Goal: Task Accomplishment & Management: Use online tool/utility

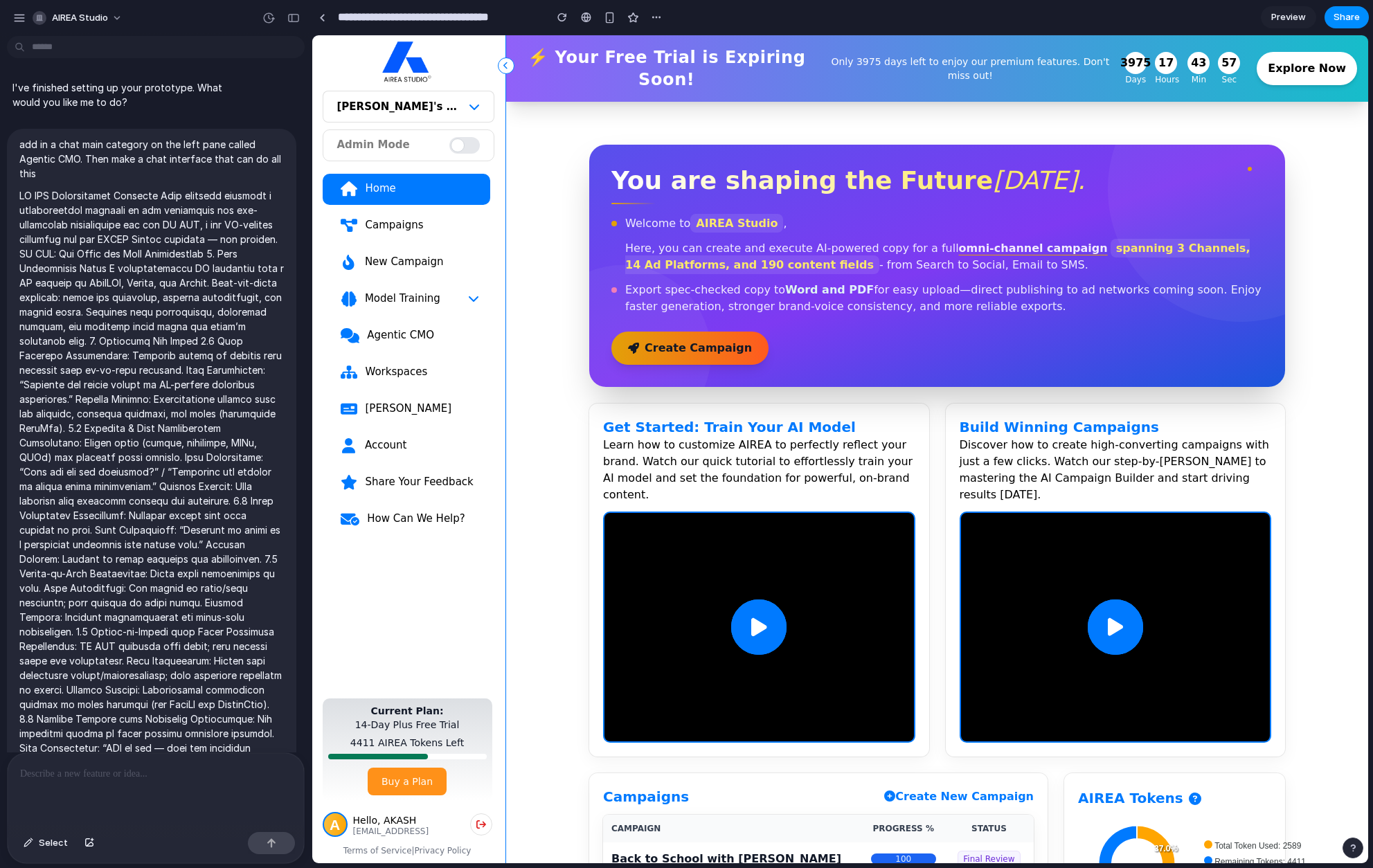
scroll to position [2838, 0]
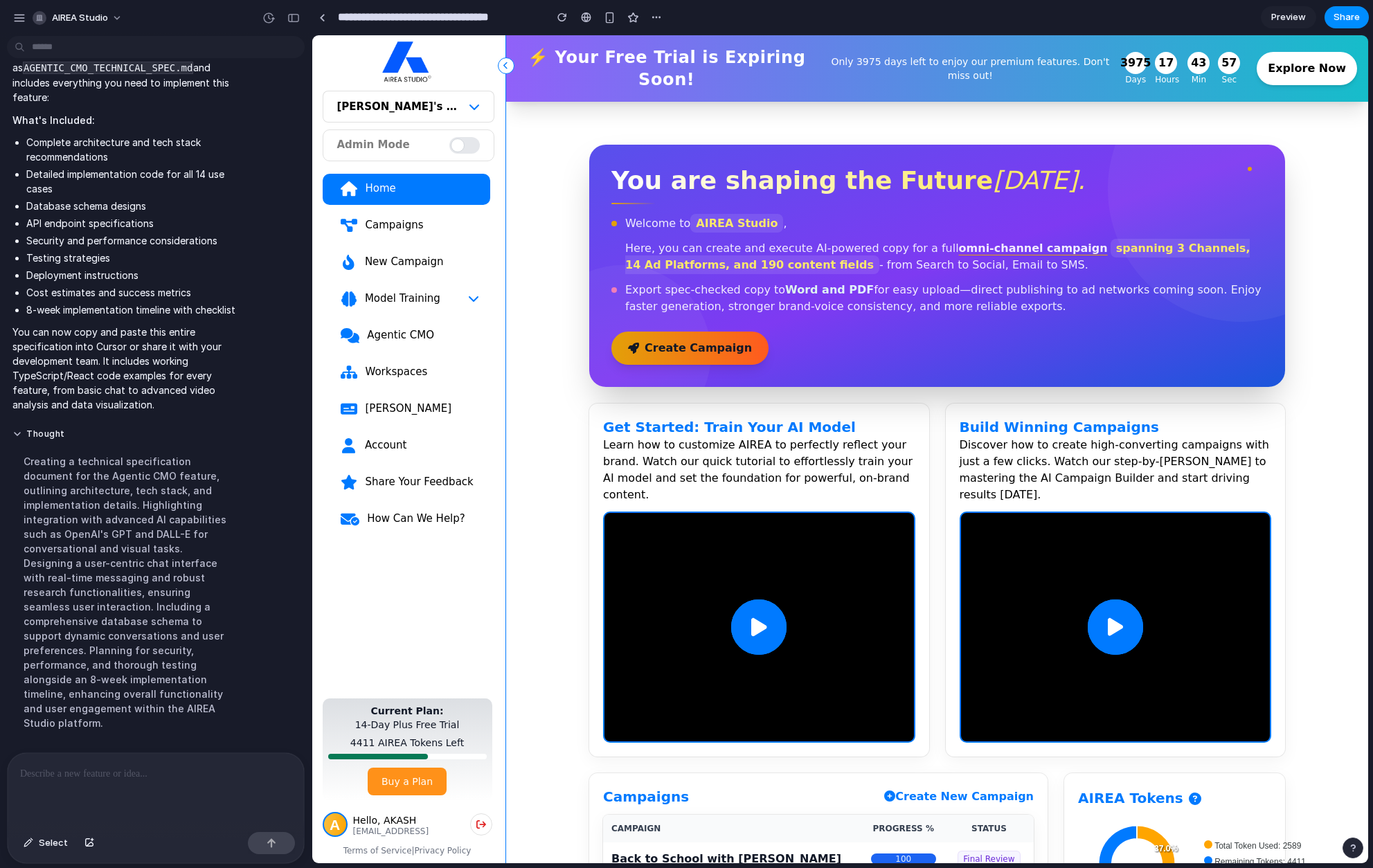
click at [398, 337] on div "Agentic CMO" at bounding box center [422, 335] width 113 height 14
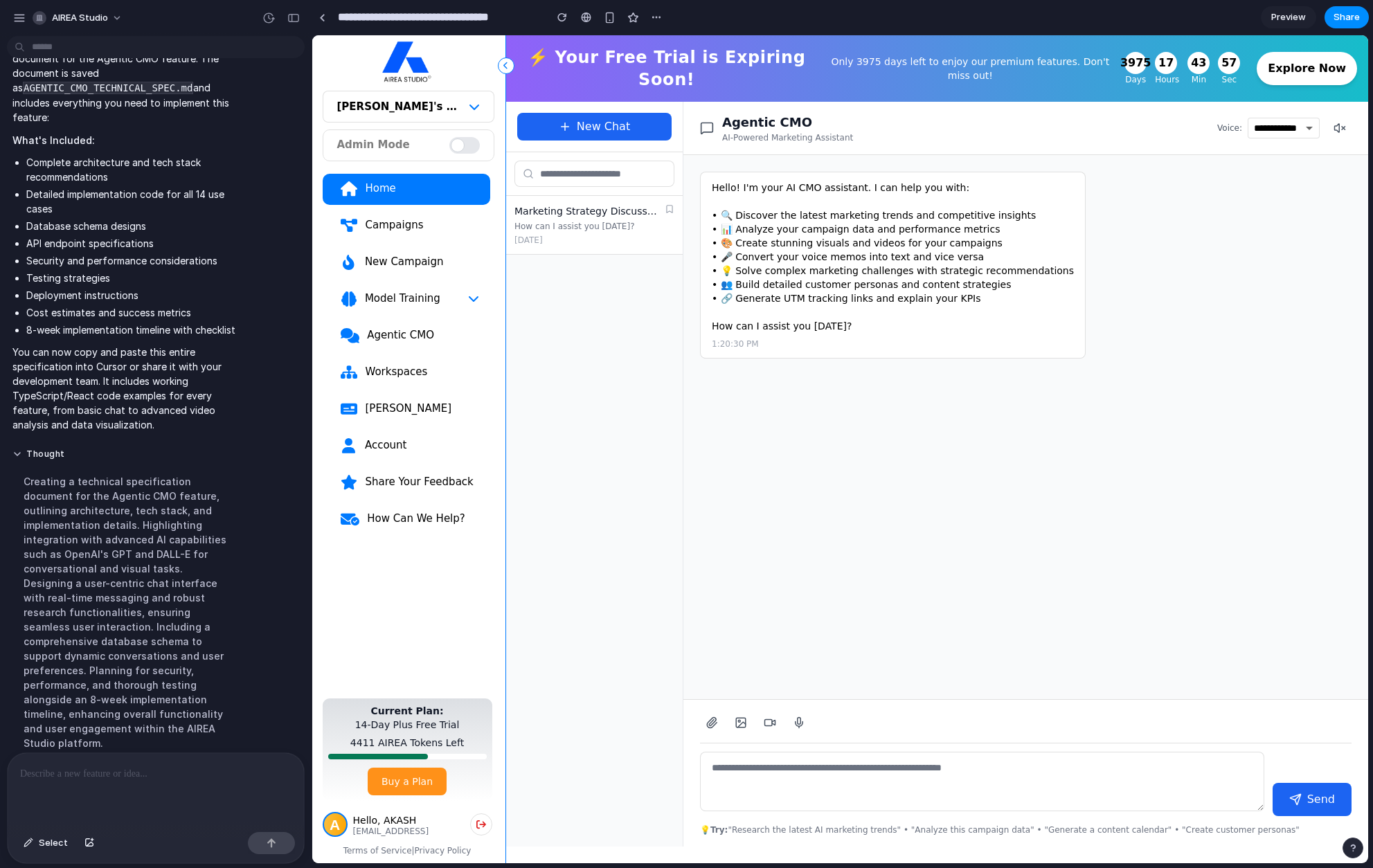
scroll to position [2803, 0]
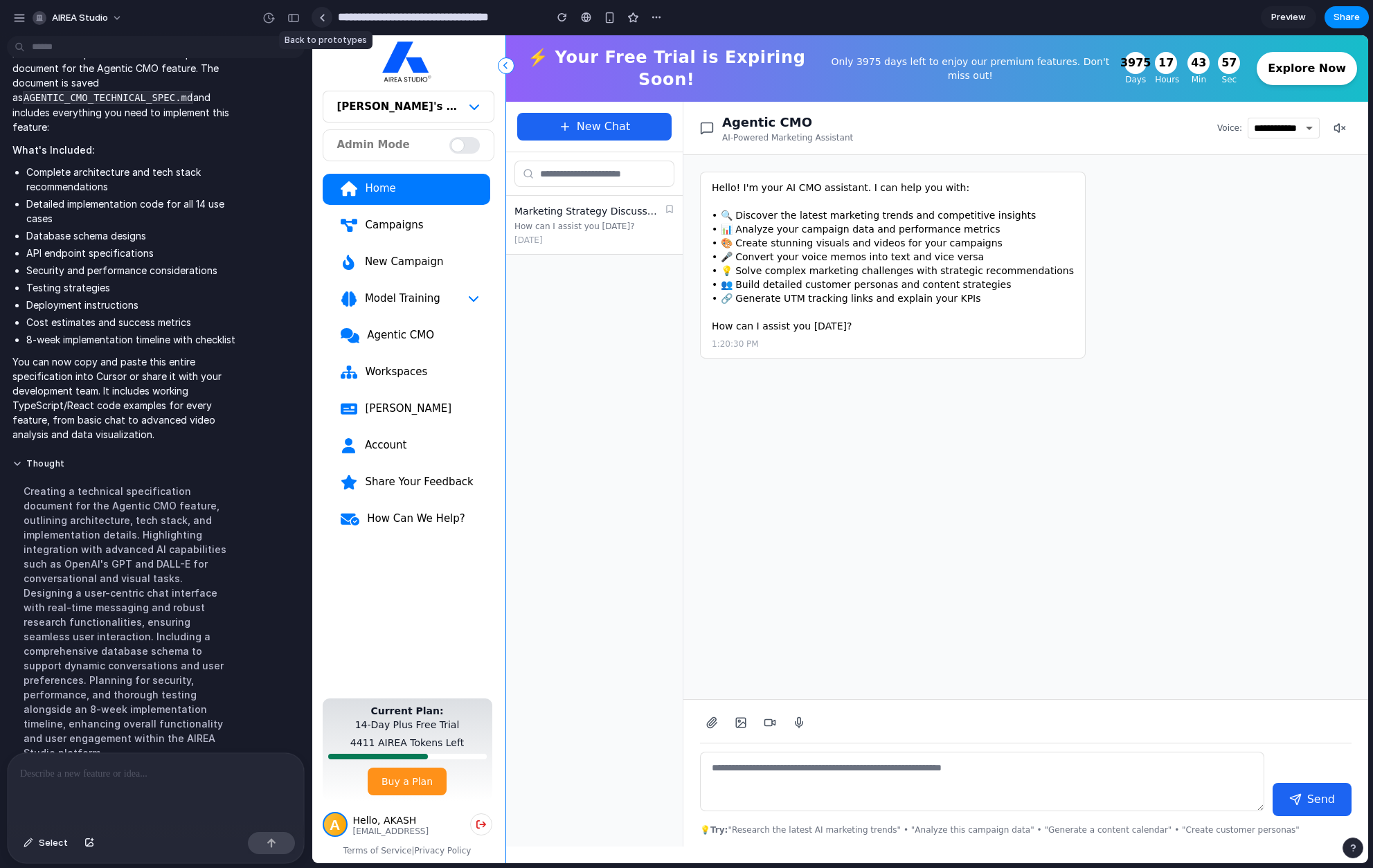
click at [324, 23] on link at bounding box center [322, 17] width 20 height 20
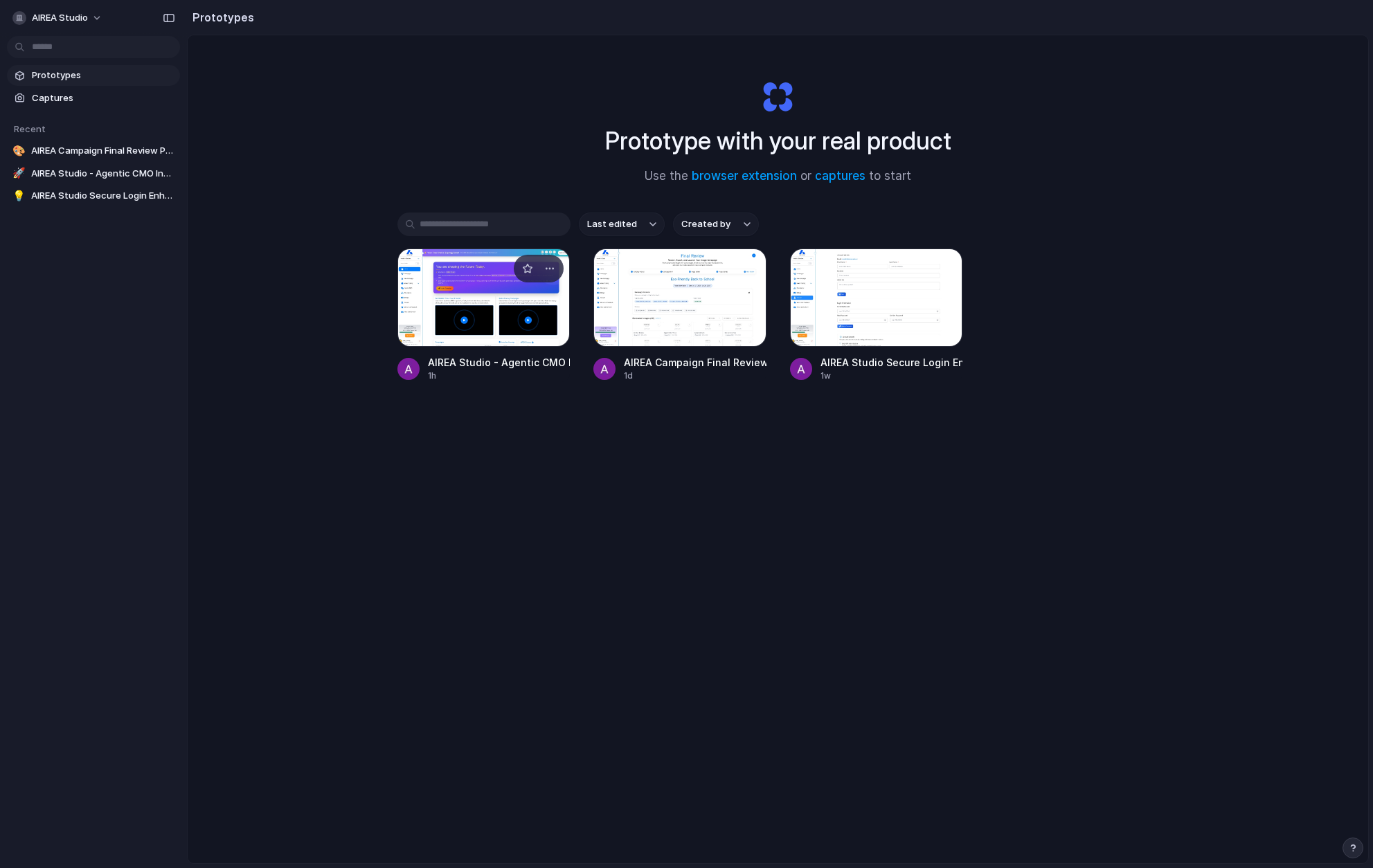
click at [517, 309] on div at bounding box center [483, 297] width 173 height 98
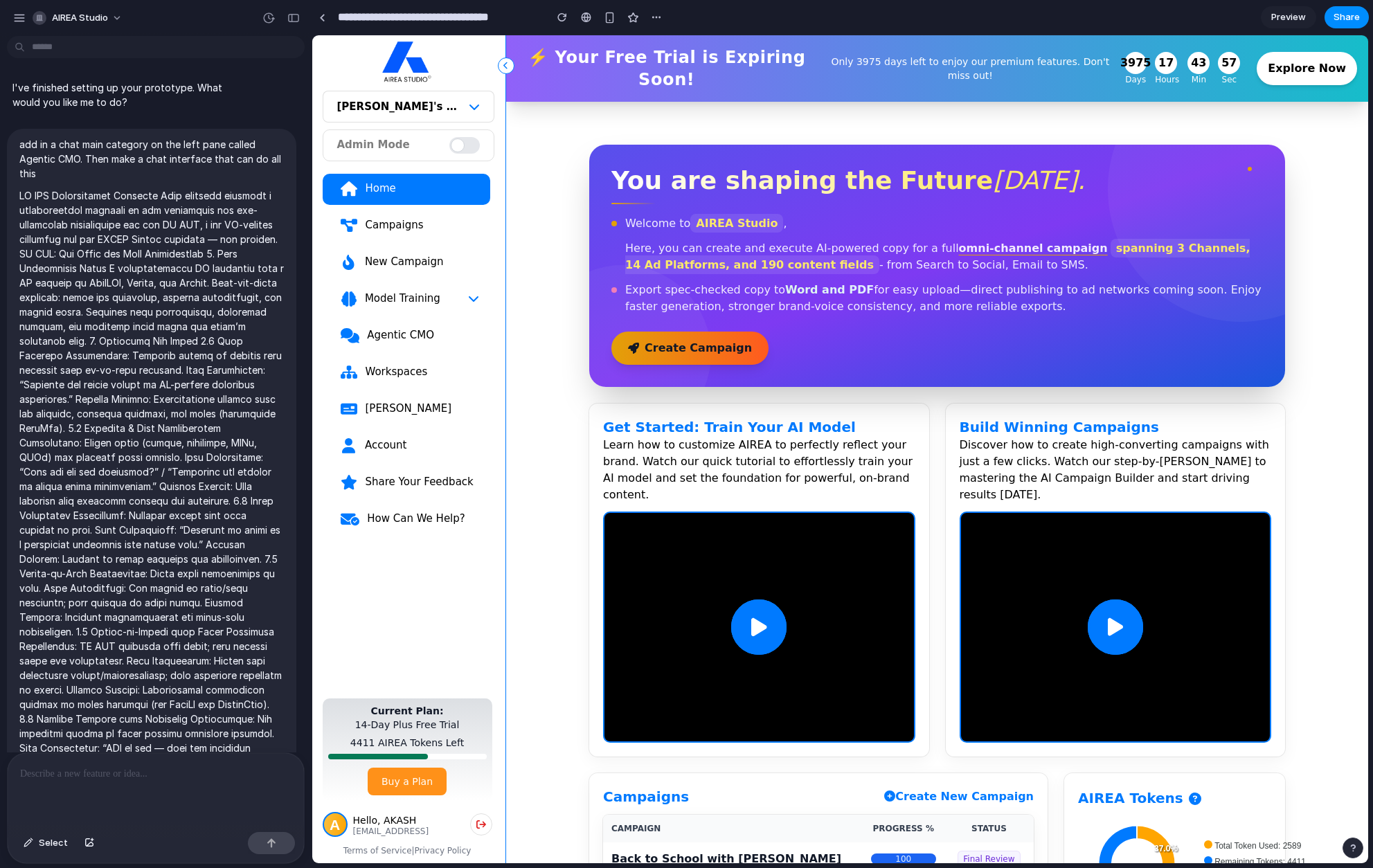
scroll to position [2555, 0]
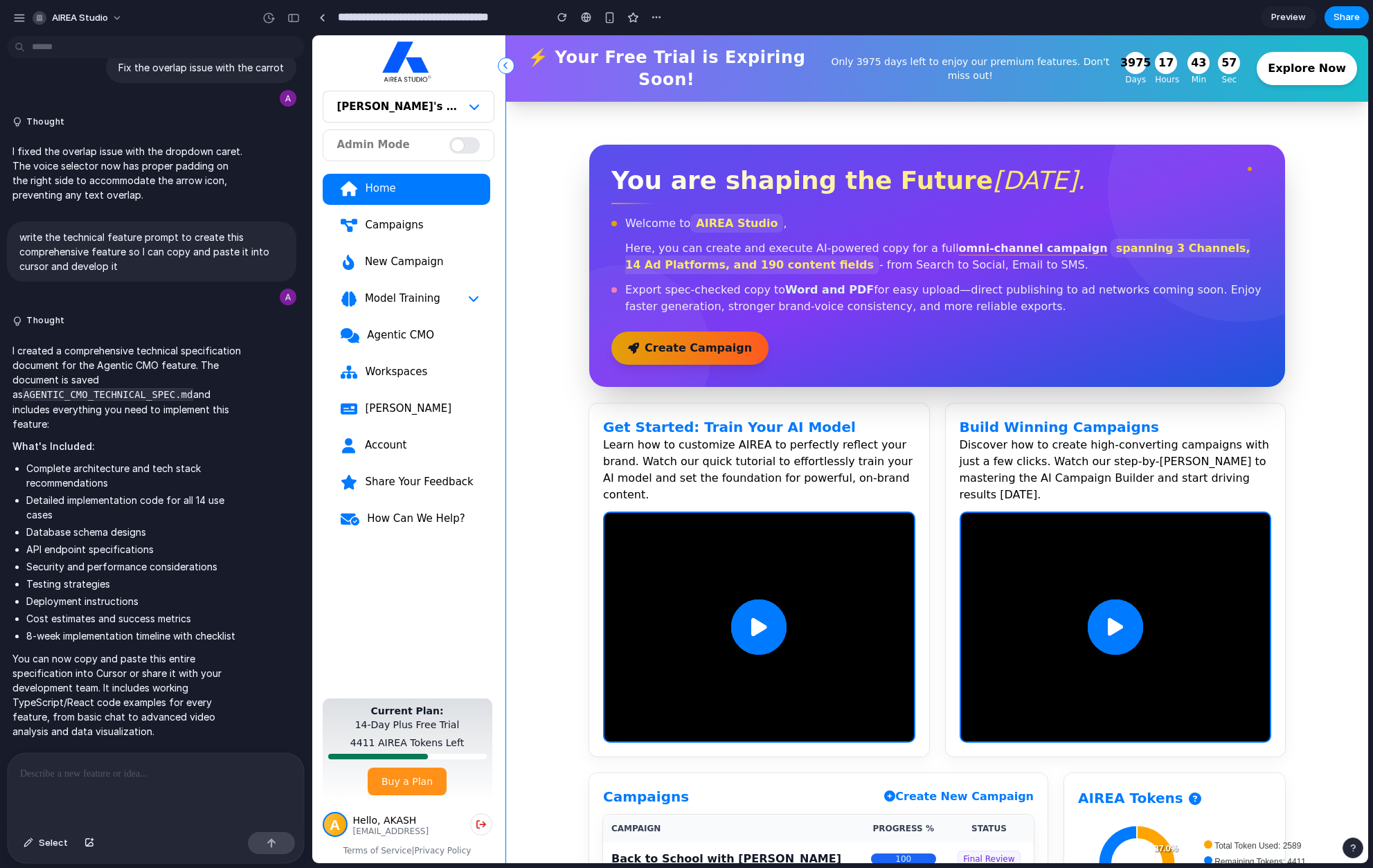
click at [145, 770] on p at bounding box center [156, 774] width 272 height 17
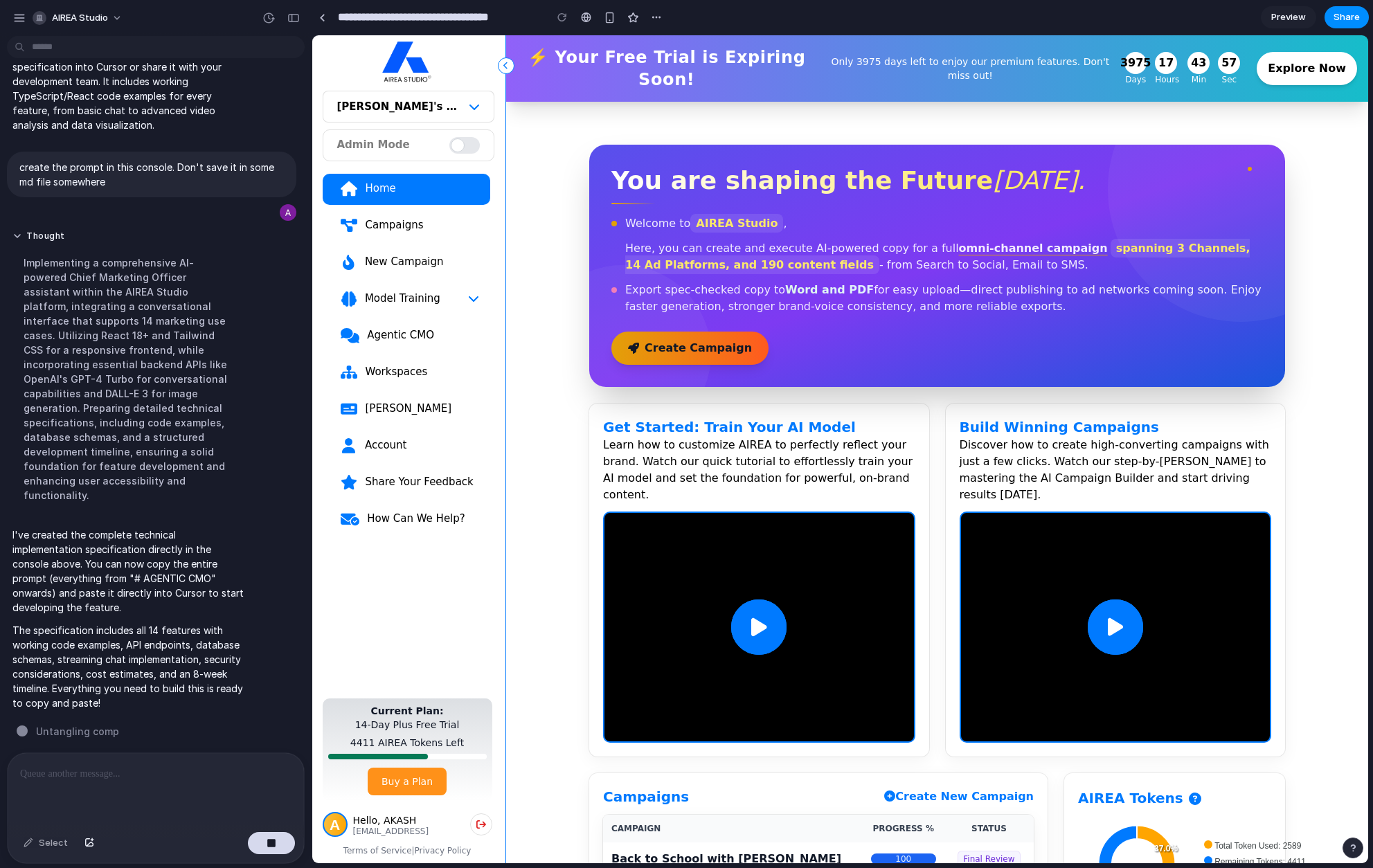
scroll to position [3149, 0]
click at [407, 331] on div "Agentic CMO" at bounding box center [422, 335] width 113 height 14
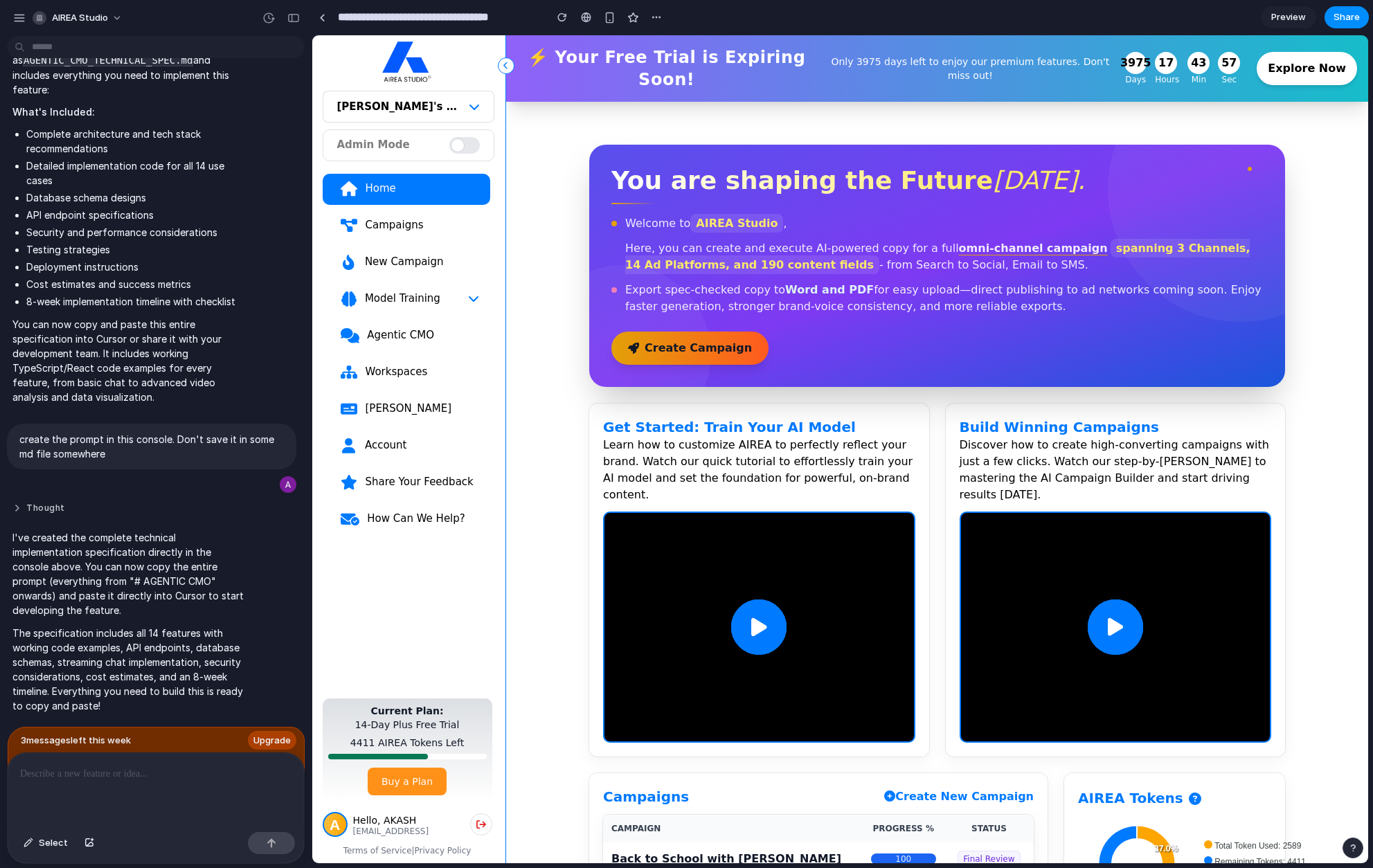
scroll to position [2889, 0]
click at [408, 339] on div "Agentic CMO" at bounding box center [422, 335] width 113 height 14
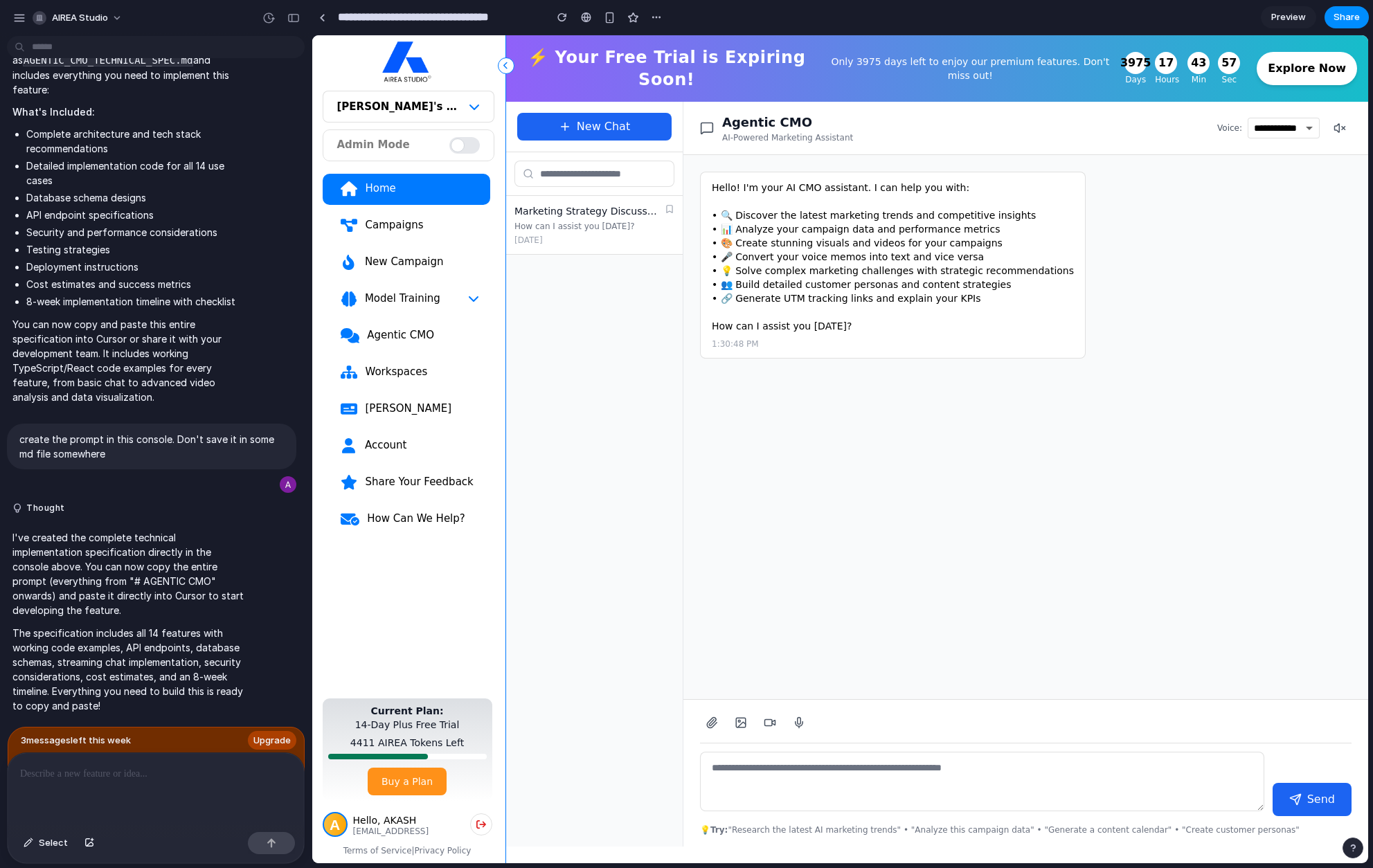
click at [114, 766] on p at bounding box center [156, 774] width 272 height 17
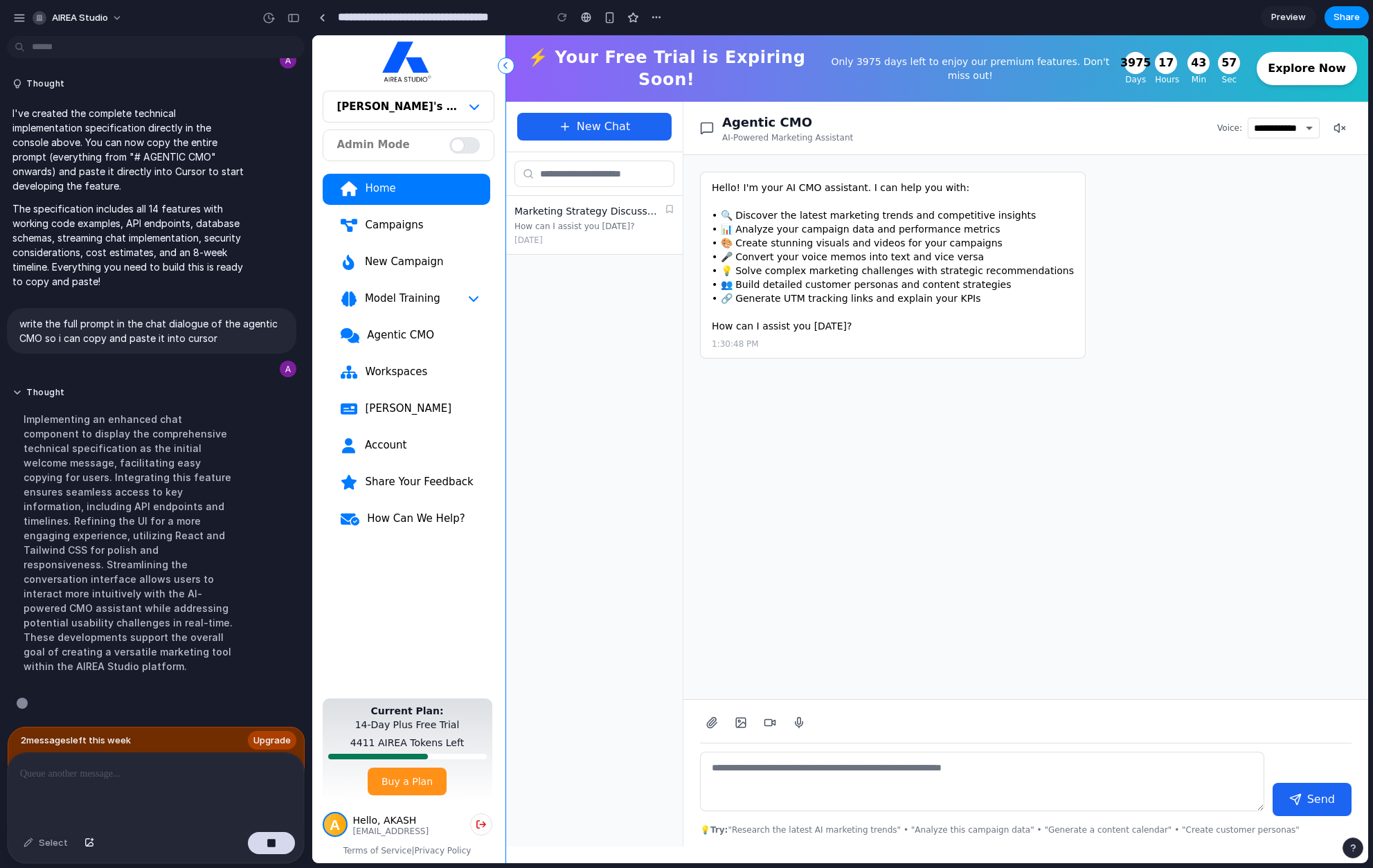
scroll to position [3313, 0]
click at [275, 734] on span "Upgrade" at bounding box center [272, 740] width 37 height 14
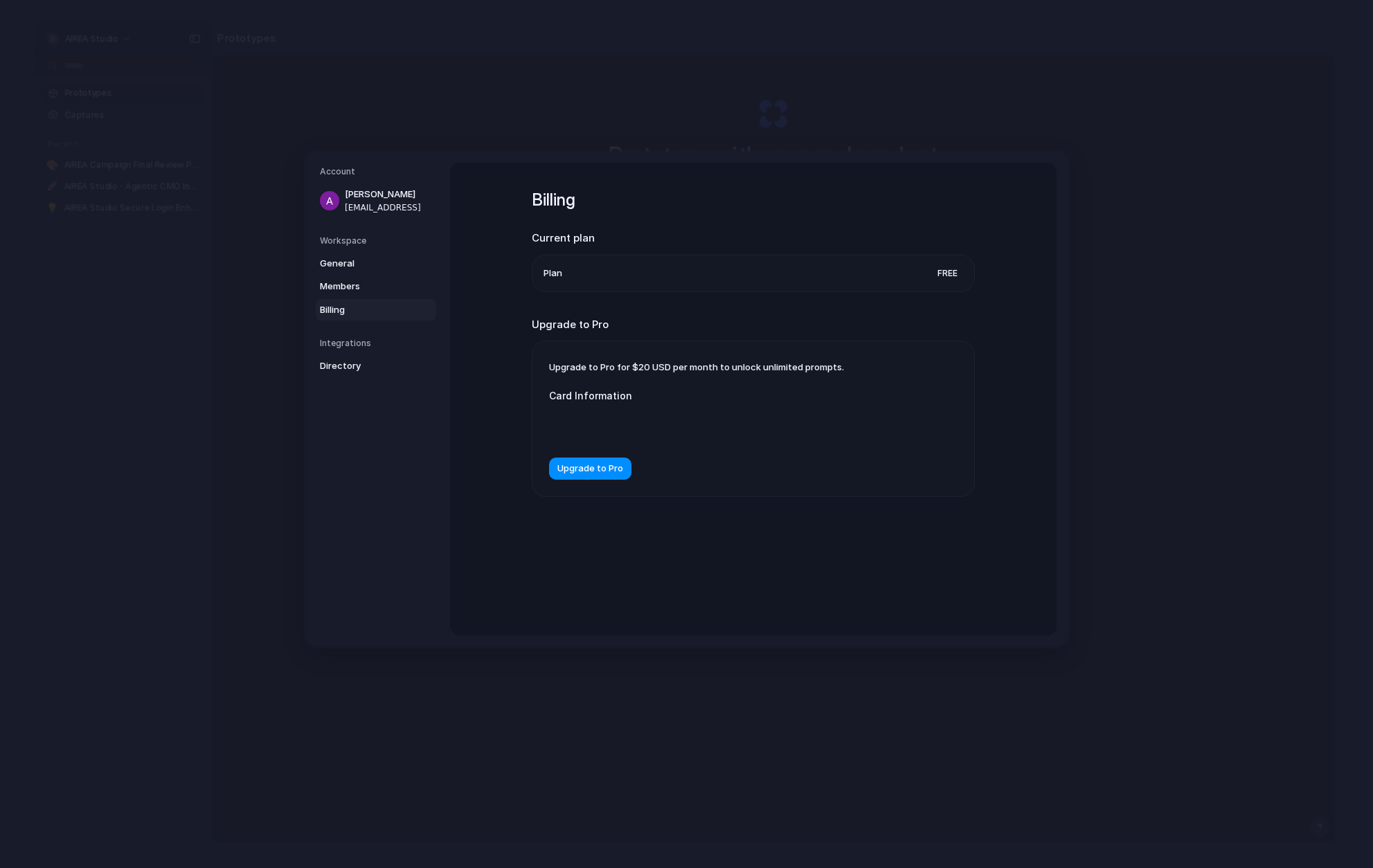
click at [575, 272] on li "Plan Free" at bounding box center [752, 273] width 420 height 36
drag, startPoint x: 565, startPoint y: 277, endPoint x: 550, endPoint y: 277, distance: 15.0
click at [552, 277] on li "Plan Free" at bounding box center [752, 273] width 420 height 36
click at [545, 277] on span "Plan" at bounding box center [552, 273] width 19 height 14
click at [545, 275] on span "Plan" at bounding box center [552, 273] width 19 height 14
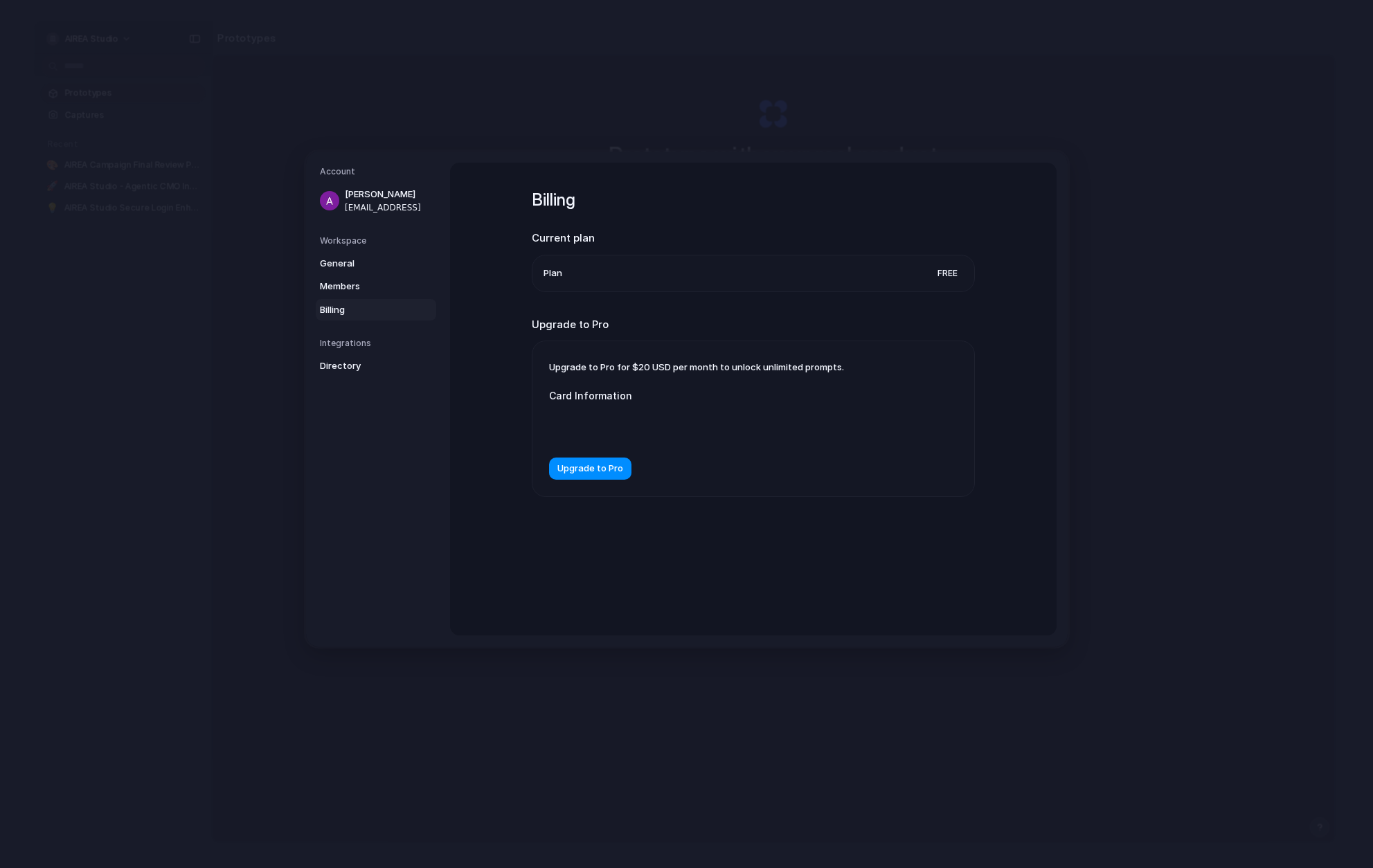
click at [546, 274] on span "Plan" at bounding box center [552, 273] width 19 height 14
drag, startPoint x: 243, startPoint y: 410, endPoint x: 246, endPoint y: 401, distance: 9.5
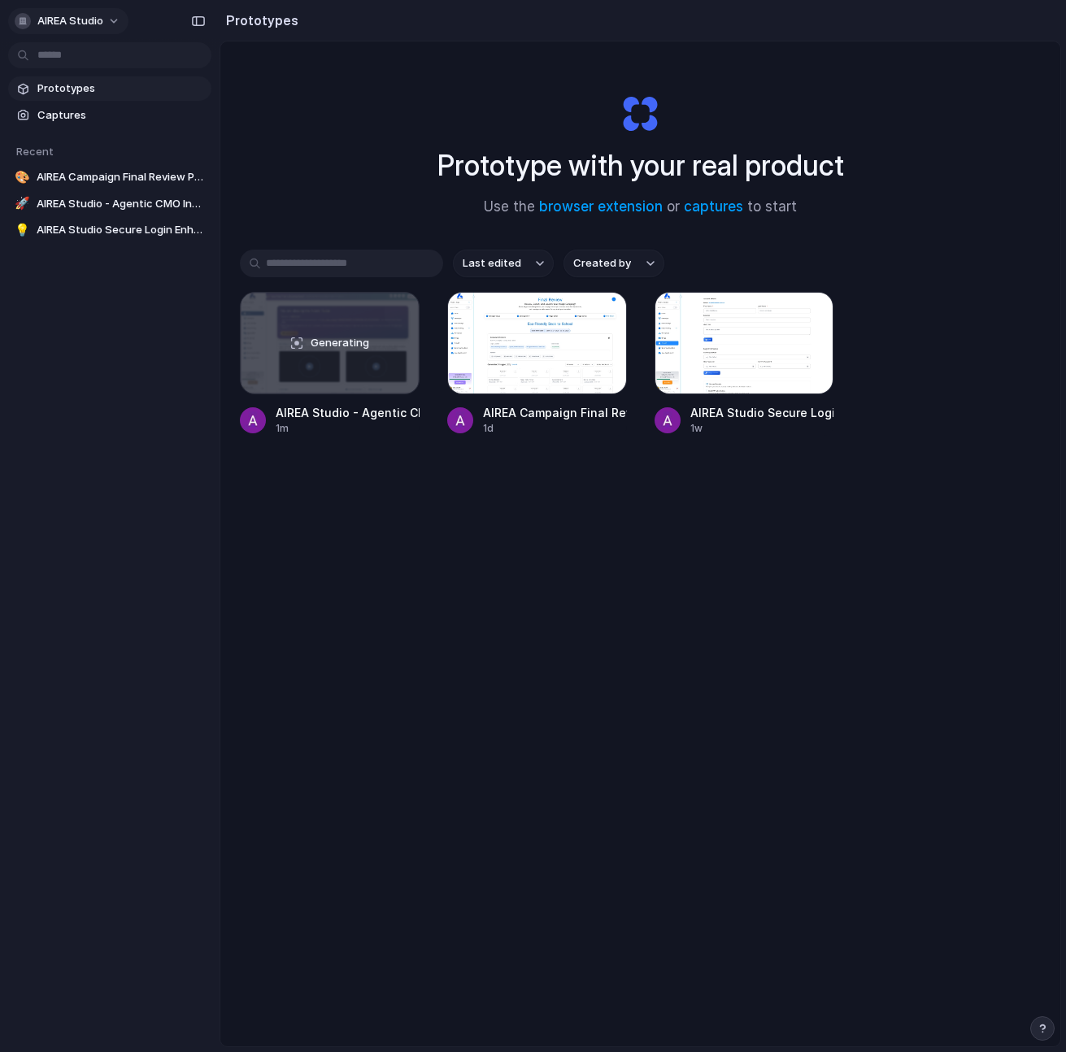
click at [28, 19] on div "button" at bounding box center [23, 21] width 16 height 16
click at [166, 502] on div "Settings Invite members Change theme Sign out" at bounding box center [533, 526] width 1066 height 1052
click at [294, 319] on div "Generating" at bounding box center [330, 343] width 178 height 101
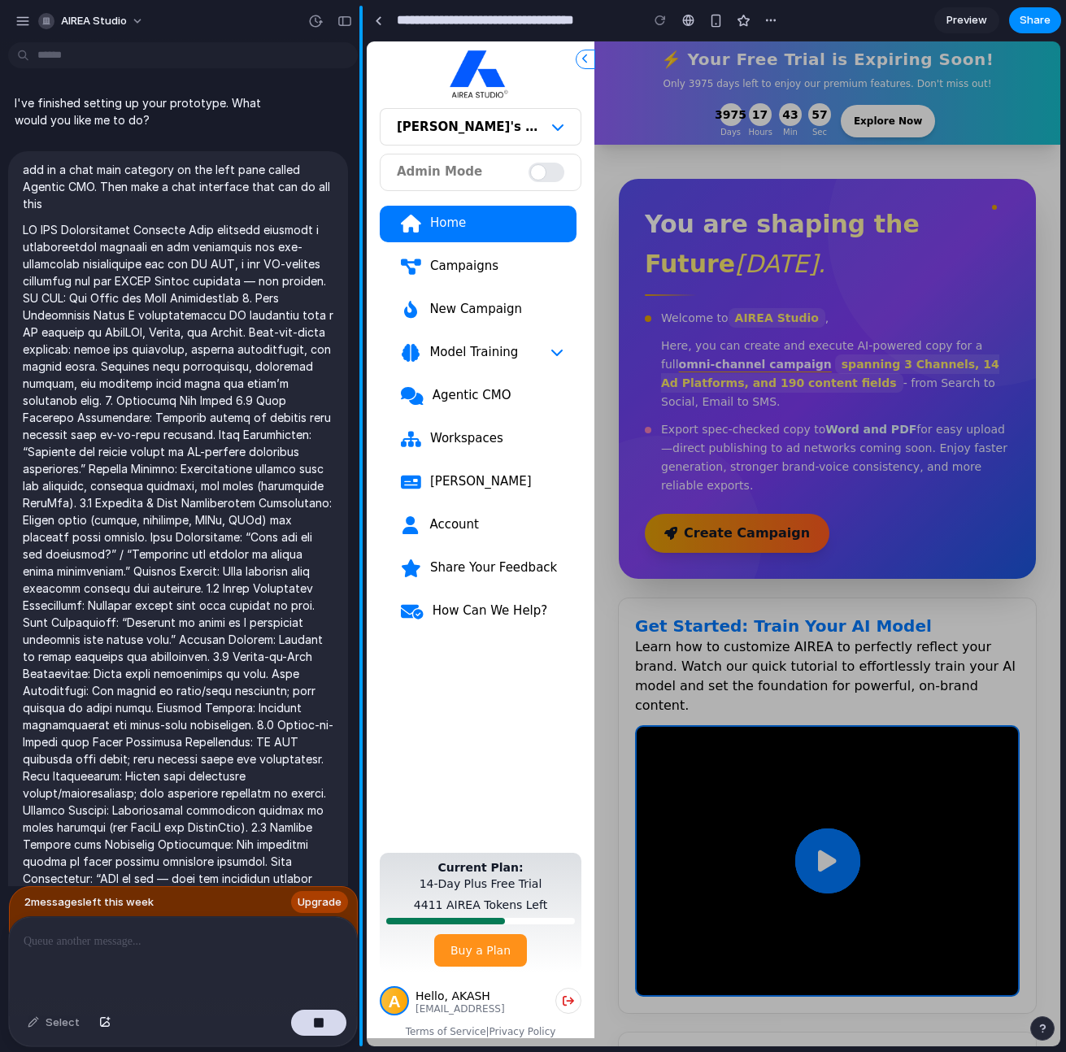
scroll to position [3527, 0]
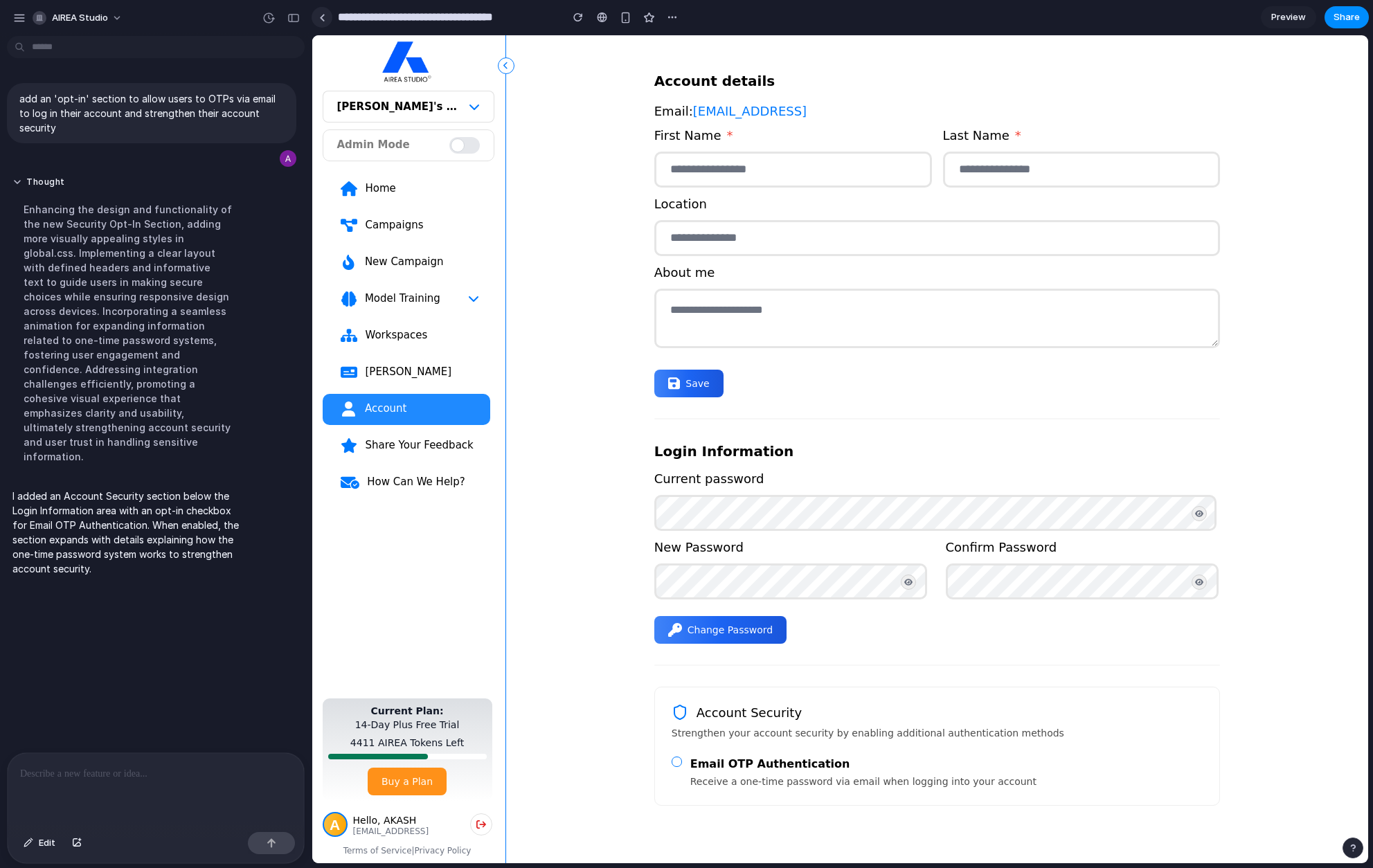
click at [322, 18] on div at bounding box center [322, 17] width 6 height 8
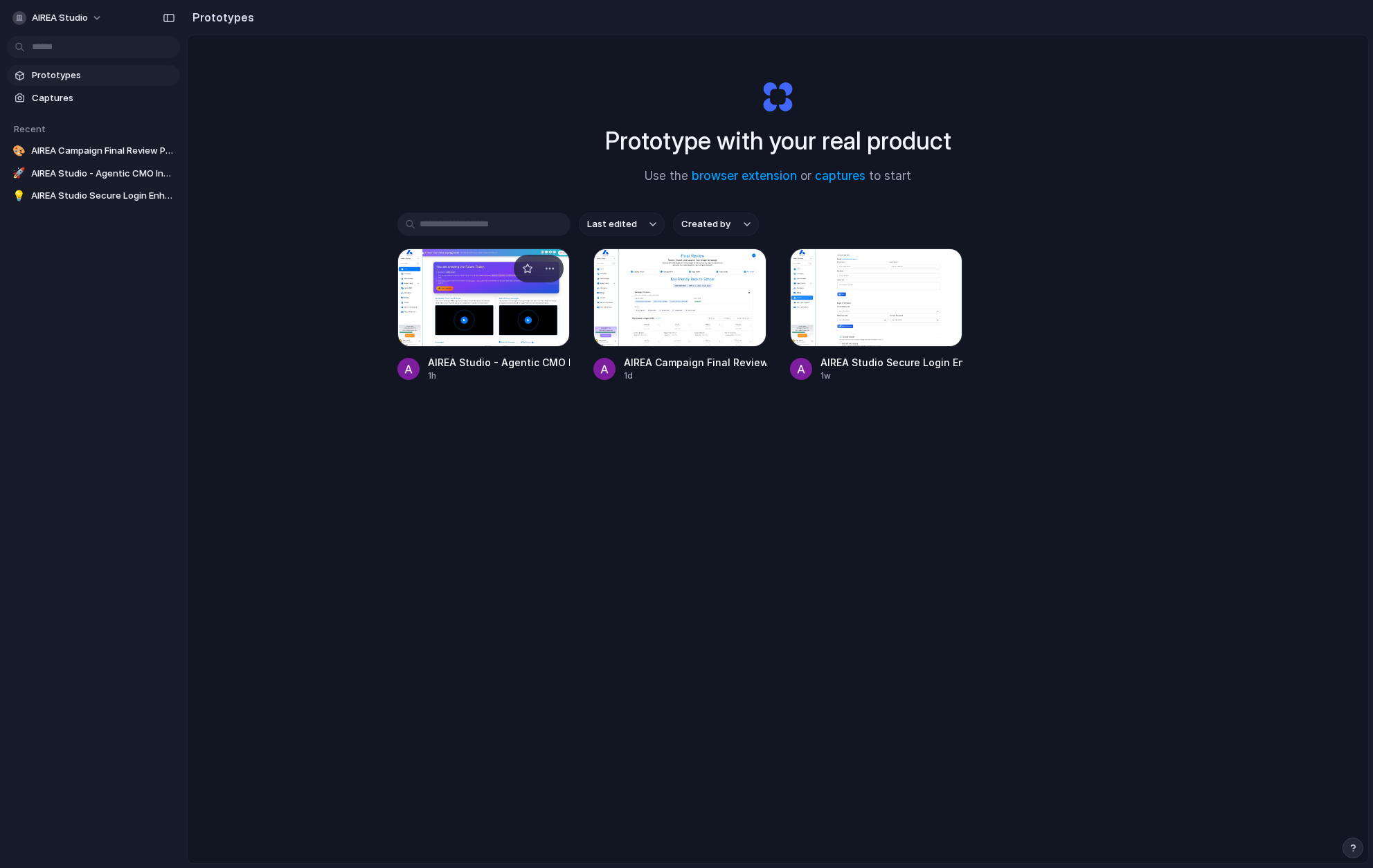
click at [424, 294] on div at bounding box center [483, 297] width 173 height 98
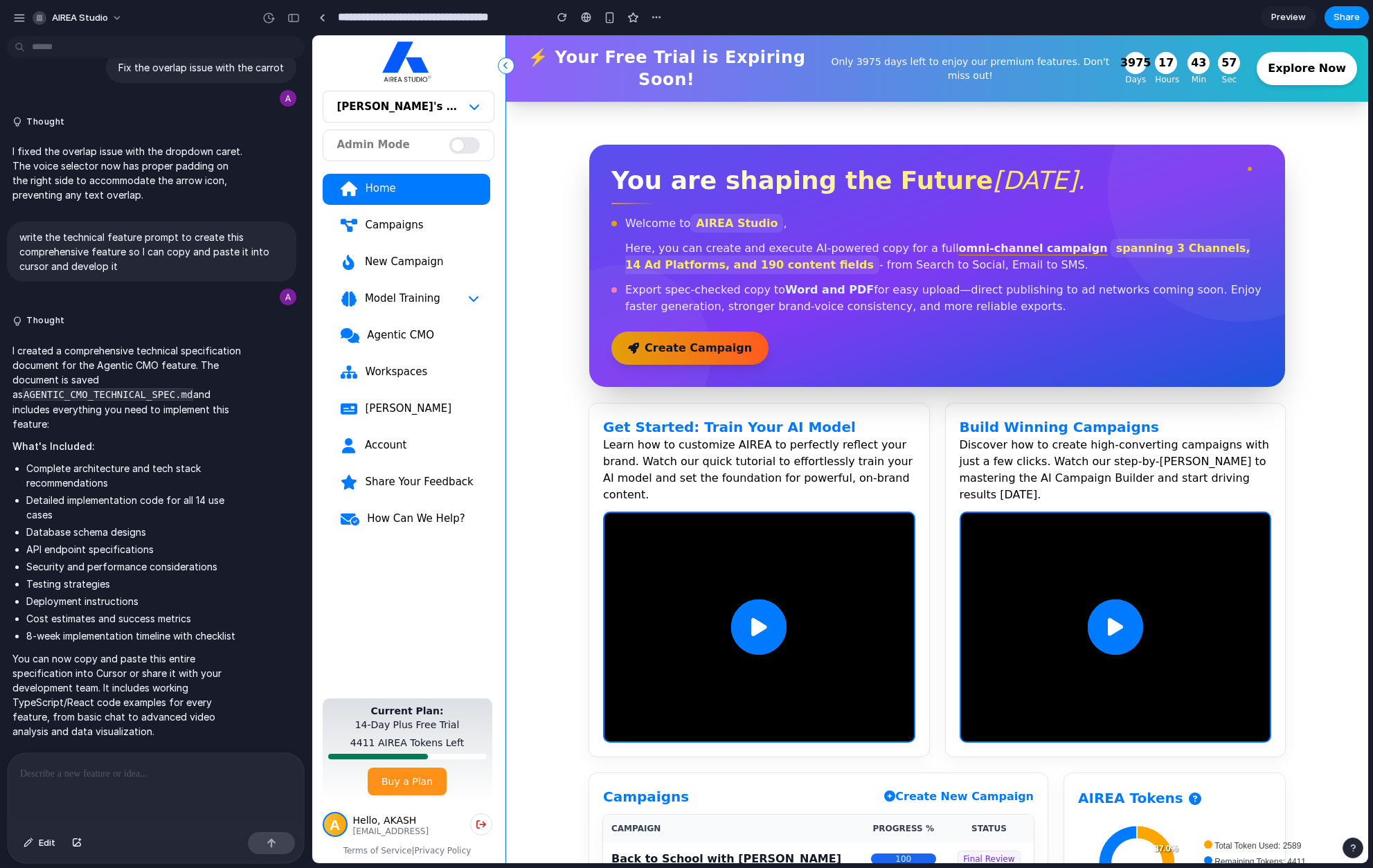
scroll to position [3120, 0]
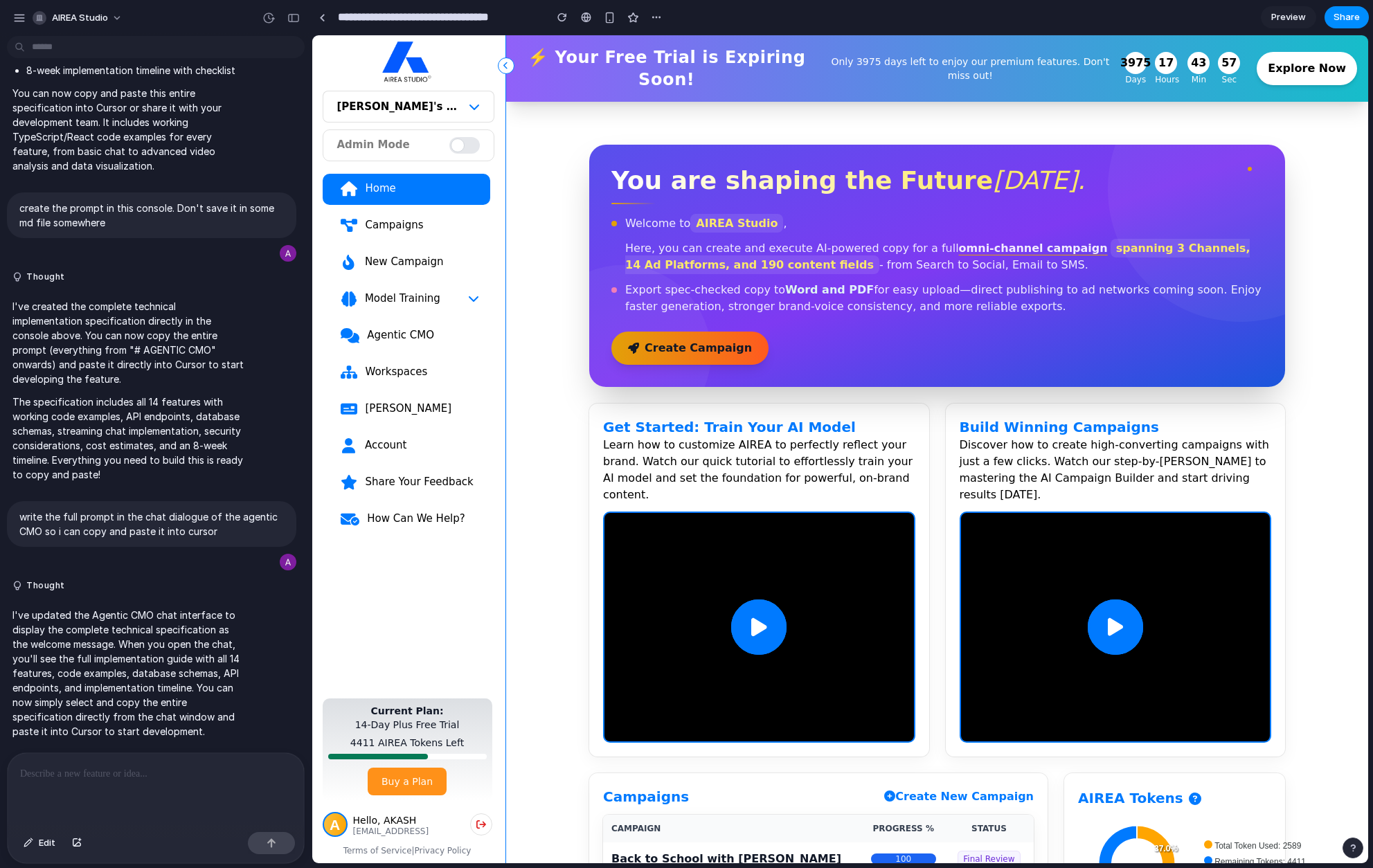
click at [406, 330] on div "Agentic CMO" at bounding box center [422, 335] width 113 height 14
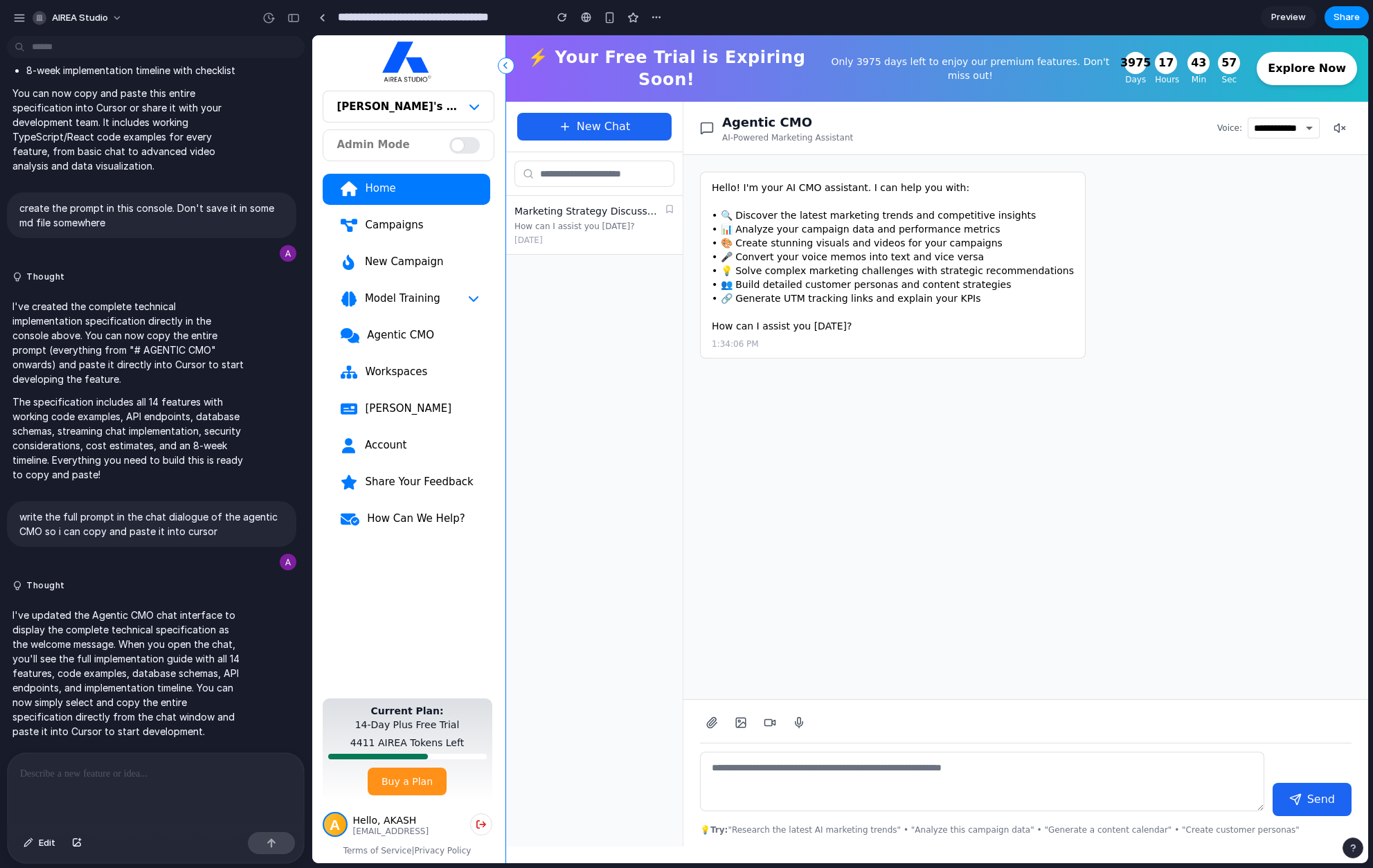
click at [649, 239] on div "Marketing Strategy Discussion How can I assist you today? 10/8/2025" at bounding box center [594, 225] width 176 height 59
click at [647, 235] on div "[DATE]" at bounding box center [594, 240] width 160 height 11
click at [839, 231] on div "Hello! I'm your AI CMO assistant. I can help you with: • 🔍 Discover the latest …" at bounding box center [892, 256] width 362 height 152
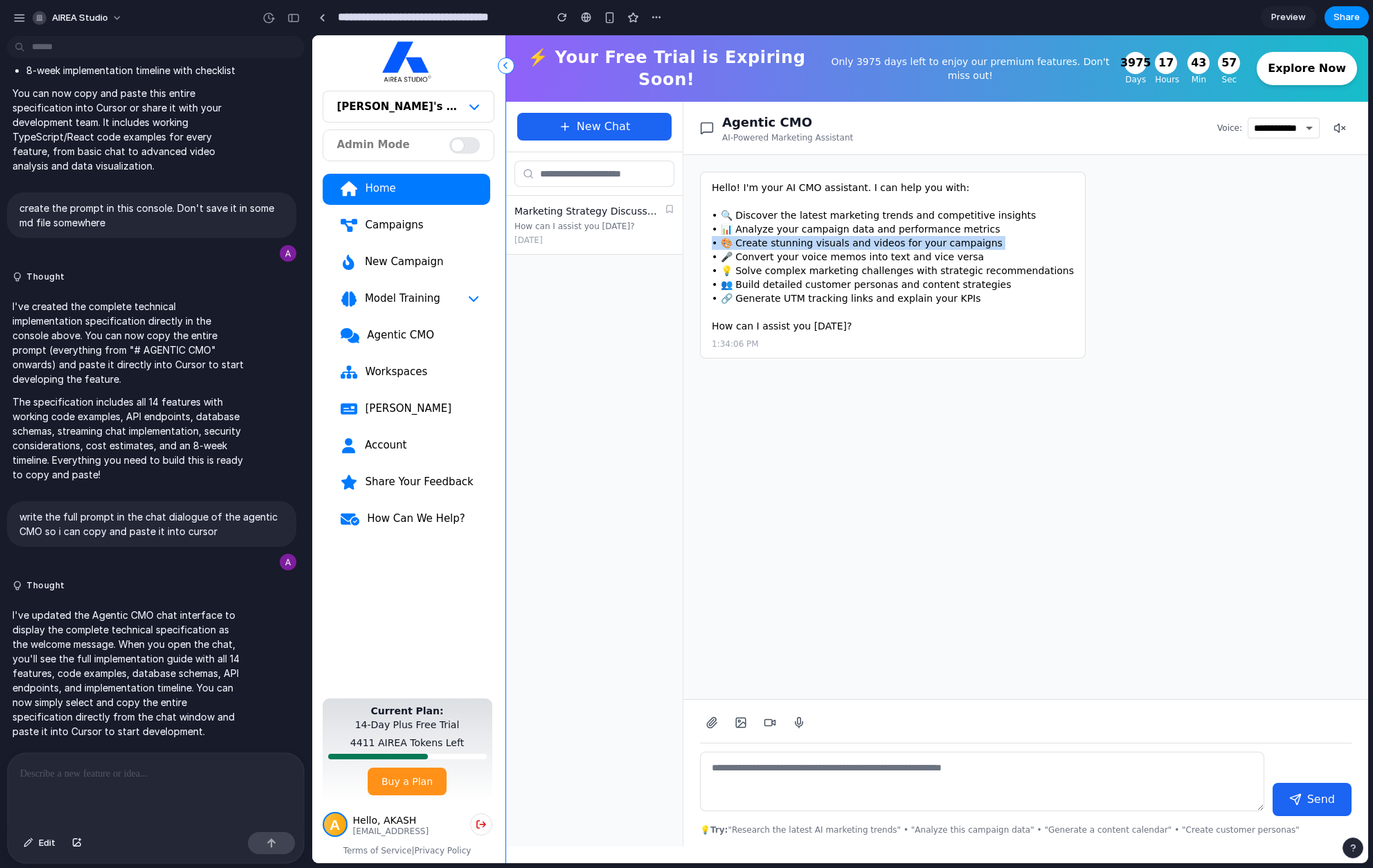
click at [839, 231] on div "Hello! I'm your AI CMO assistant. I can help you with: • 🔍 Discover the latest …" at bounding box center [892, 256] width 362 height 152
click at [191, 667] on p "I've updated the Agentic CMO chat interface to display the complete technical s…" at bounding box center [129, 673] width 232 height 131
click at [87, 771] on p at bounding box center [156, 774] width 272 height 17
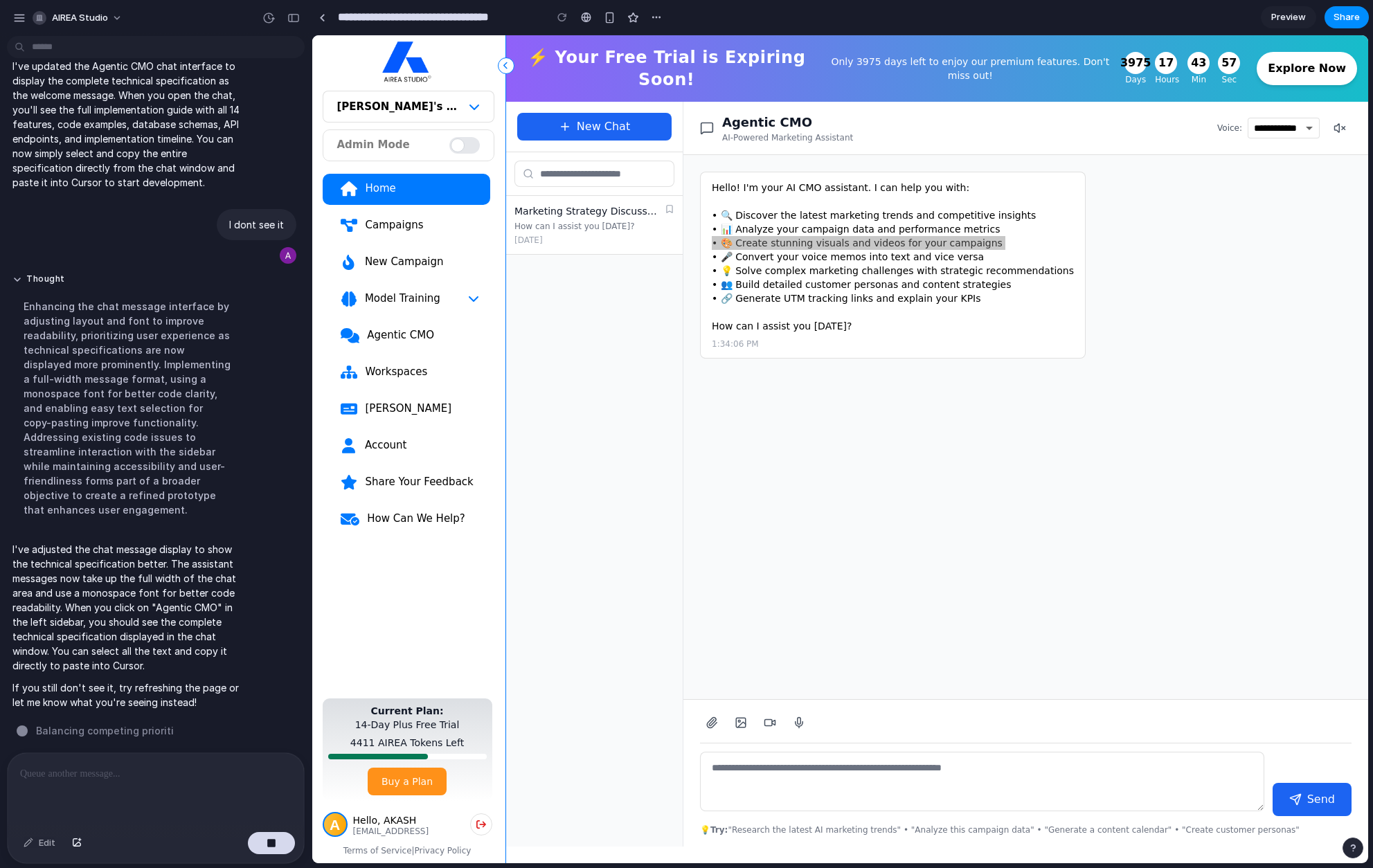
scroll to position [3657, 0]
click at [403, 325] on link "Agentic CMO" at bounding box center [406, 336] width 168 height 31
click at [403, 328] on div "Agentic CMO" at bounding box center [422, 335] width 113 height 14
click at [401, 336] on div "Agentic CMO" at bounding box center [422, 335] width 113 height 14
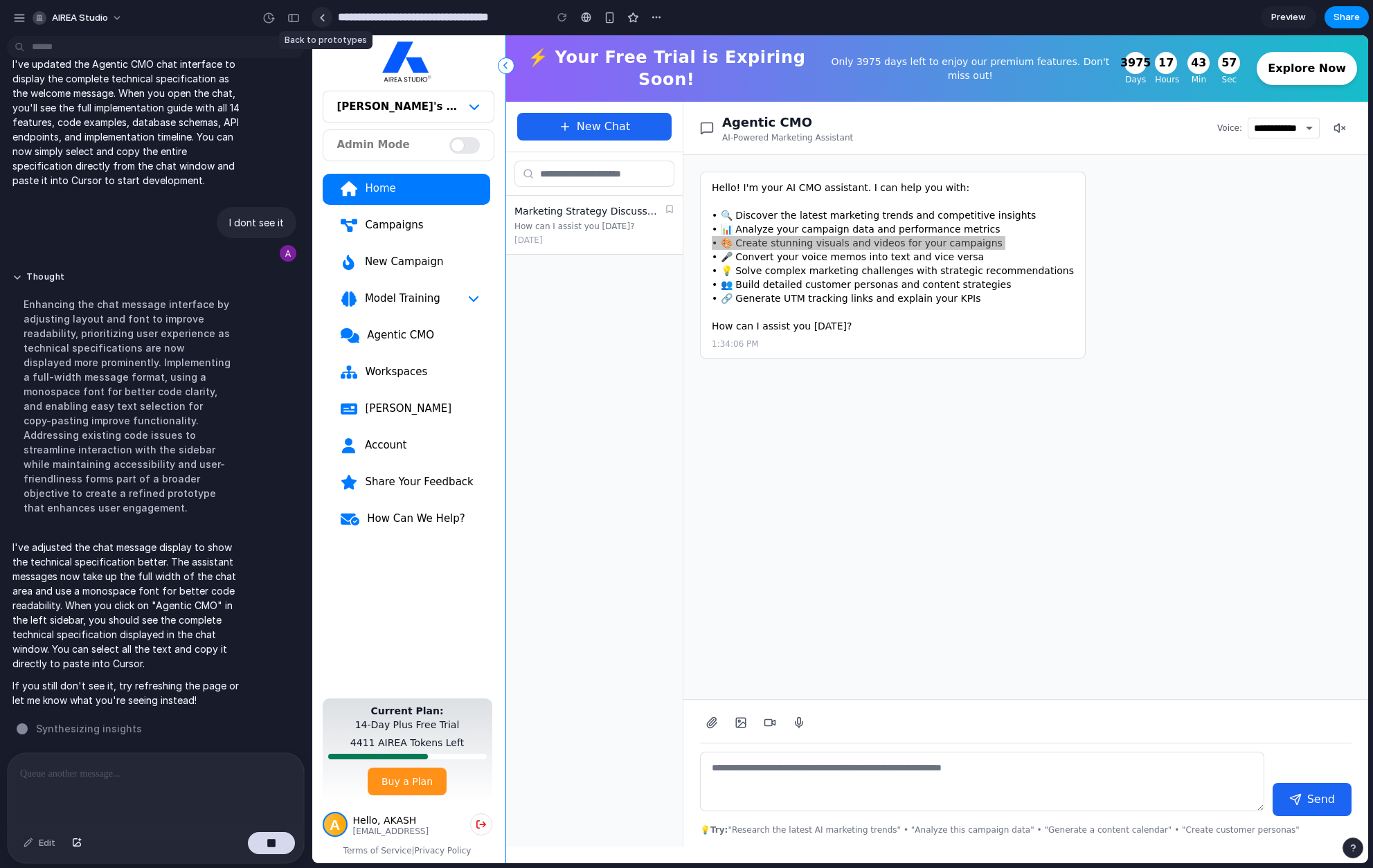
click at [322, 17] on div at bounding box center [322, 17] width 6 height 8
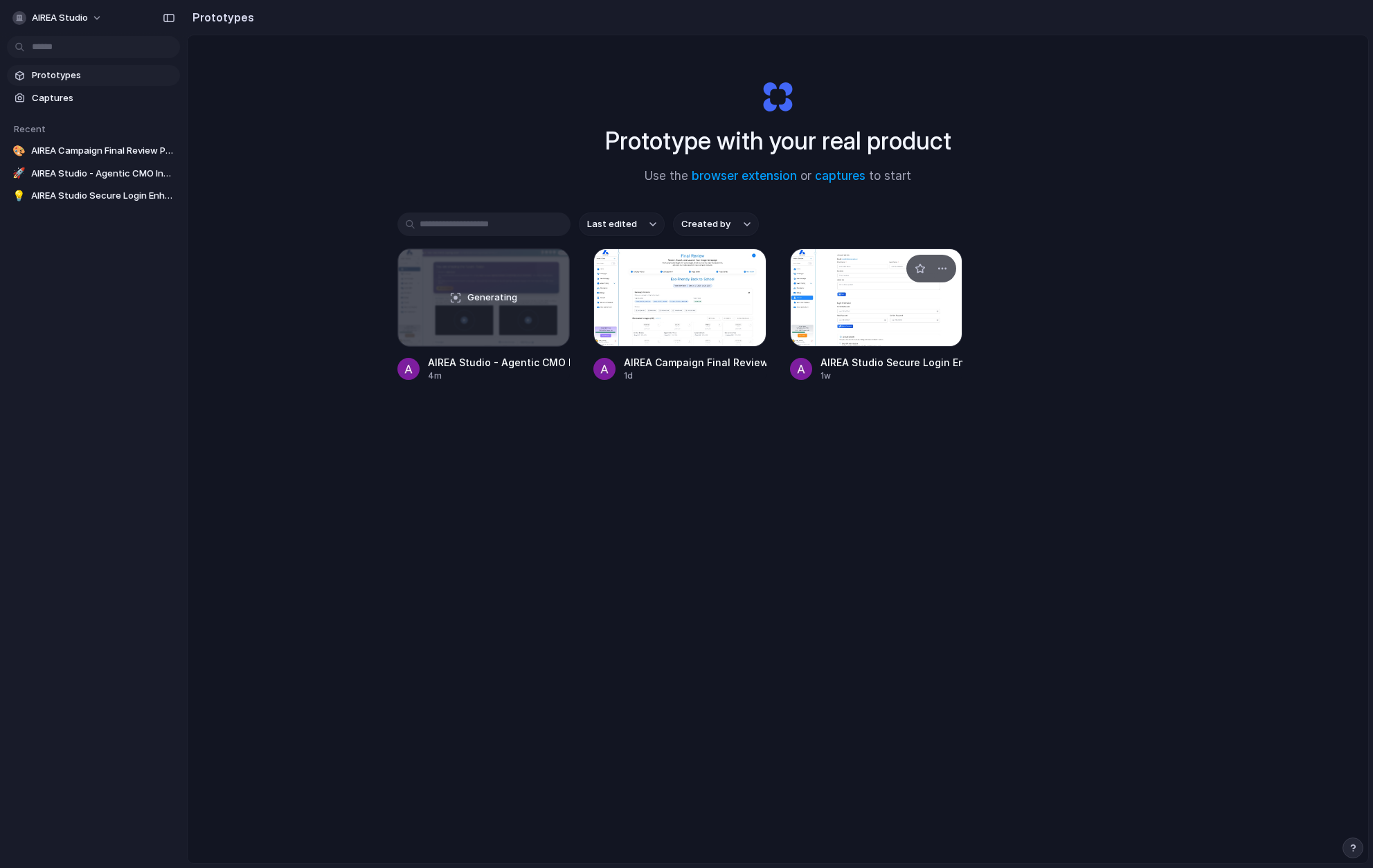
click at [895, 288] on div at bounding box center [876, 297] width 173 height 98
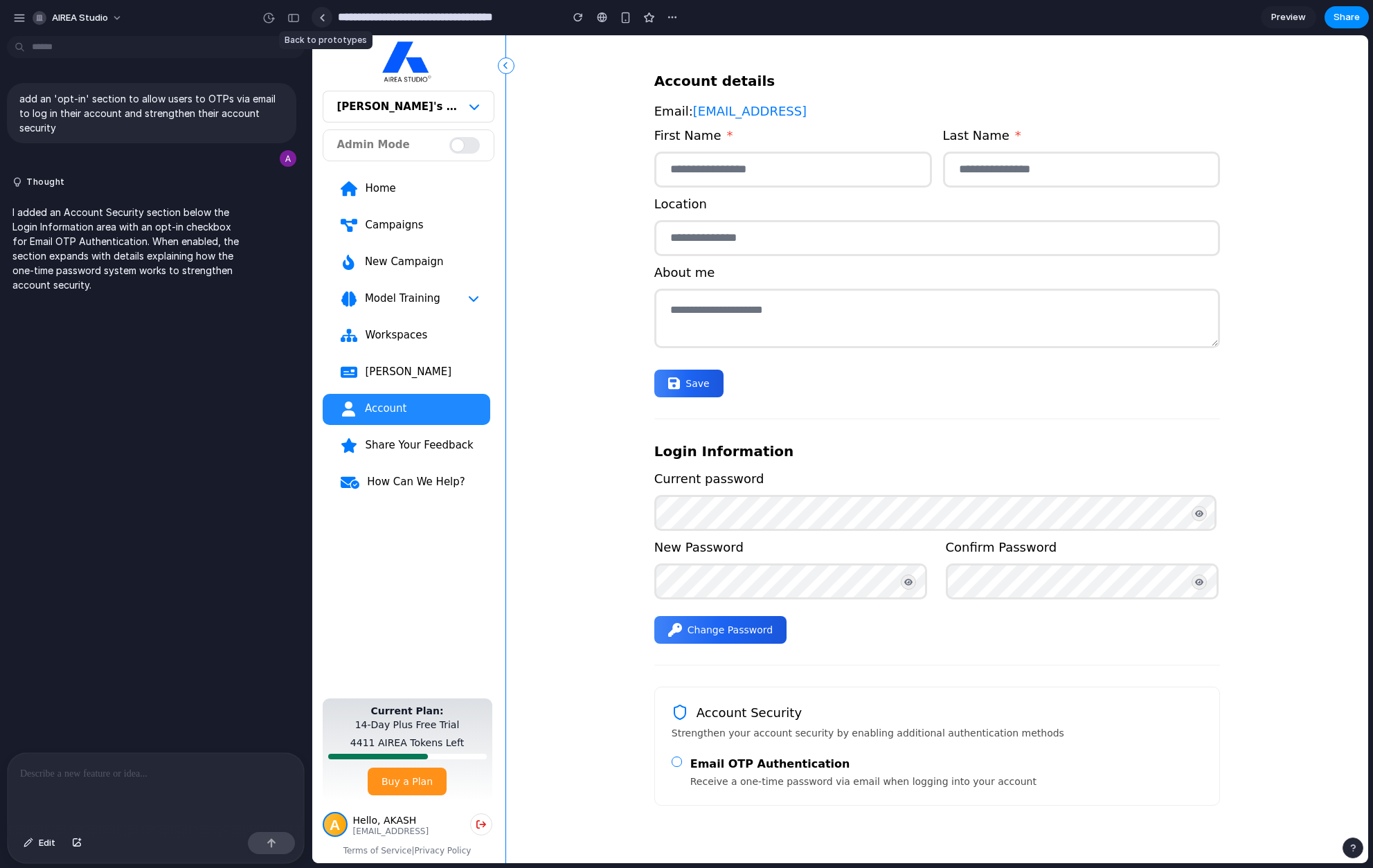
click at [323, 17] on div at bounding box center [322, 17] width 6 height 8
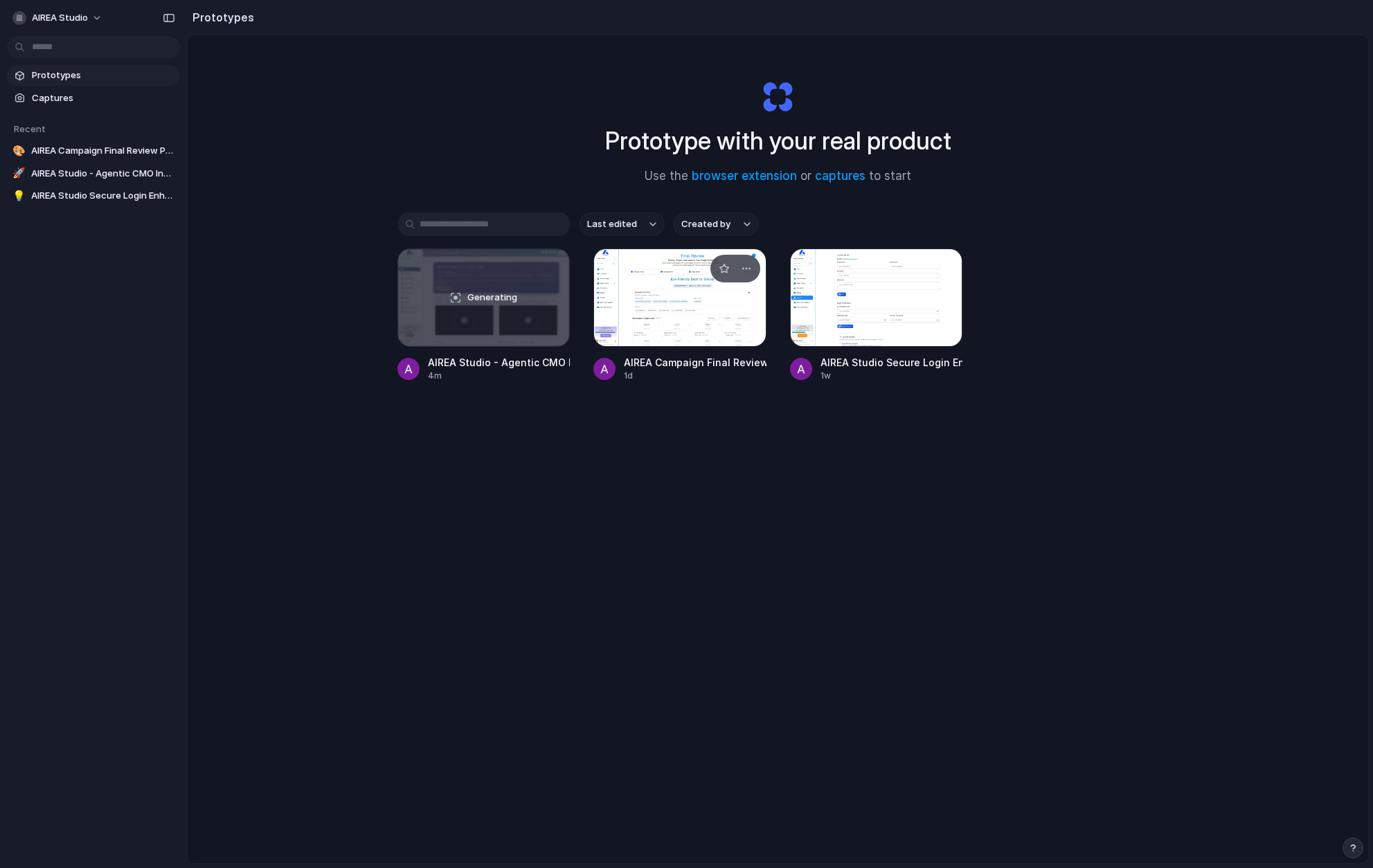
click at [640, 302] on div at bounding box center [679, 297] width 173 height 98
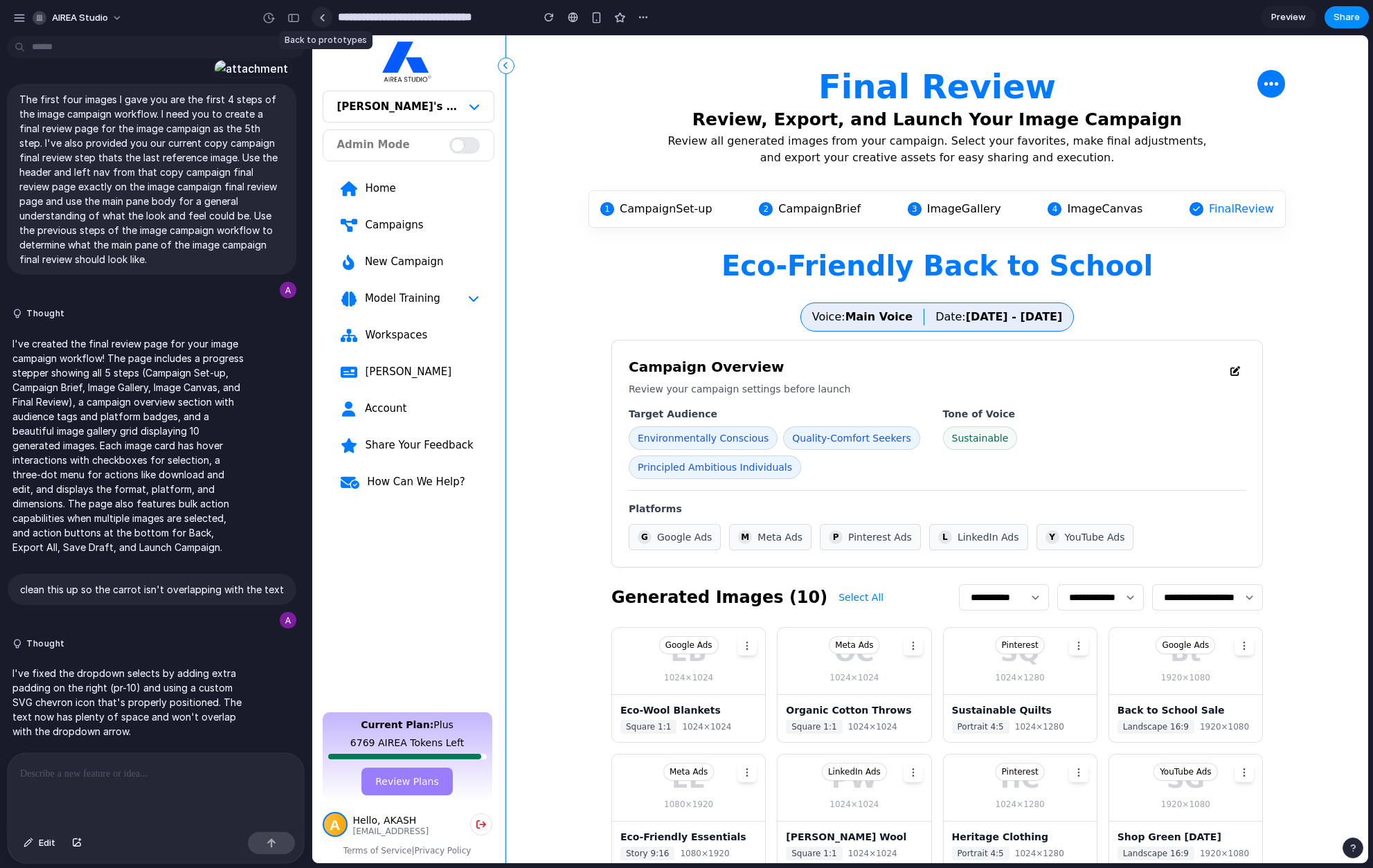
click at [328, 22] on link at bounding box center [322, 17] width 20 height 20
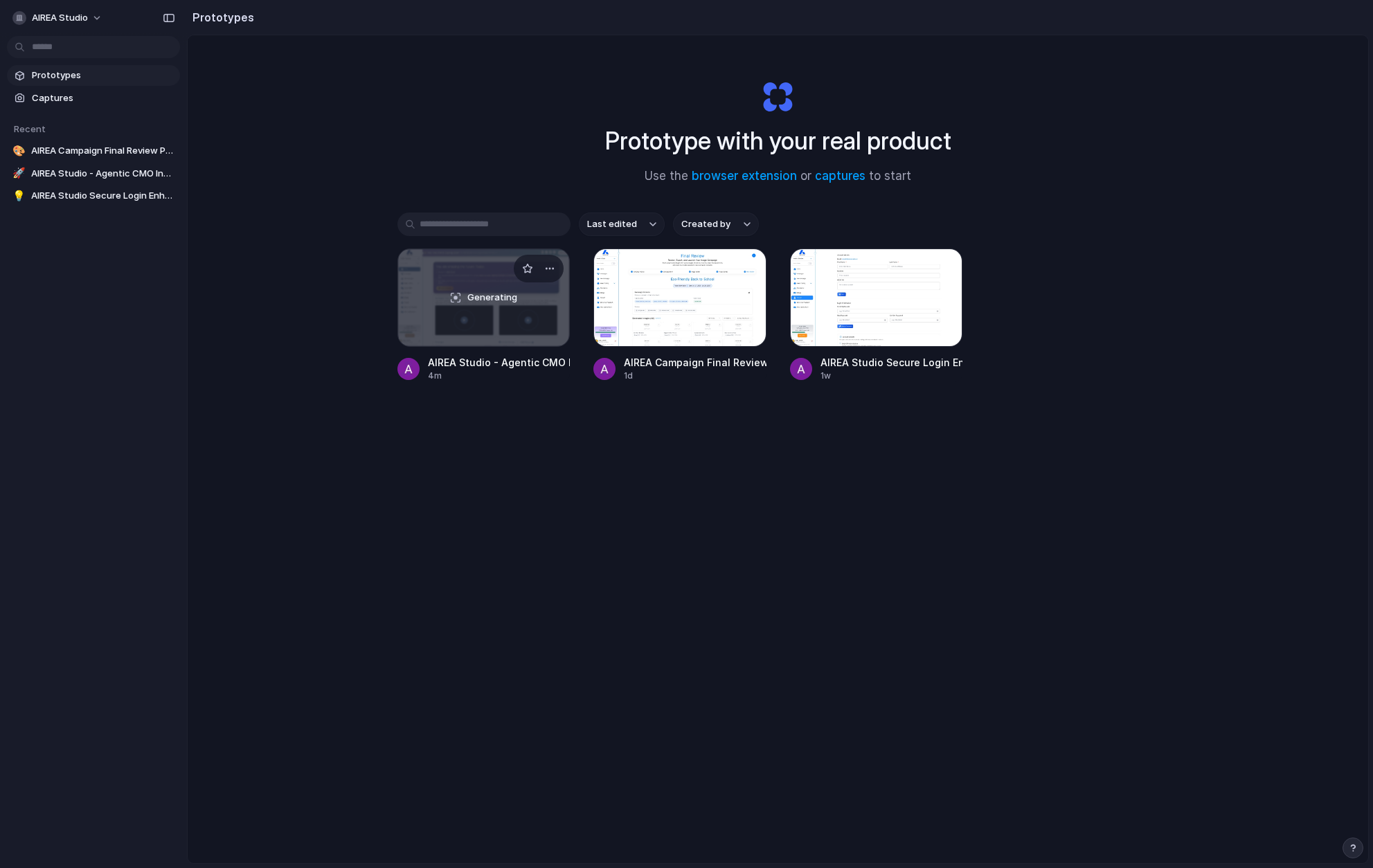
click at [464, 273] on div "Generating" at bounding box center [484, 298] width 172 height 97
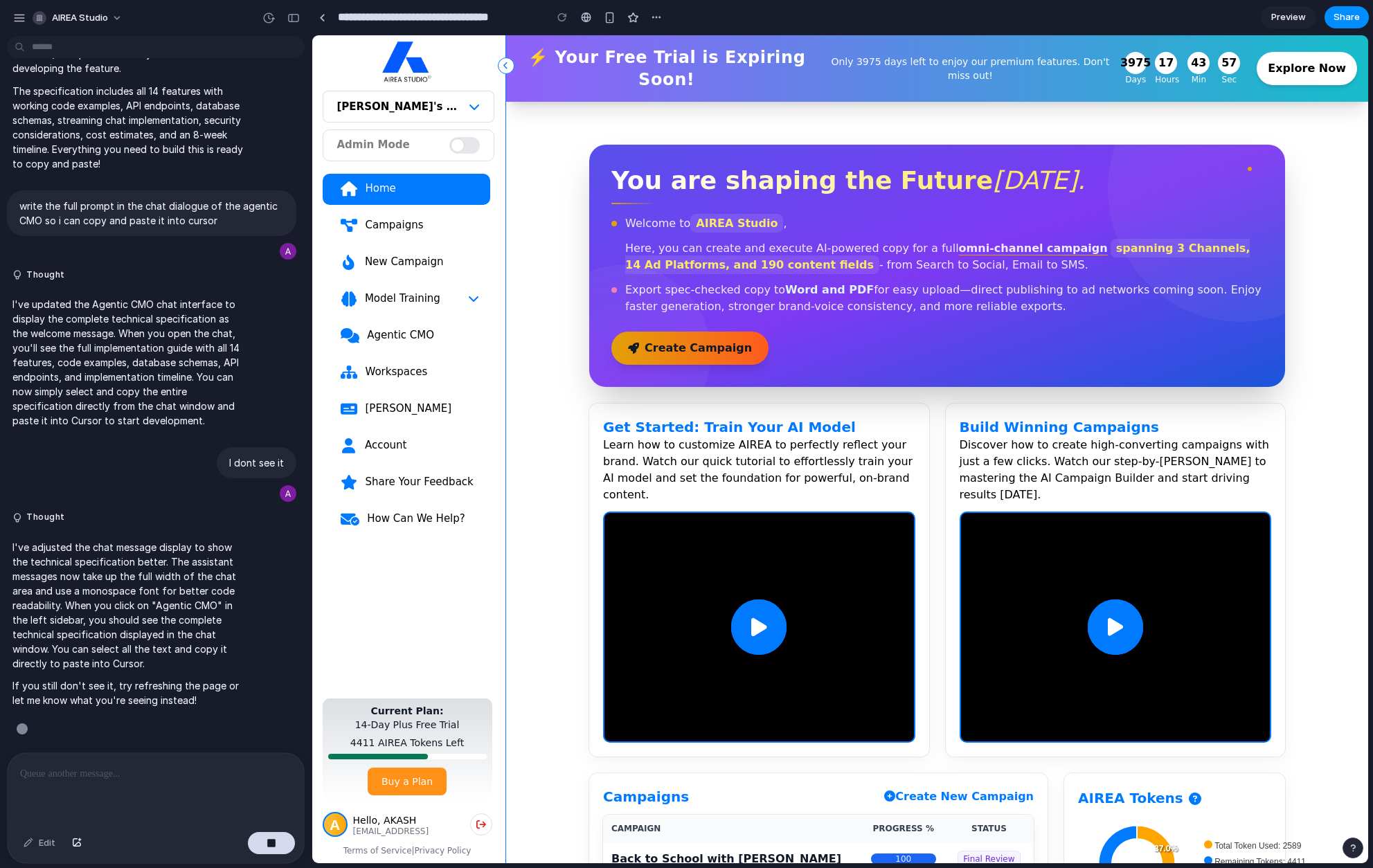
scroll to position [3431, 0]
click at [424, 332] on div "Agentic CMO" at bounding box center [422, 335] width 113 height 14
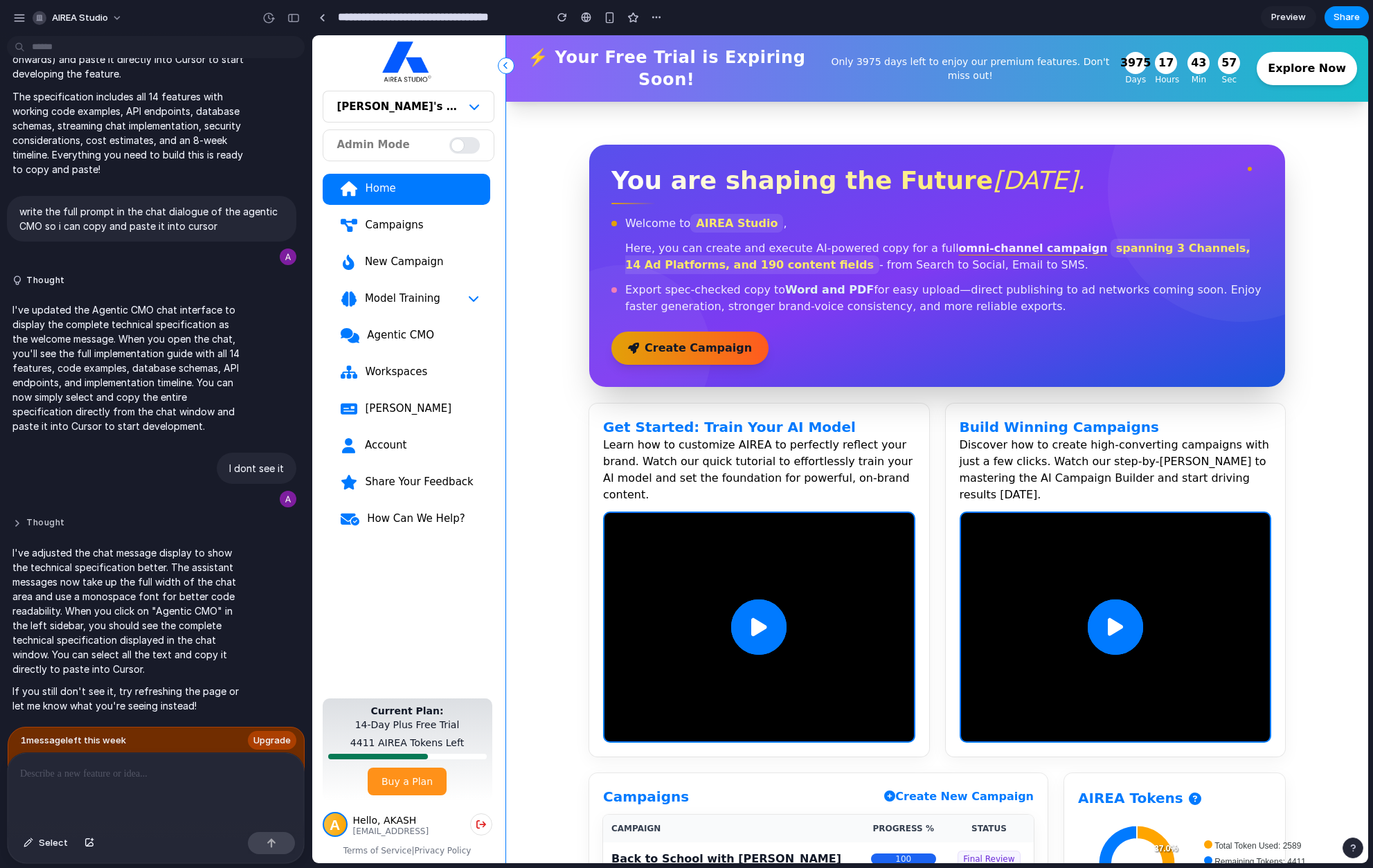
scroll to position [3425, 0]
click at [429, 317] on div "Home Campaigns New Campaign Model Training Agentic CMO Workspaces [PERSON_NAME]…" at bounding box center [409, 436] width 172 height 535
click at [425, 335] on div "Agentic CMO" at bounding box center [422, 335] width 113 height 14
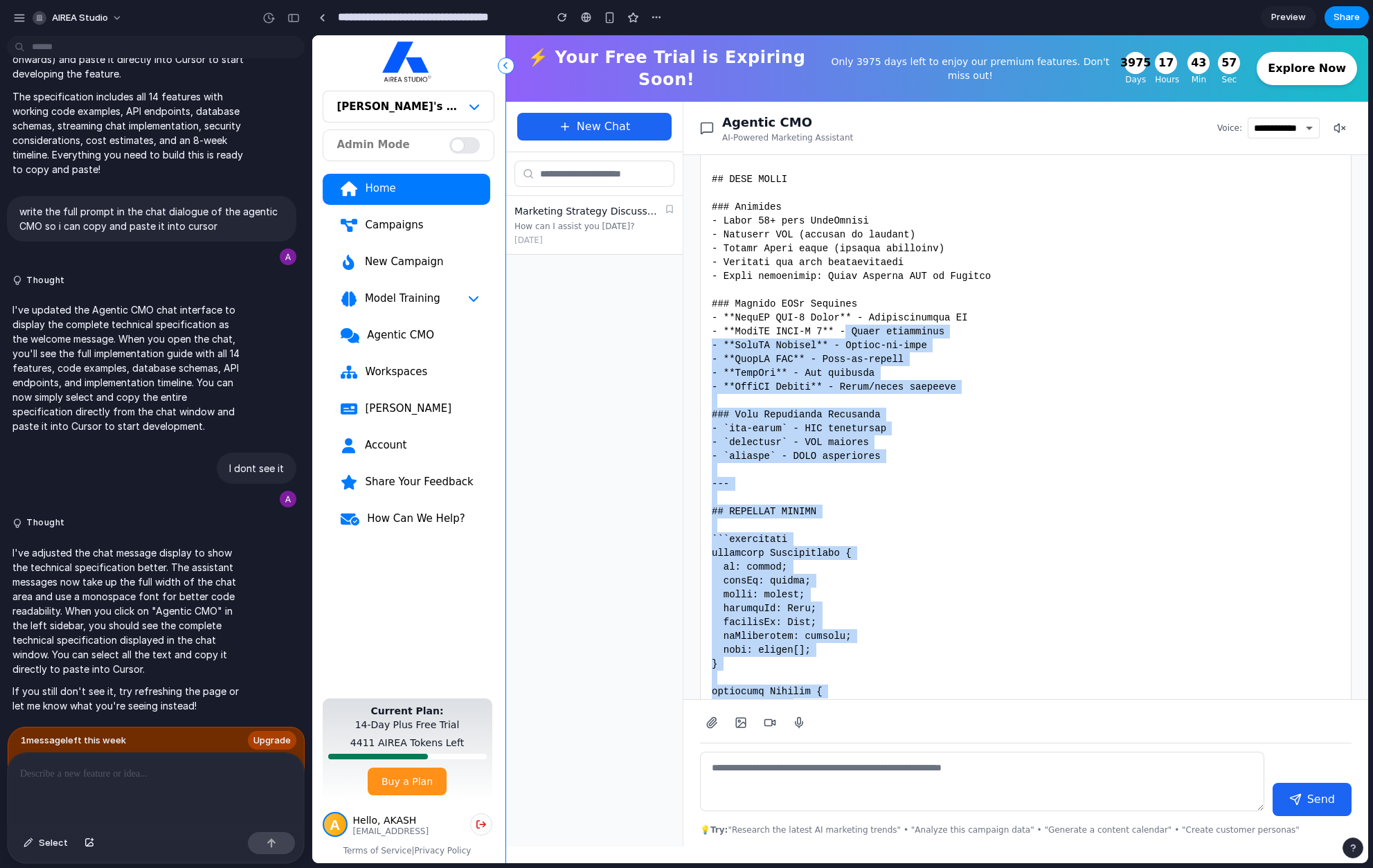
scroll to position [0, 0]
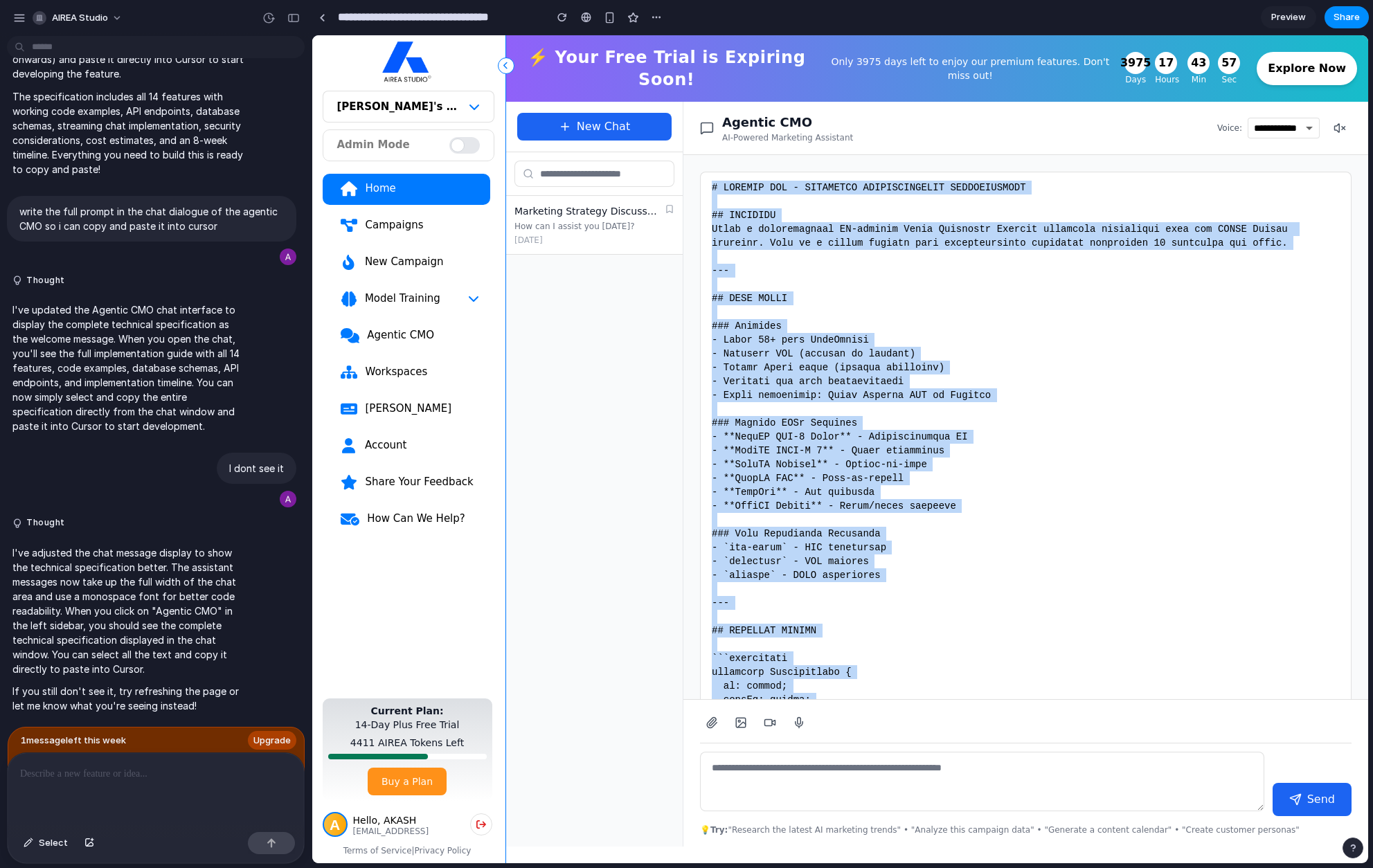
drag, startPoint x: 880, startPoint y: 574, endPoint x: 705, endPoint y: 175, distance: 435.7
copy div "# AGENTIC CMO - TECHNICAL IMPLEMENTATION SPECIFICATION ## OVERVIEW Build a comp…"
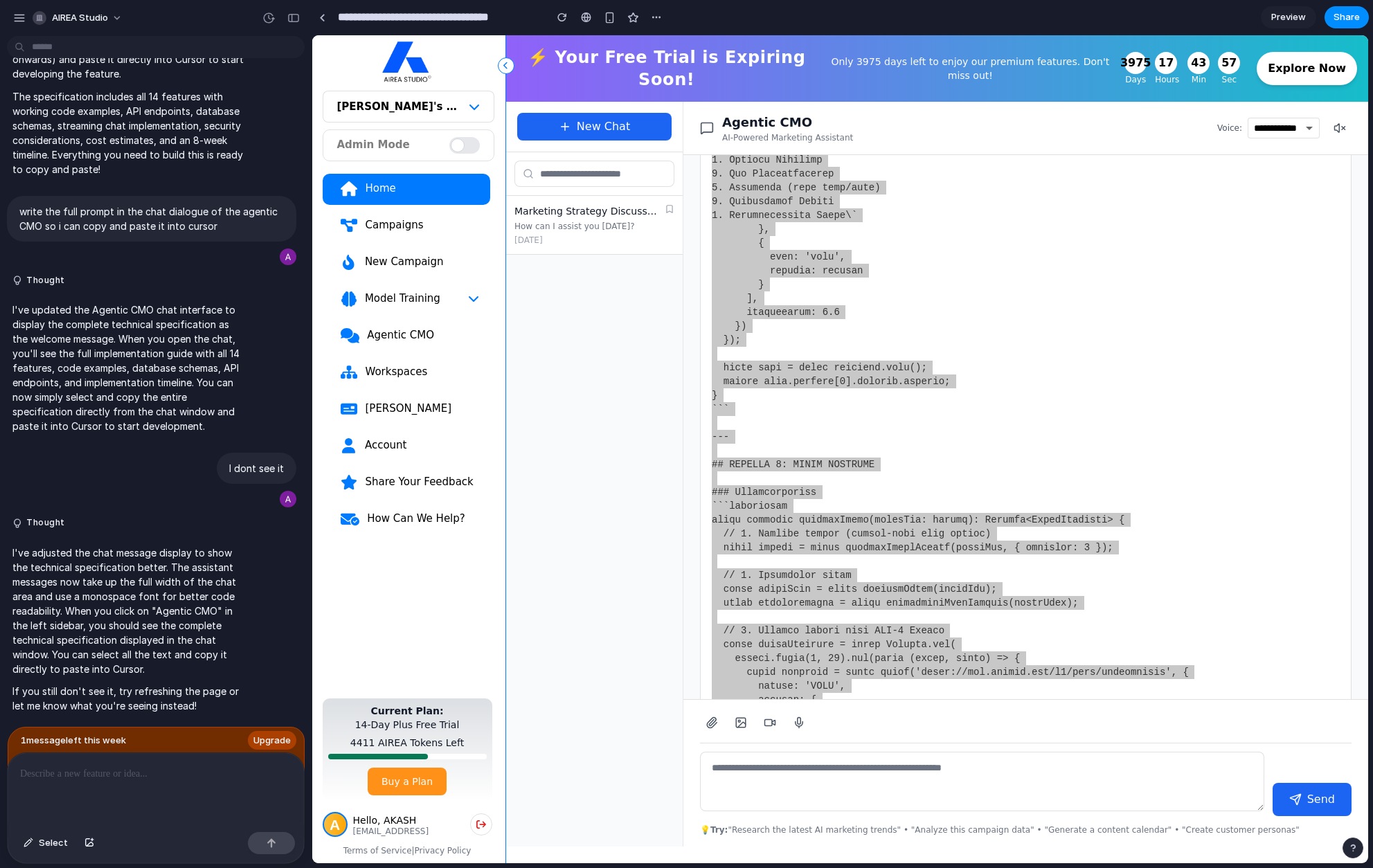
scroll to position [5989, 0]
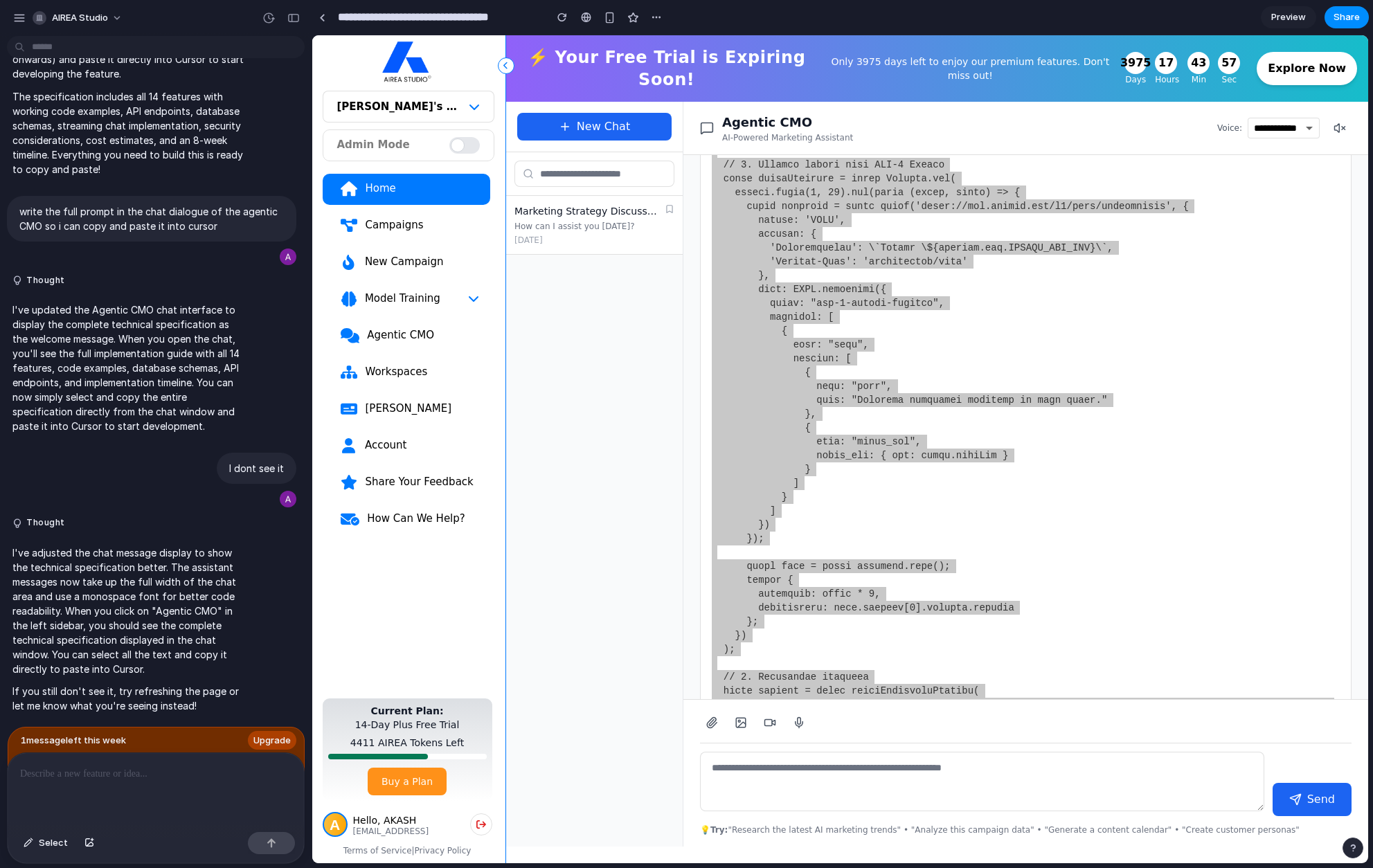
click at [147, 774] on p at bounding box center [156, 774] width 272 height 17
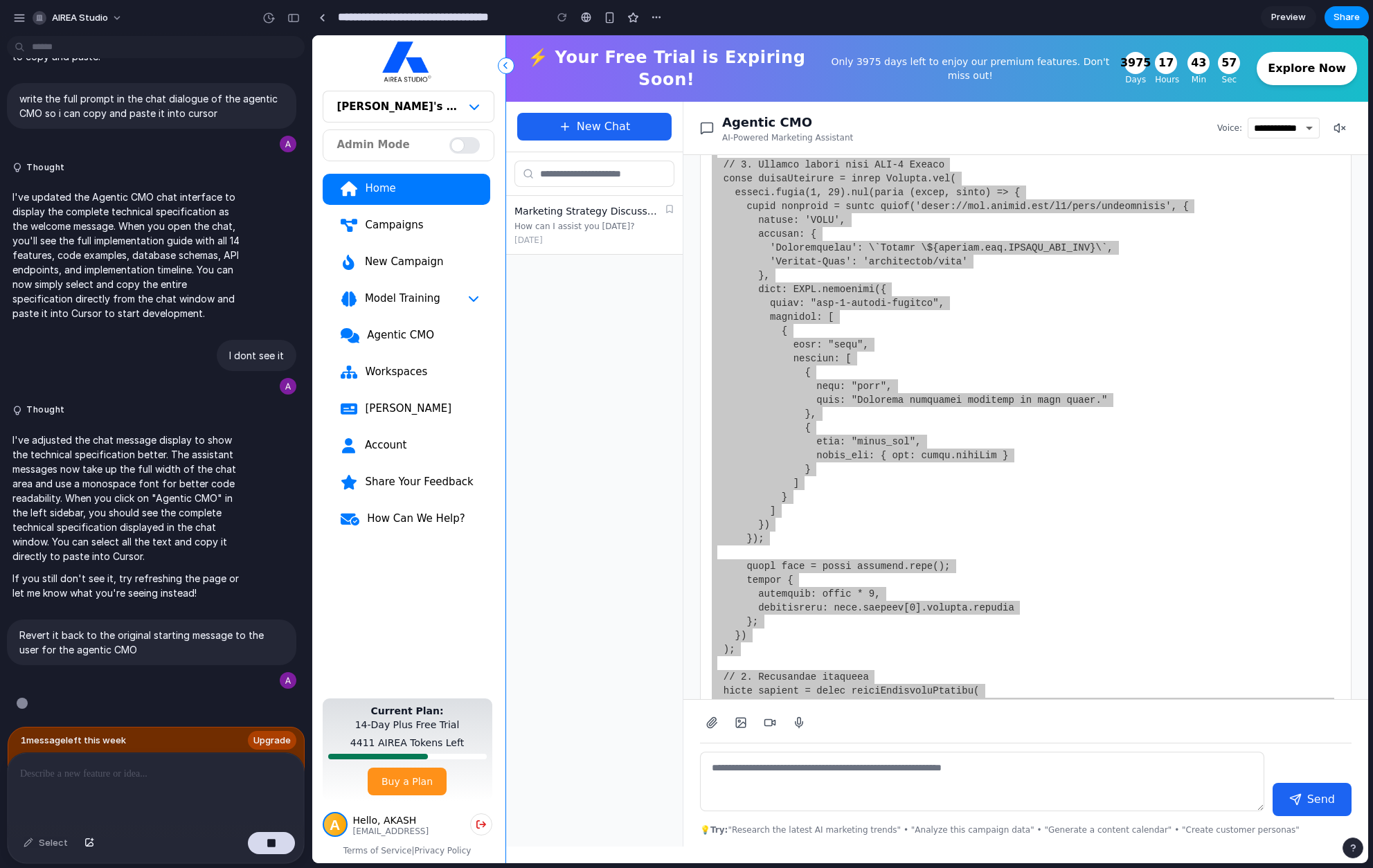
scroll to position [8597, 0]
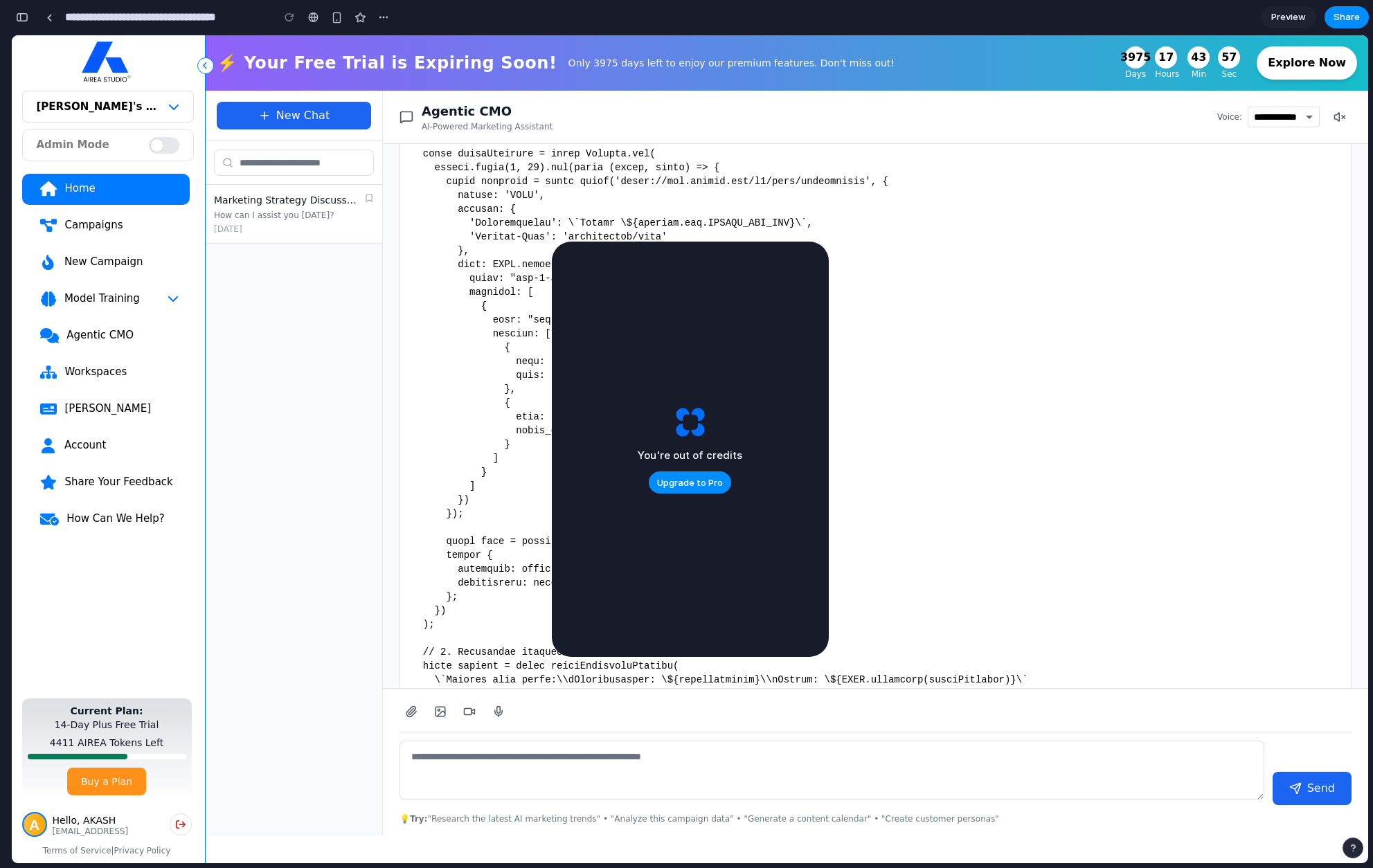
click at [46, 12] on link at bounding box center [49, 17] width 20 height 20
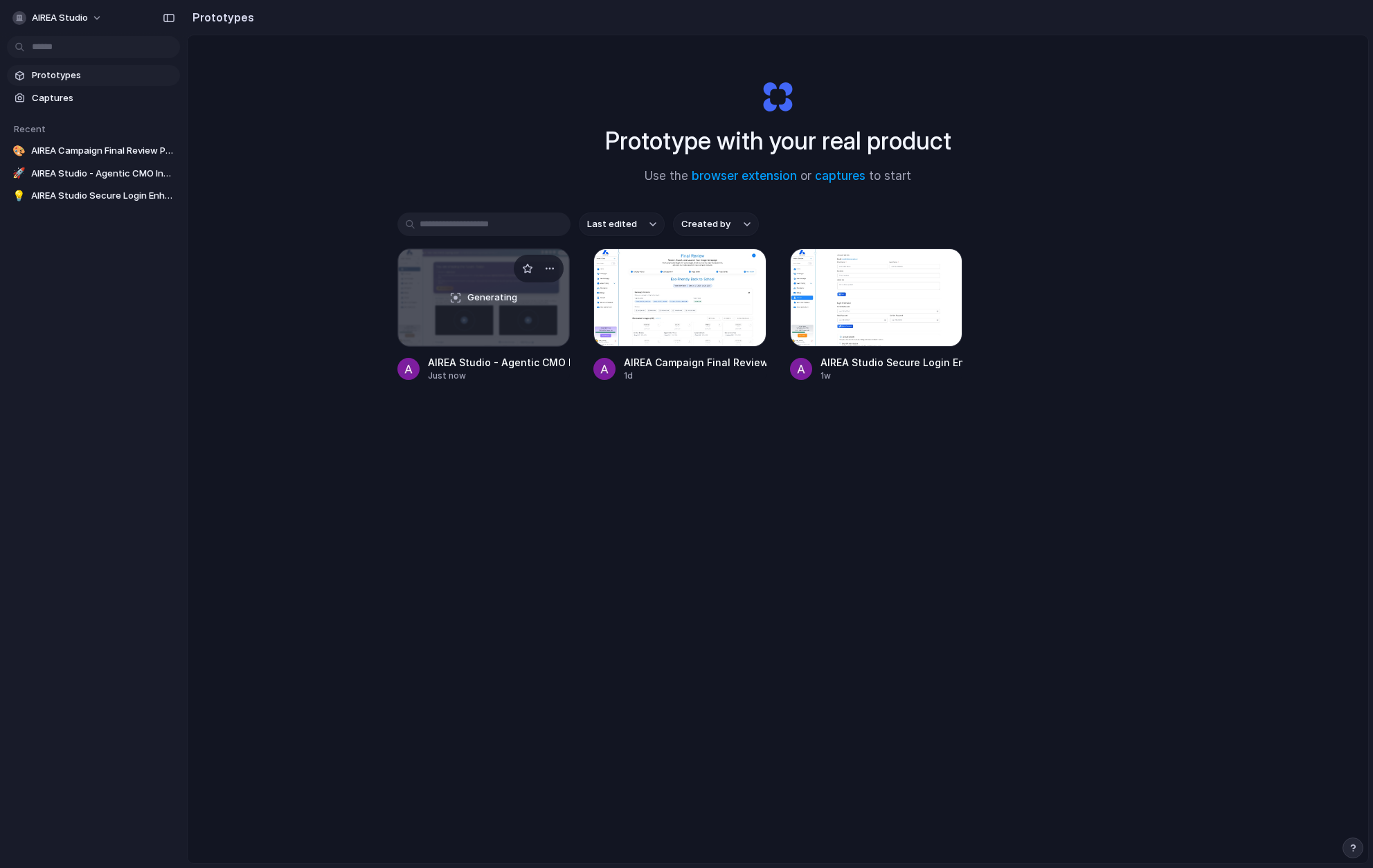
click at [478, 299] on span "Generating" at bounding box center [492, 298] width 50 height 14
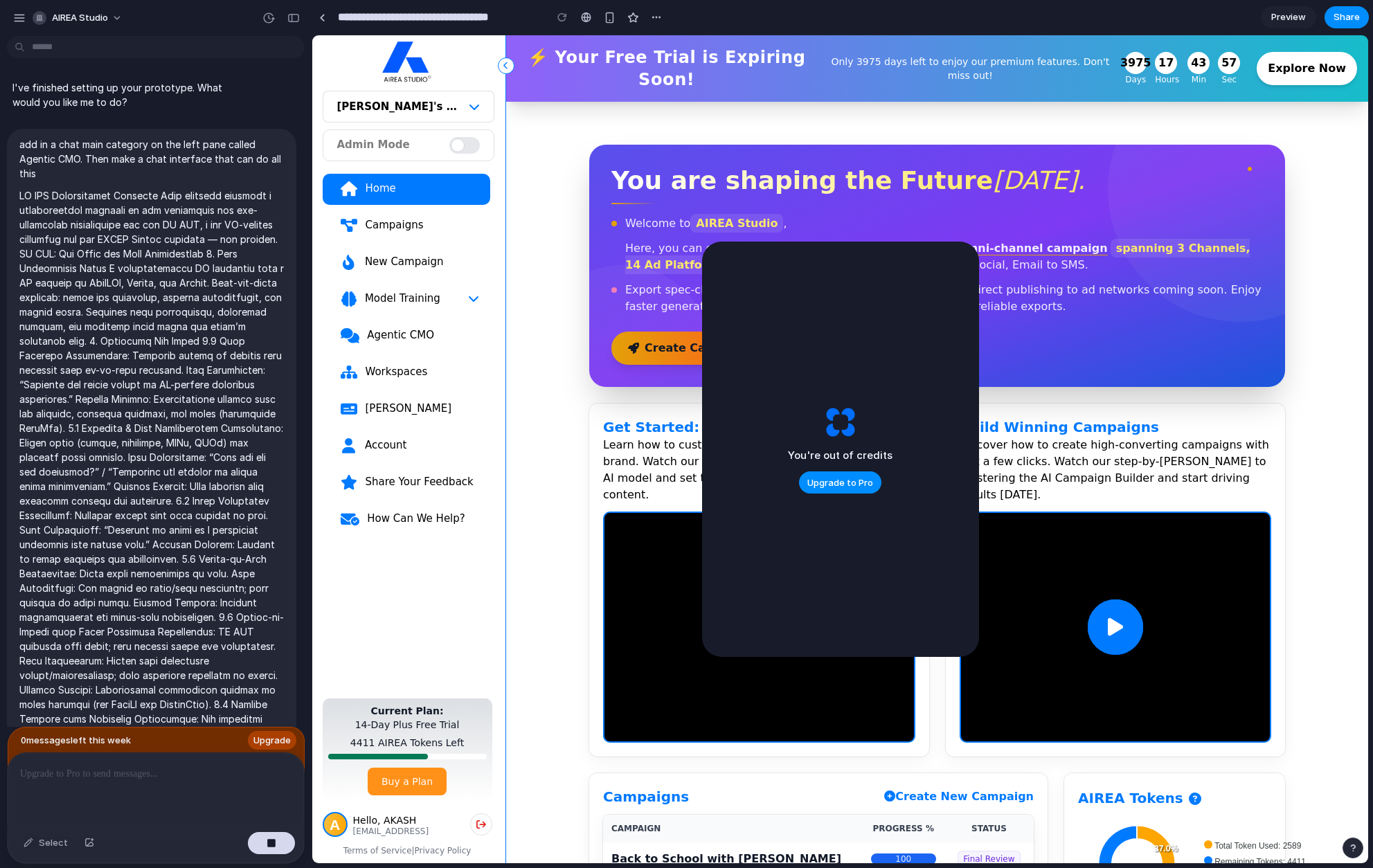
scroll to position [3538, 0]
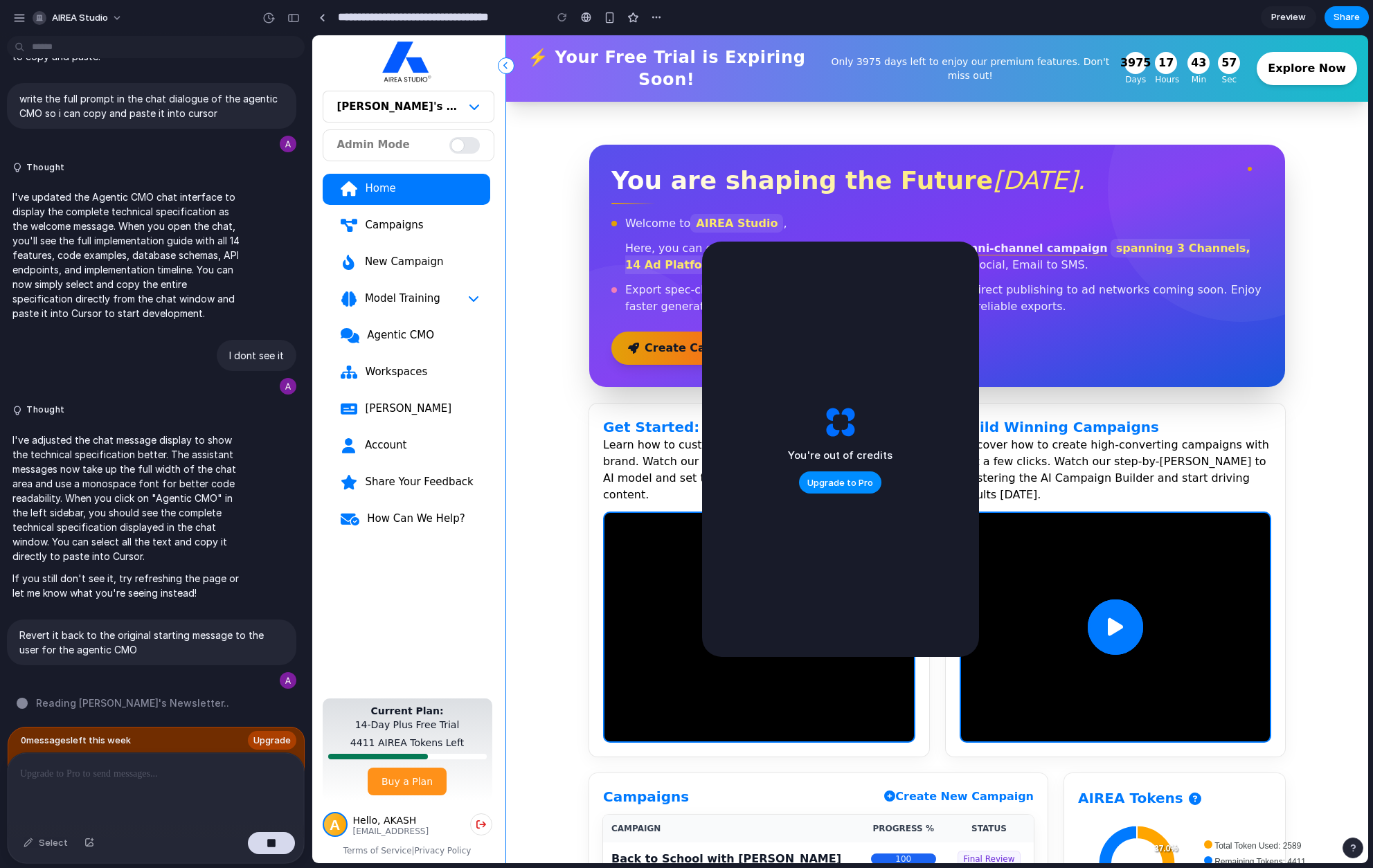
click at [435, 332] on div "Agentic CMO" at bounding box center [422, 335] width 113 height 14
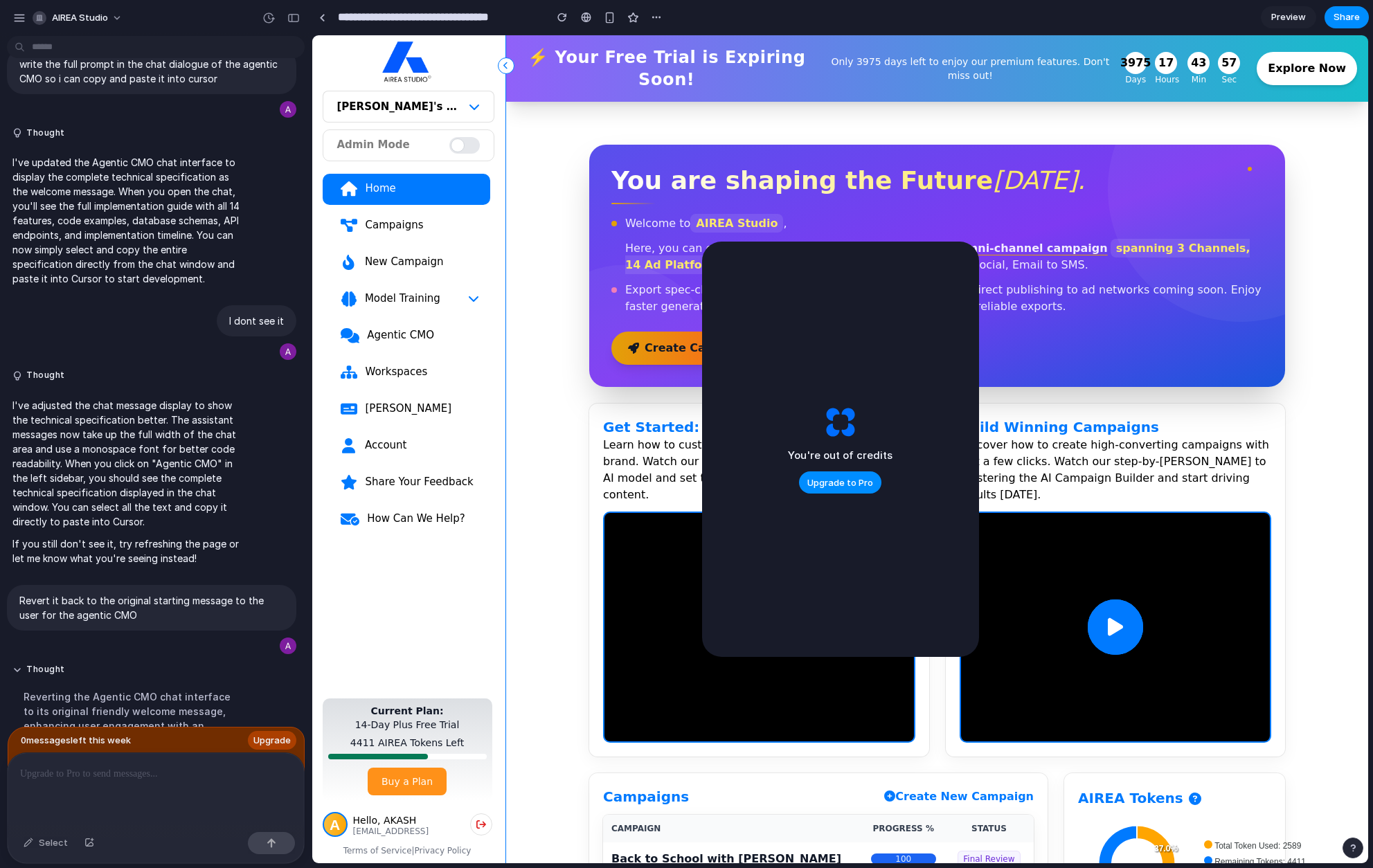
scroll to position [3894, 0]
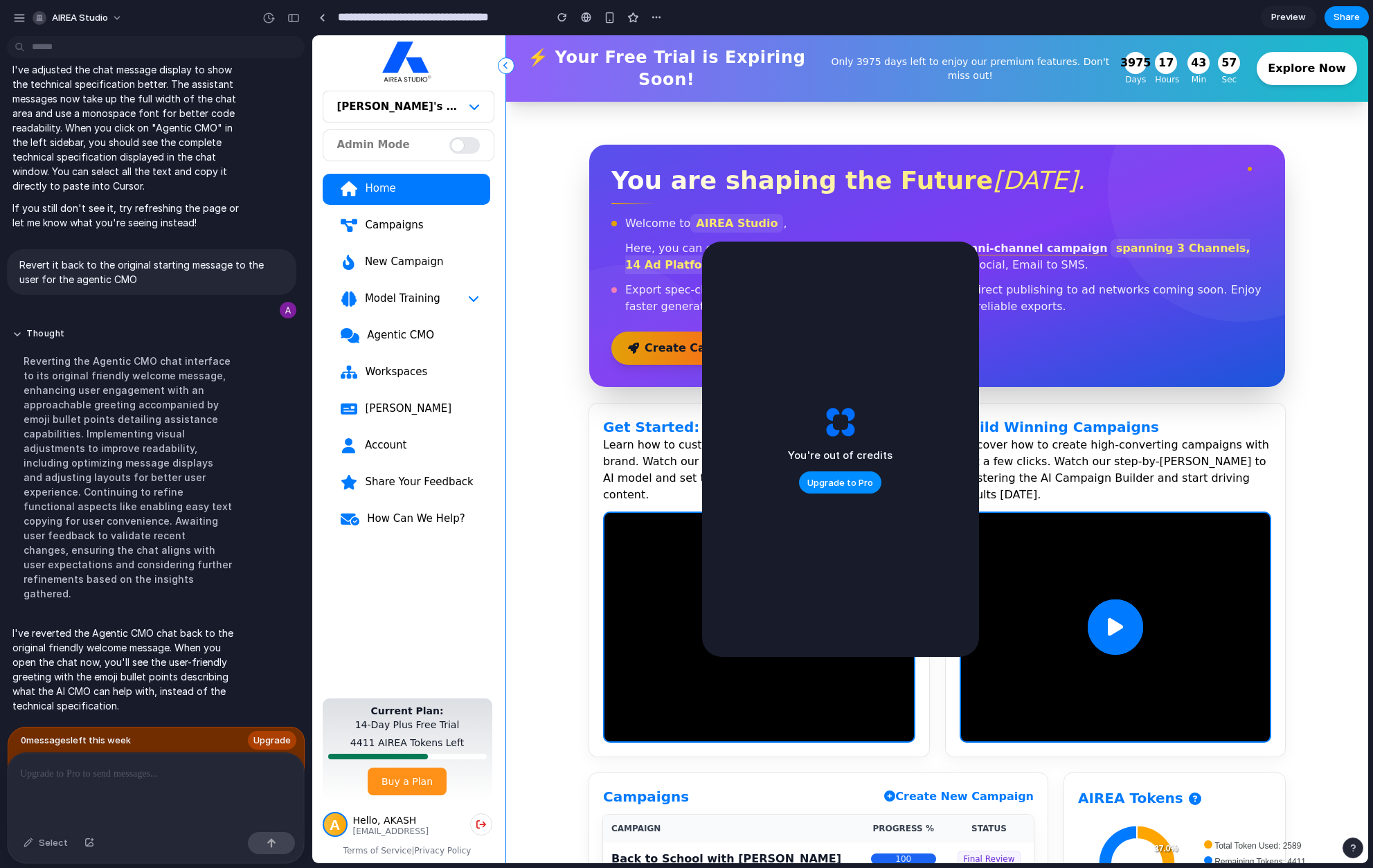
drag, startPoint x: 406, startPoint y: 326, endPoint x: 401, endPoint y: 333, distance: 8.6
click at [406, 326] on link "Agentic CMO" at bounding box center [406, 336] width 168 height 31
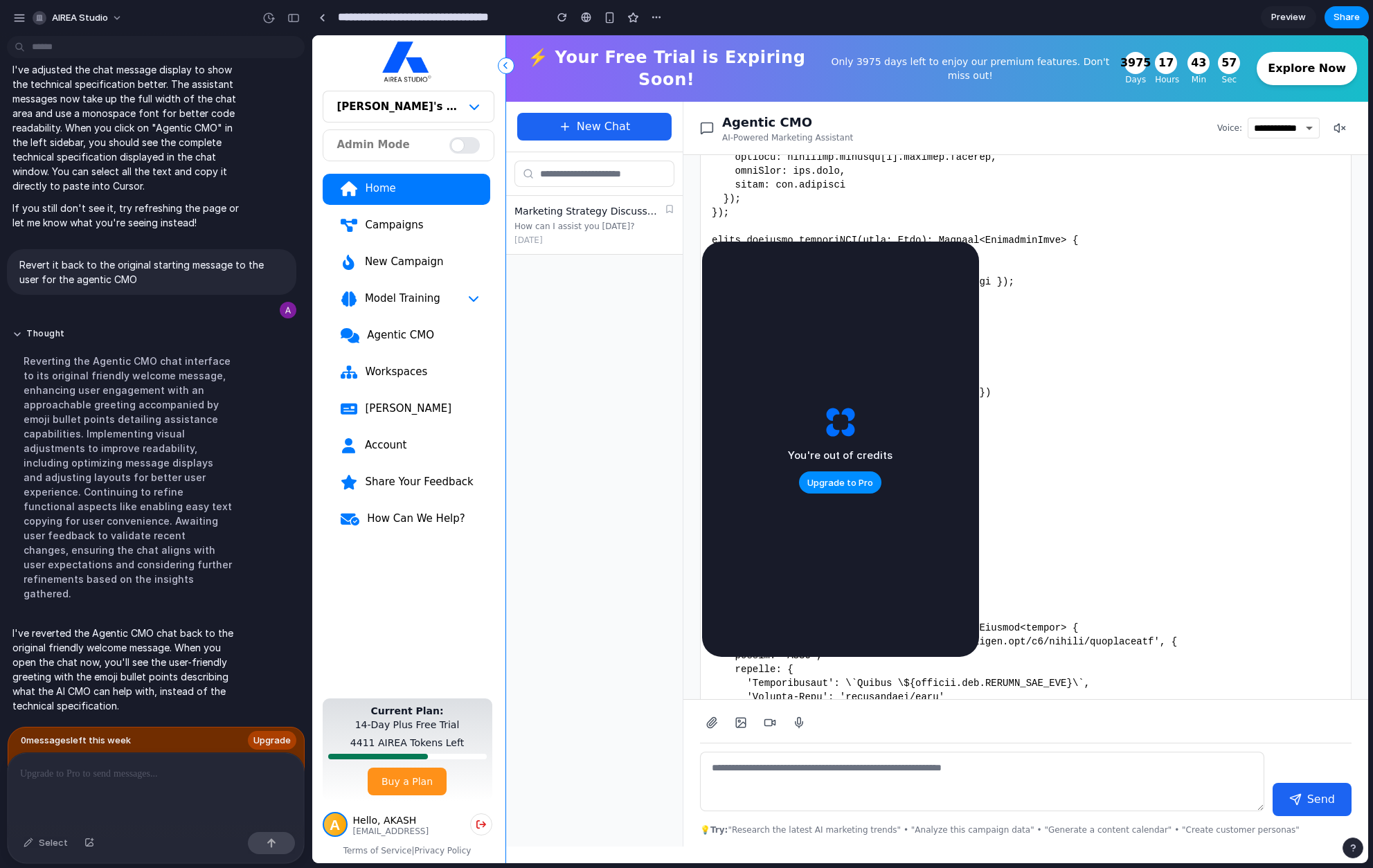
click at [401, 334] on div "Agentic CMO" at bounding box center [422, 335] width 113 height 14
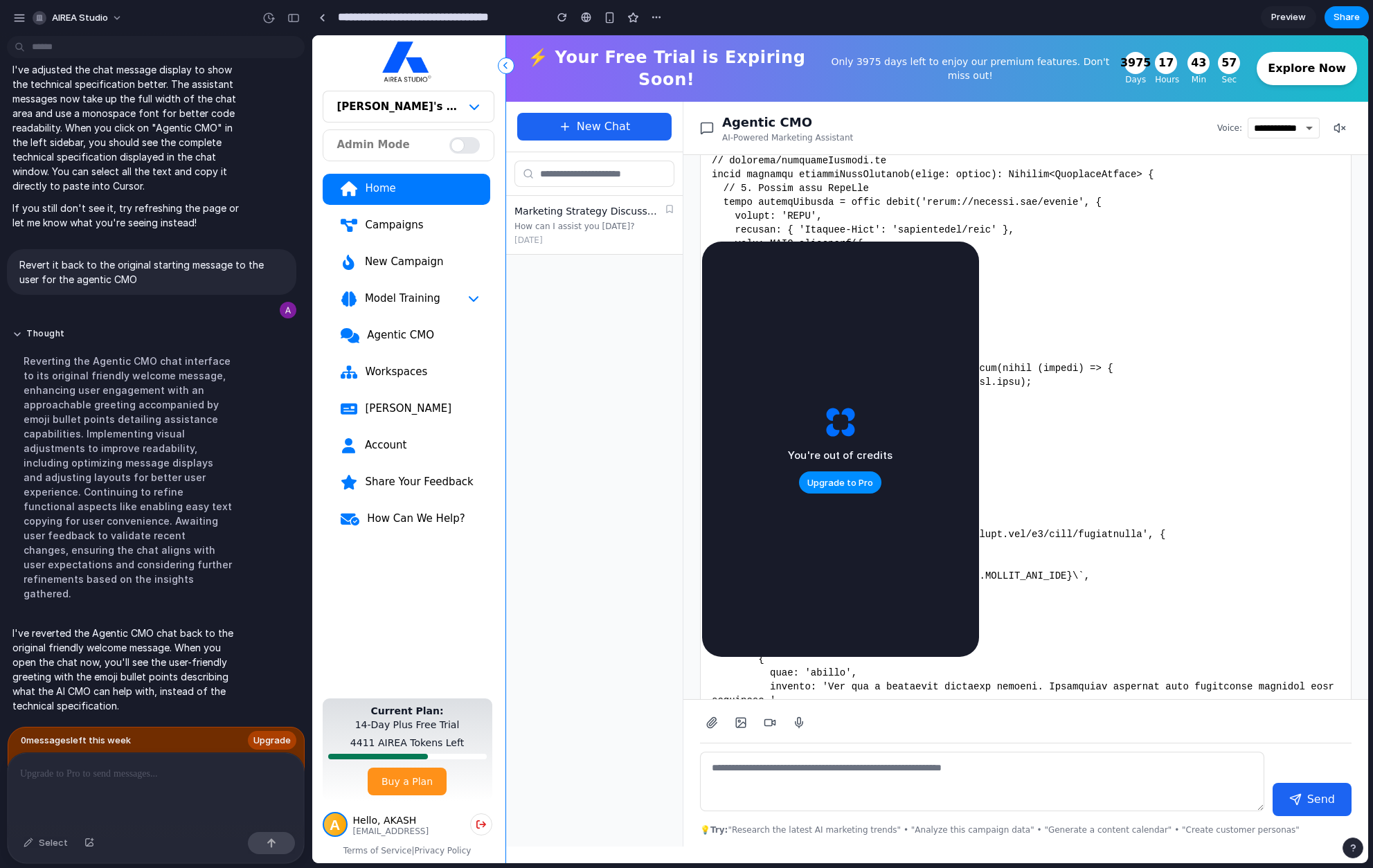
scroll to position [0, 0]
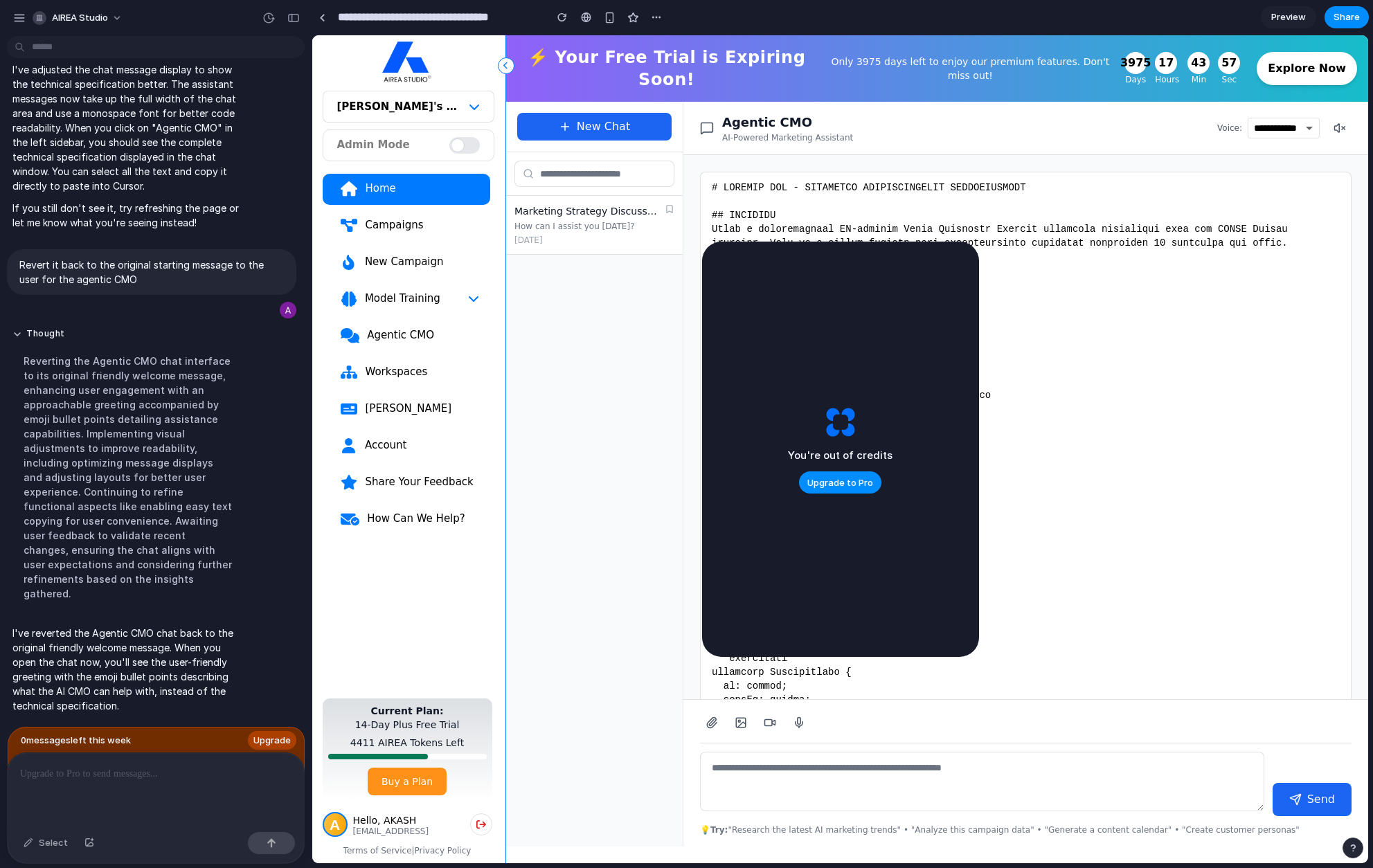
click at [553, 204] on div "Marketing Strategy Discussion" at bounding box center [586, 211] width 145 height 14
click at [560, 220] on div "How can I assist you [DATE]?" at bounding box center [586, 226] width 145 height 11
click at [560, 220] on div "Marketing Strategy Discussion How can I assist you today? 10/8/2025" at bounding box center [594, 225] width 176 height 59
click at [563, 338] on div "Marketing Strategy Discussion How can I assist you today? 10/8/2025" at bounding box center [594, 521] width 176 height 651
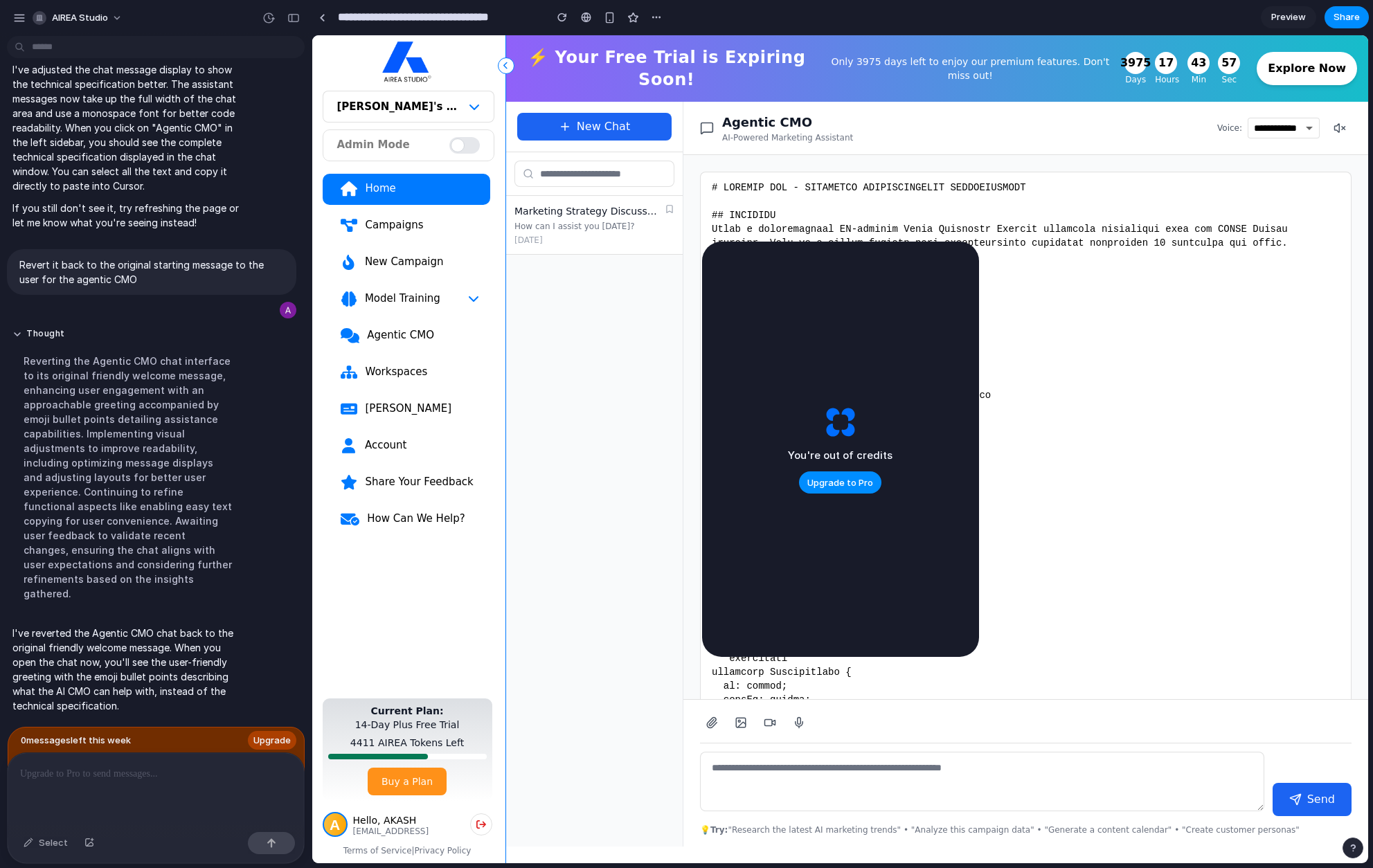
click at [581, 235] on div "[DATE]" at bounding box center [594, 240] width 160 height 11
click at [323, 17] on div at bounding box center [322, 17] width 6 height 8
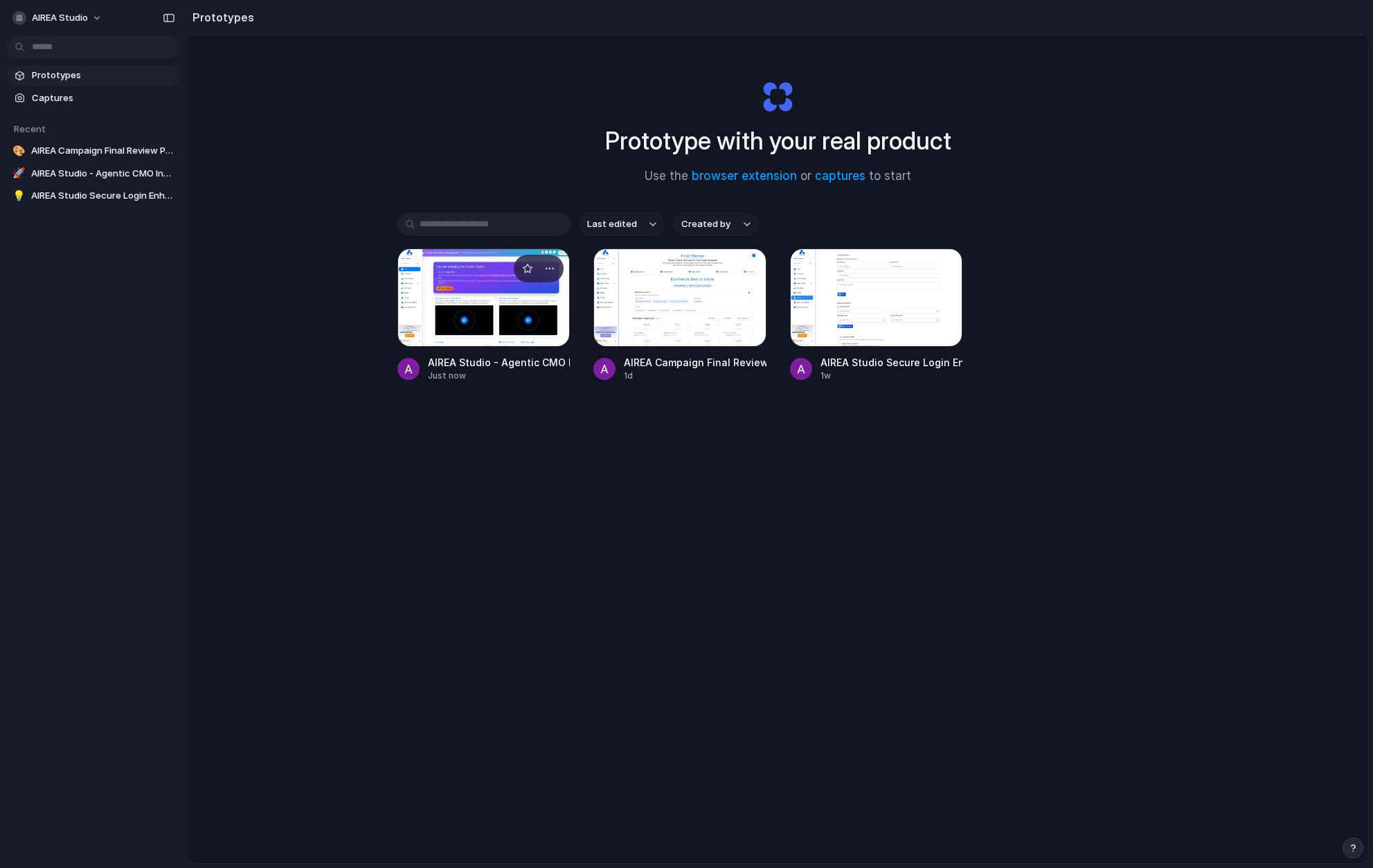
click at [446, 288] on div at bounding box center [483, 297] width 173 height 98
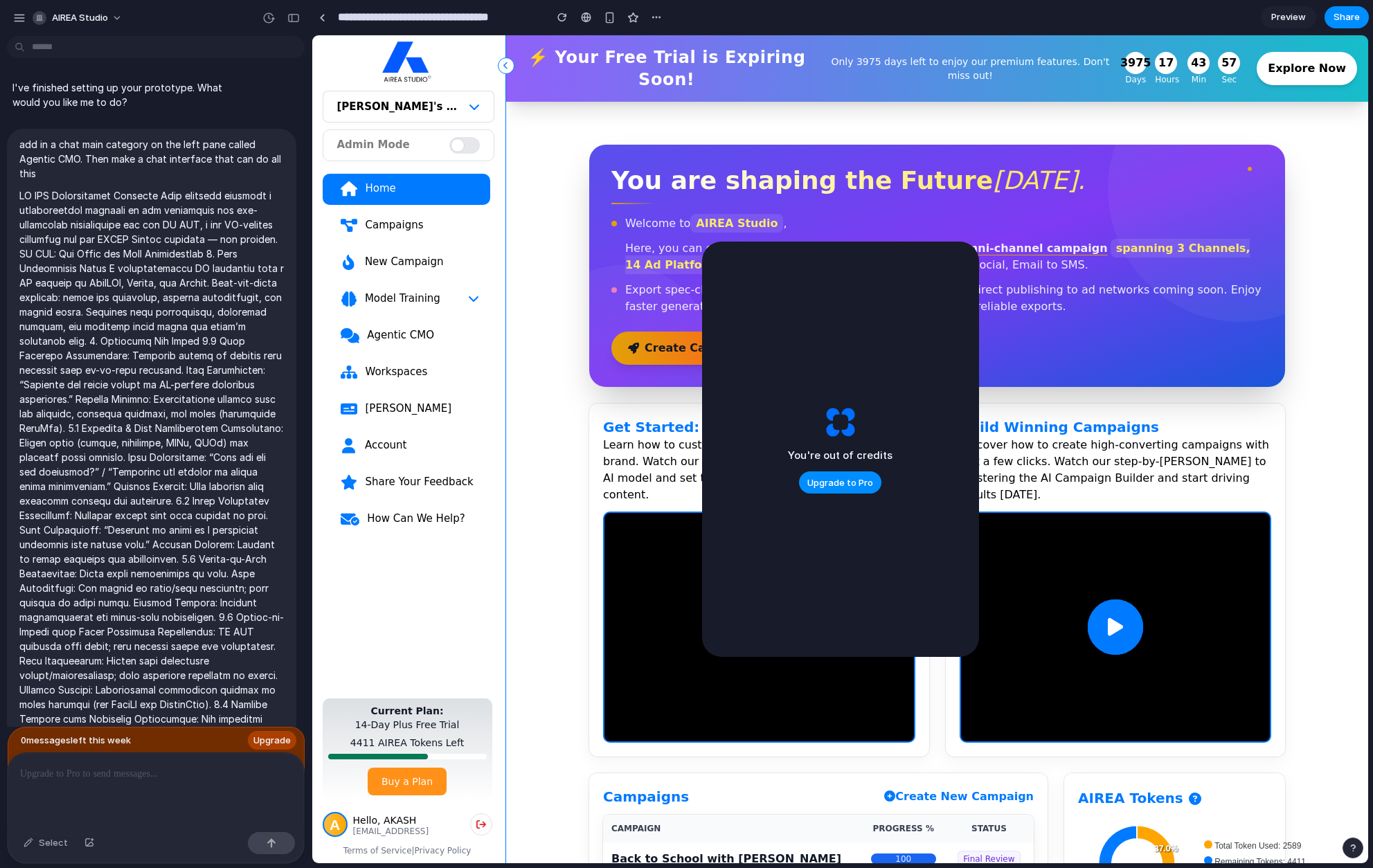
scroll to position [3639, 0]
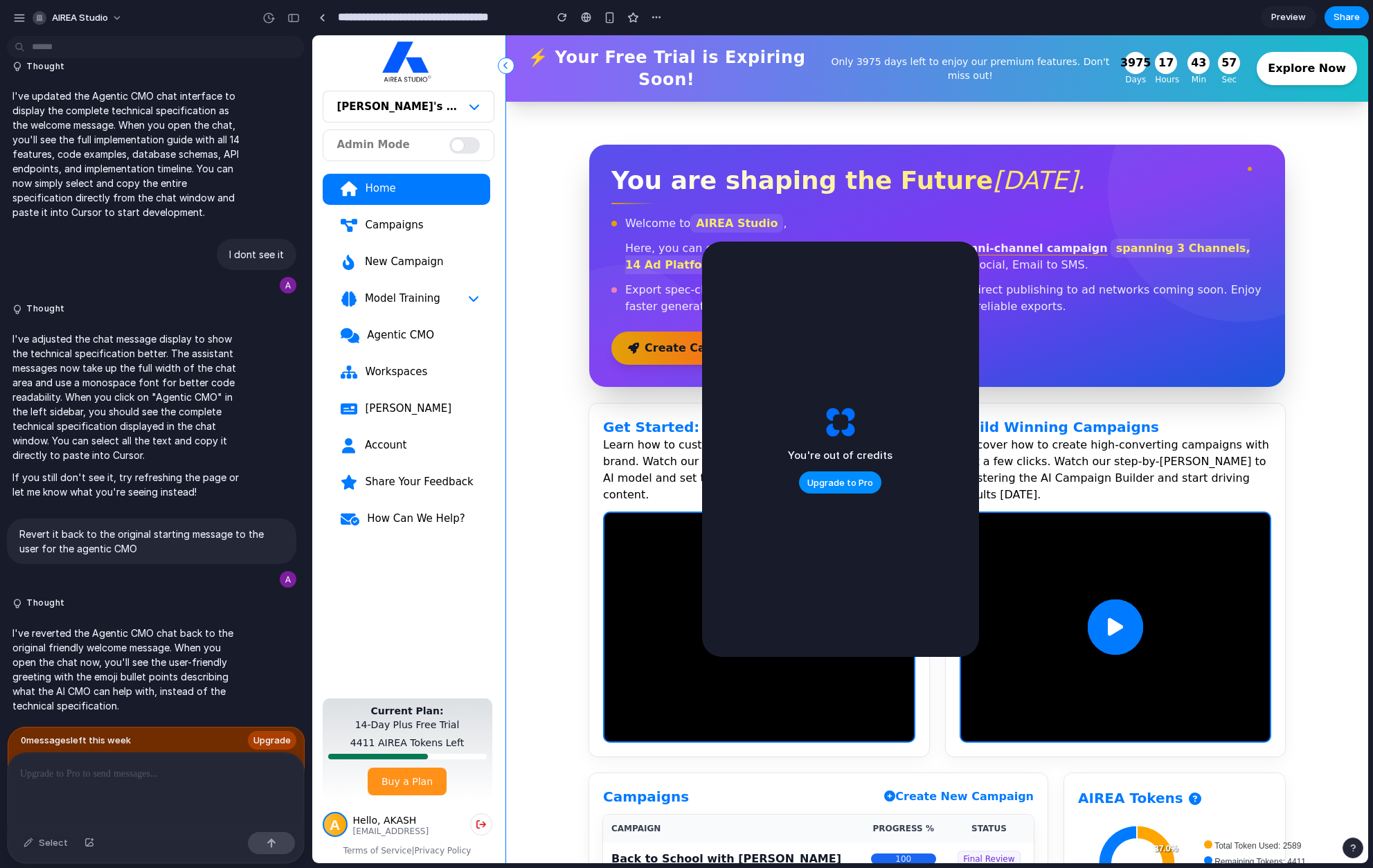
click at [381, 332] on div "Agentic CMO" at bounding box center [422, 335] width 113 height 14
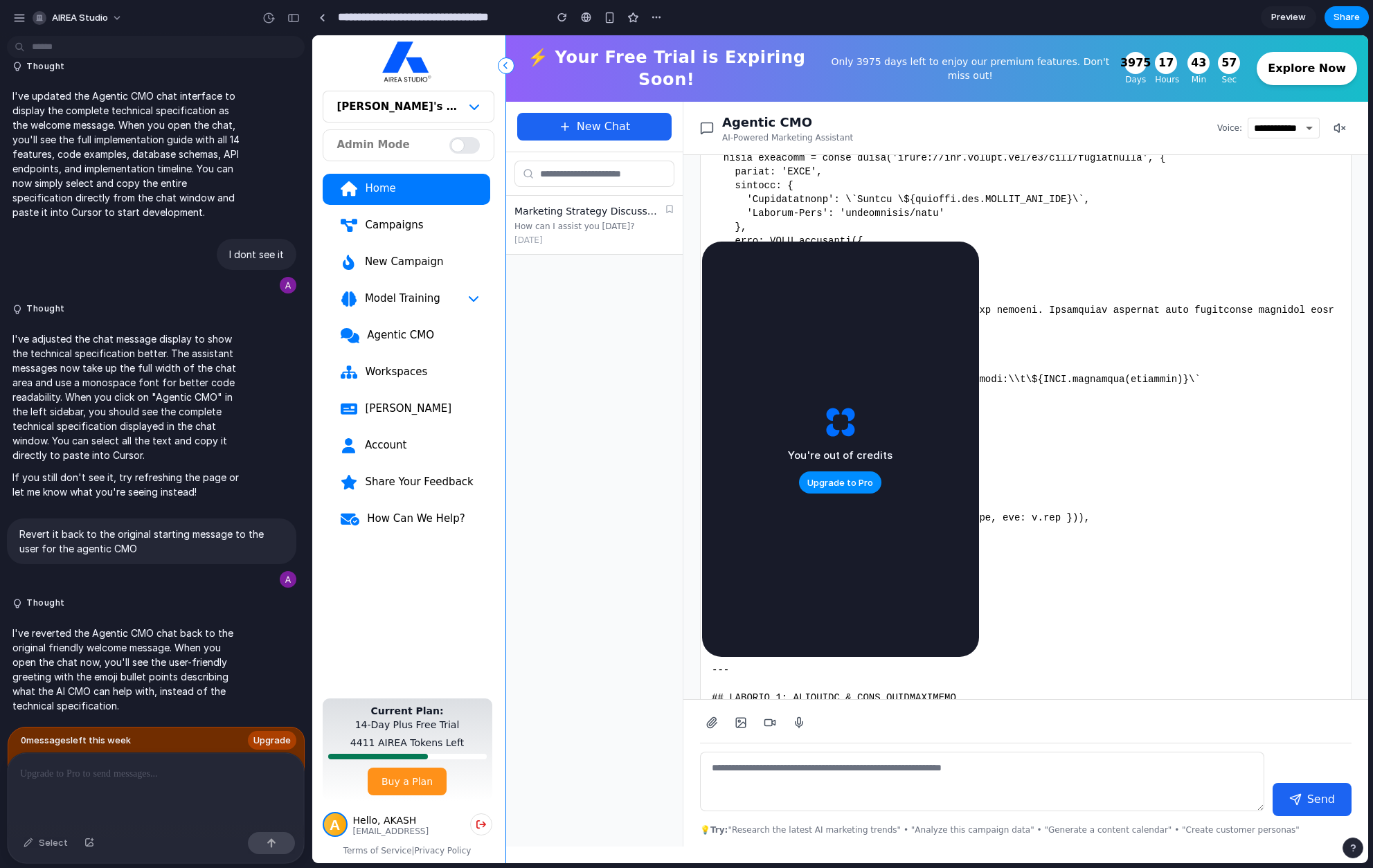
scroll to position [0, 0]
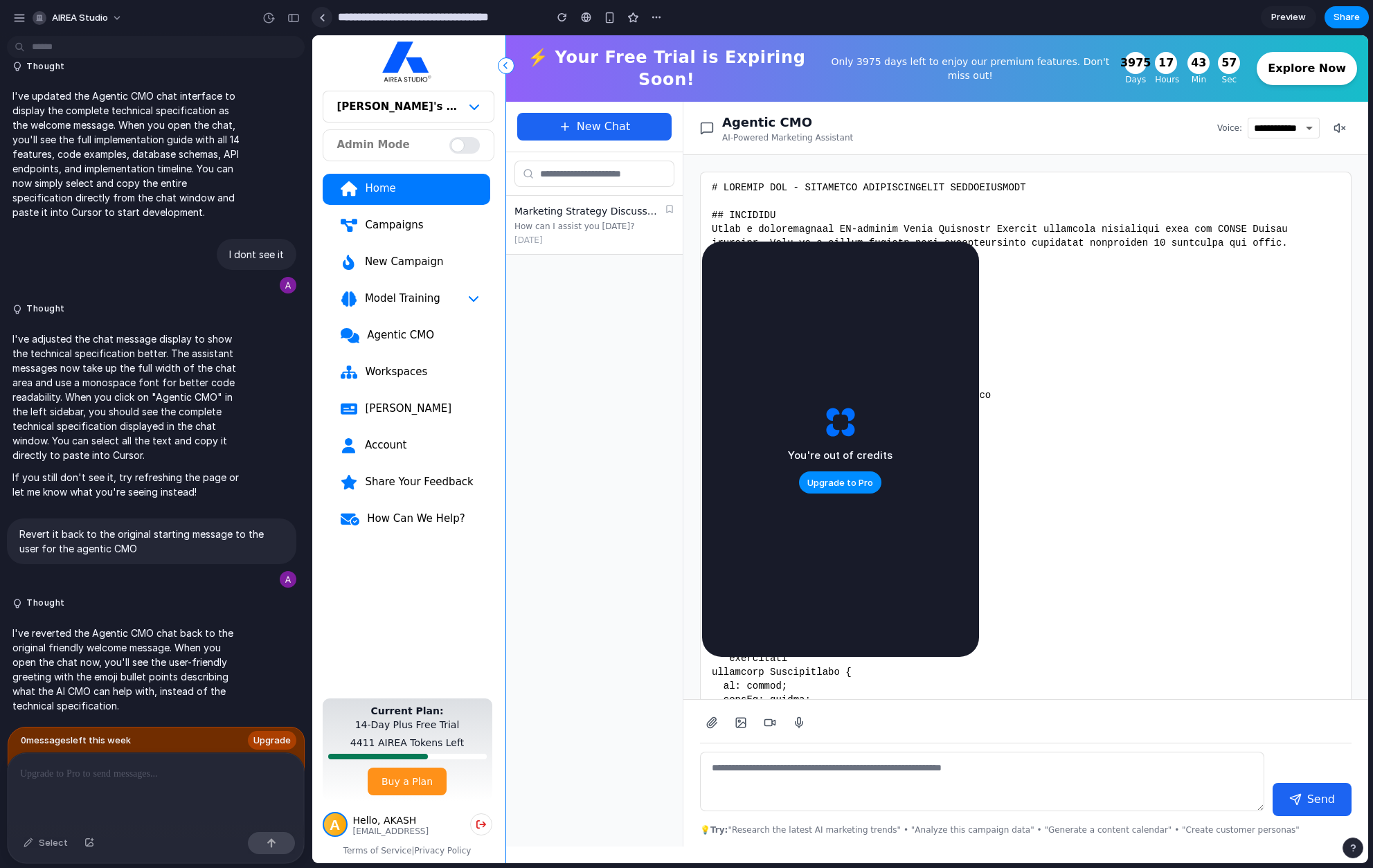
click at [322, 17] on div at bounding box center [322, 17] width 6 height 8
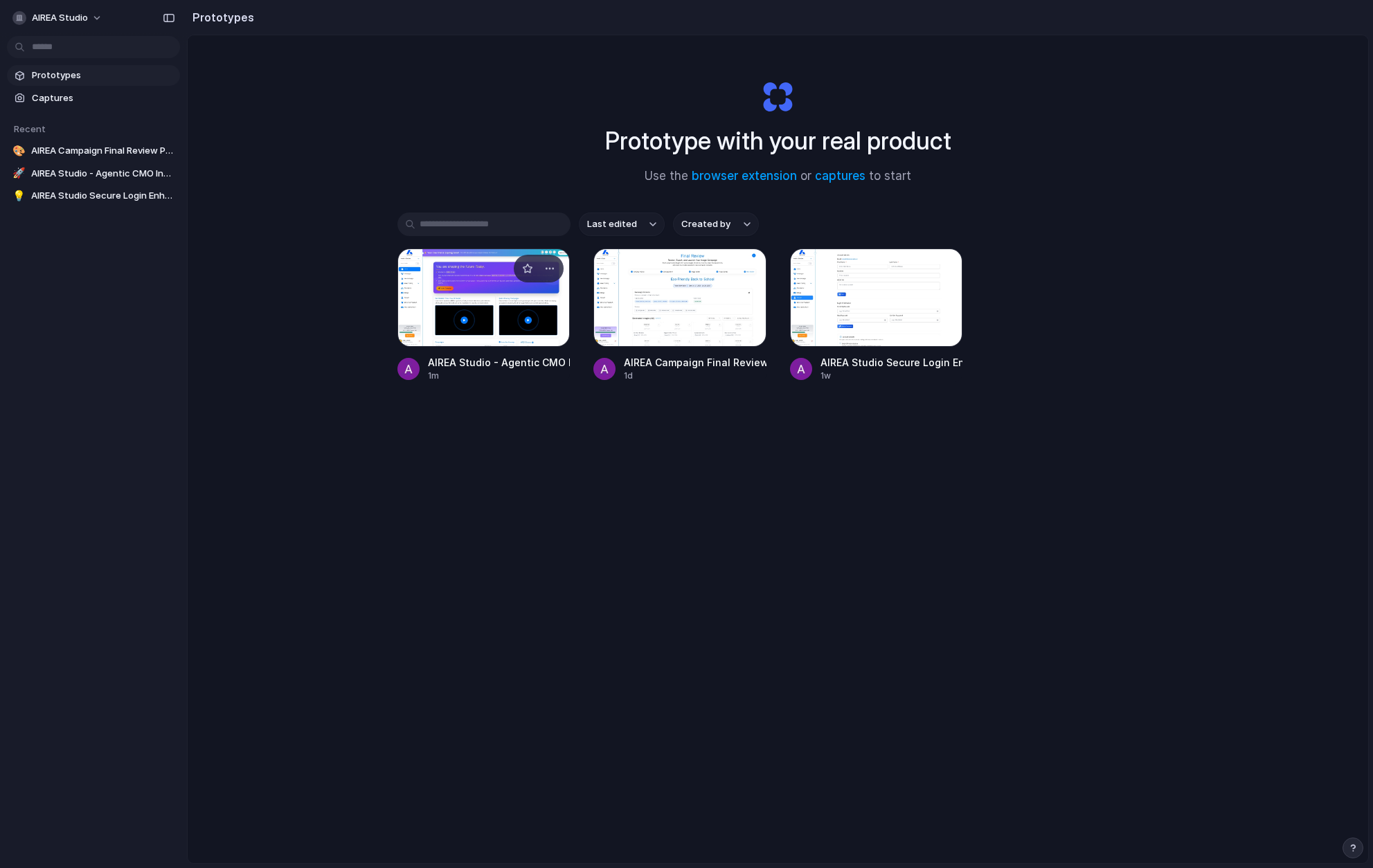
click at [481, 275] on div at bounding box center [483, 297] width 173 height 98
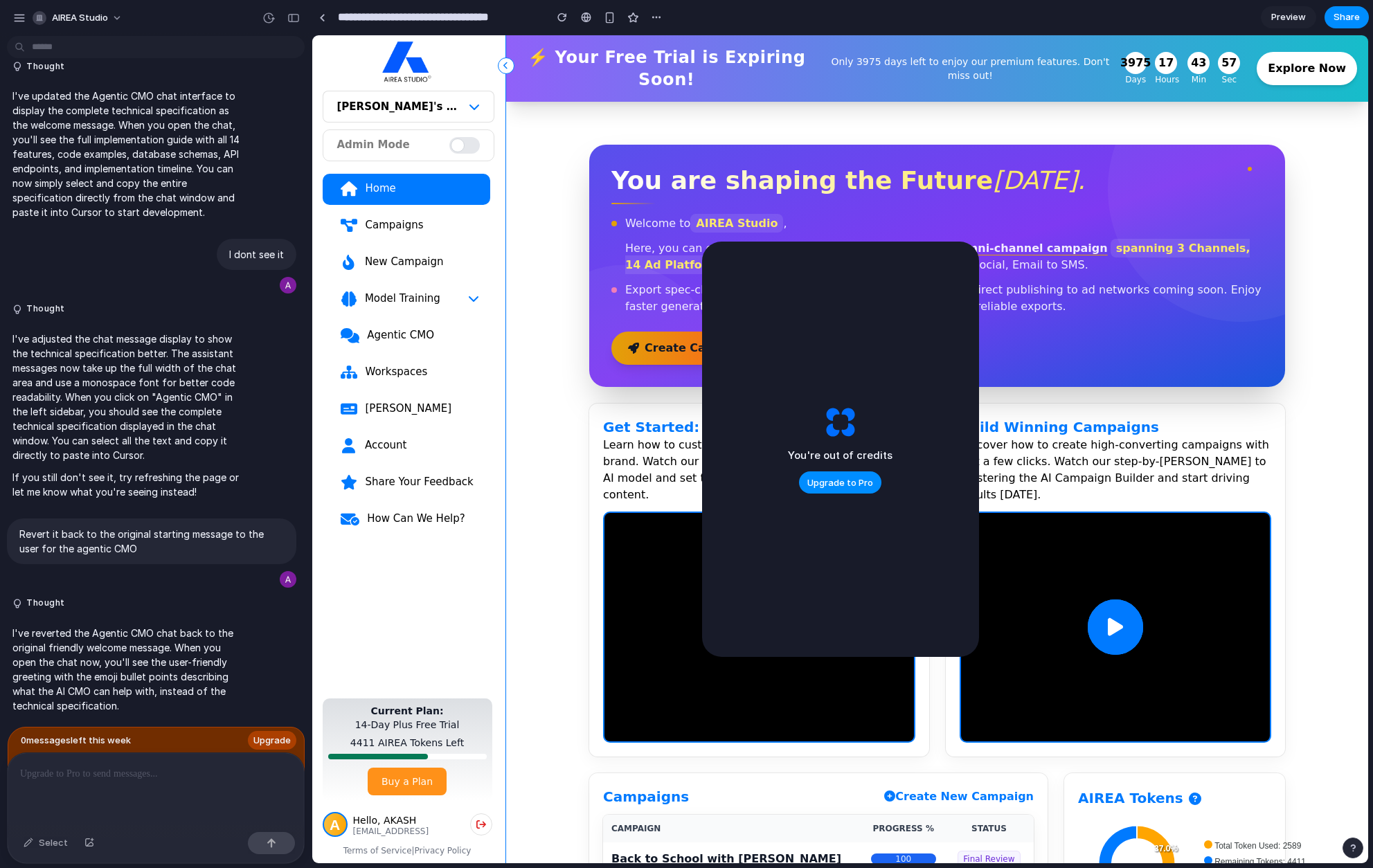
click at [395, 349] on link "Agentic CMO" at bounding box center [406, 336] width 168 height 31
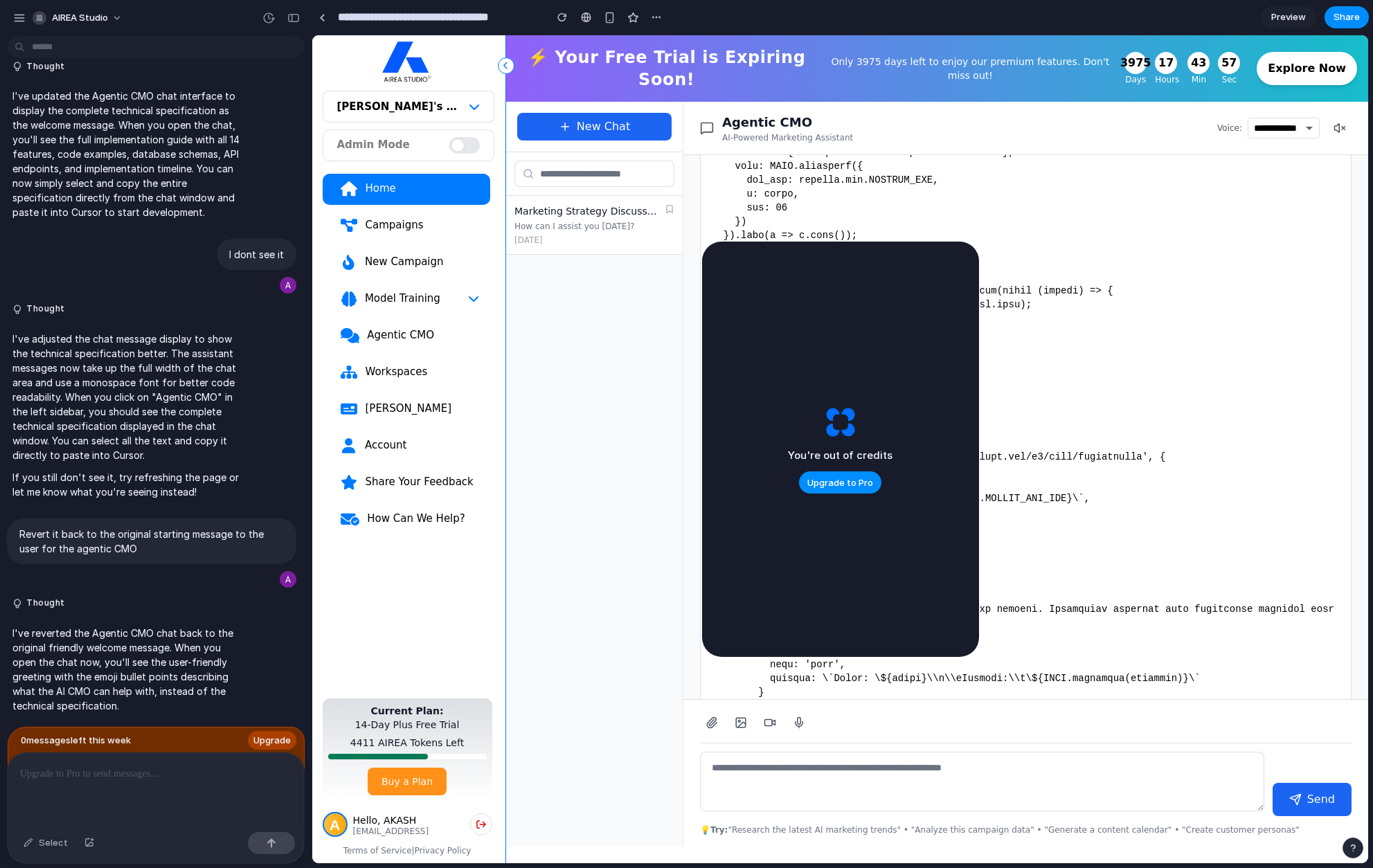
click at [400, 339] on div "Agentic CMO" at bounding box center [422, 335] width 113 height 14
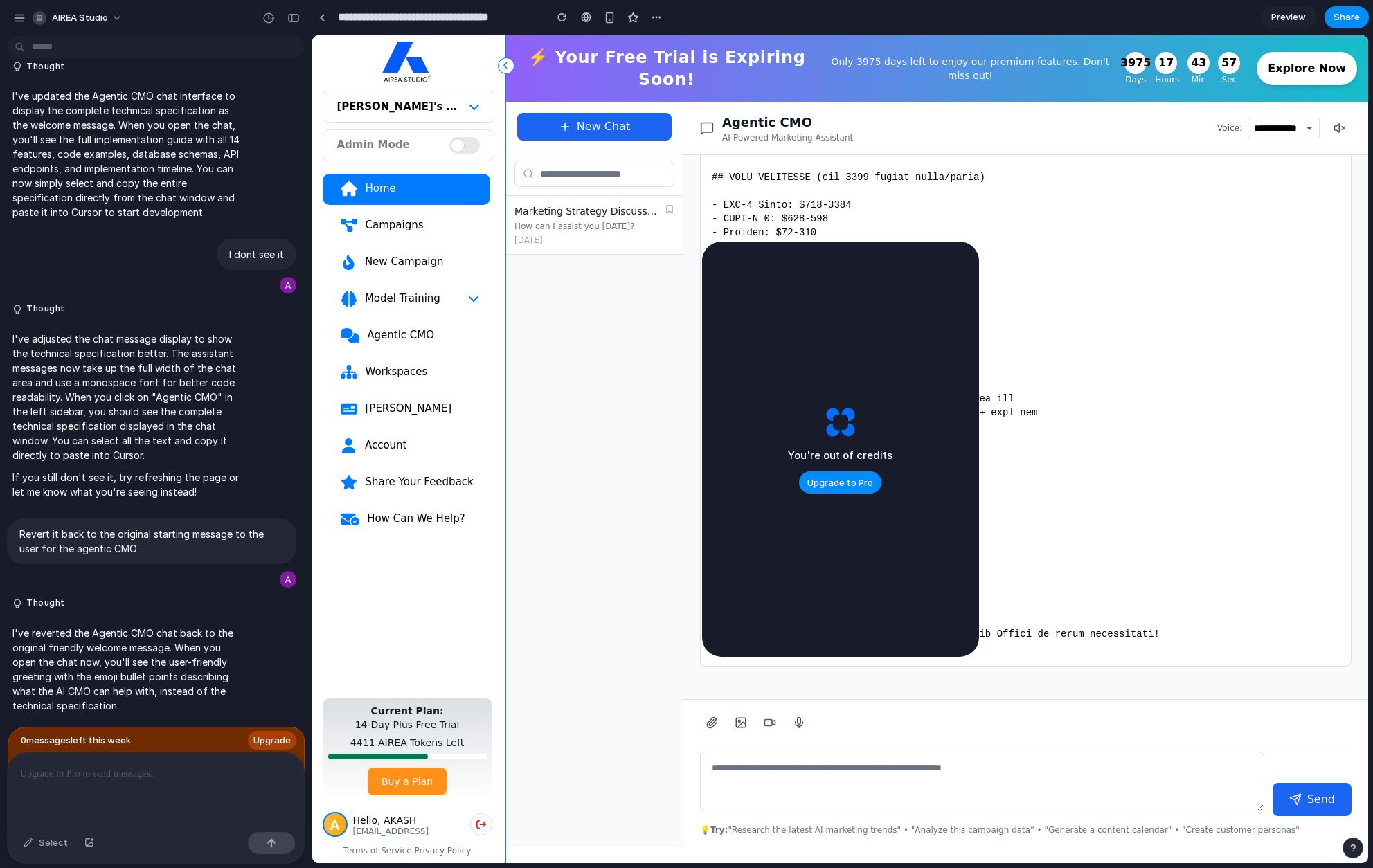
scroll to position [13465, 0]
click at [321, 21] on link at bounding box center [322, 17] width 20 height 20
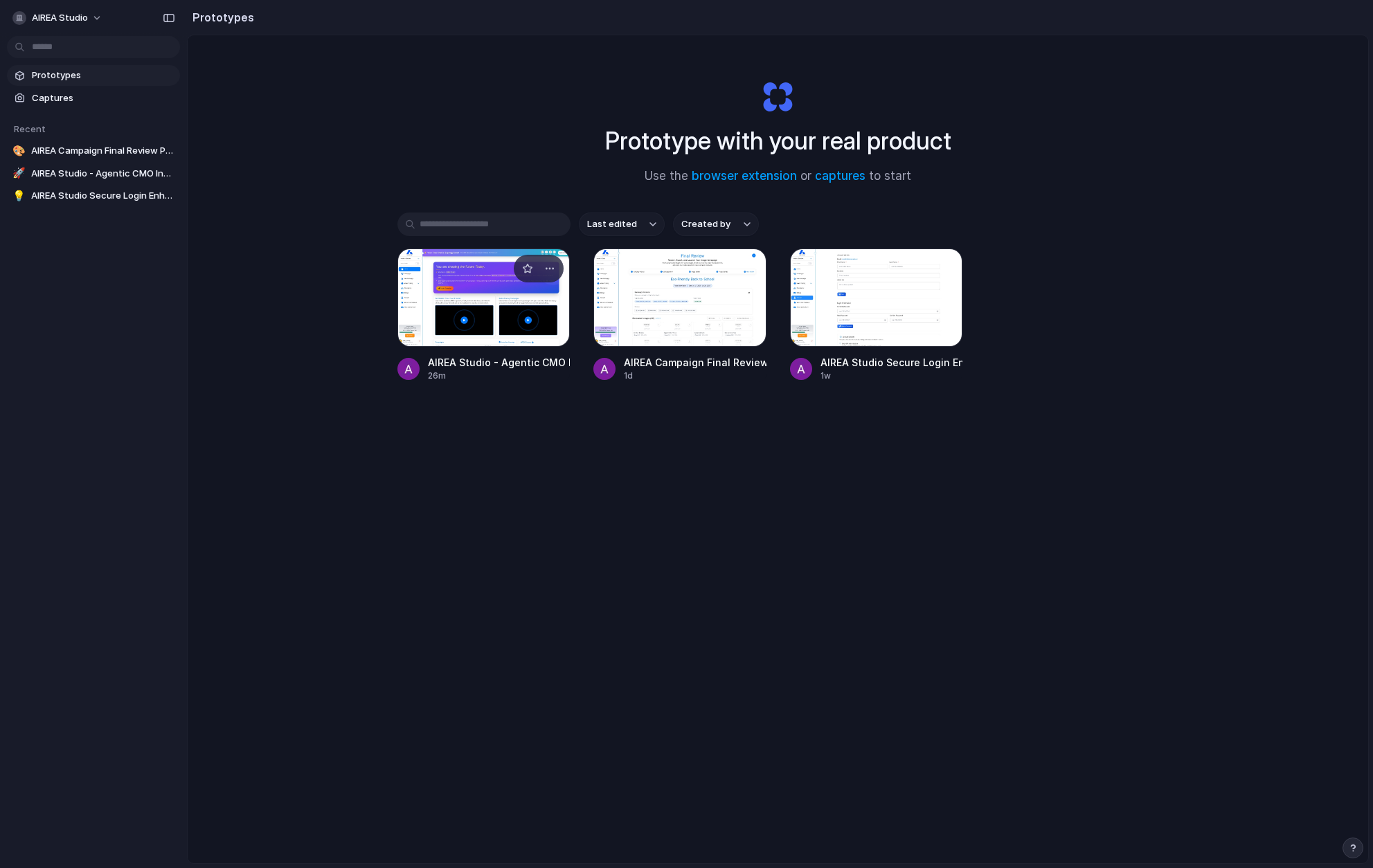
click at [461, 306] on div at bounding box center [483, 297] width 173 height 98
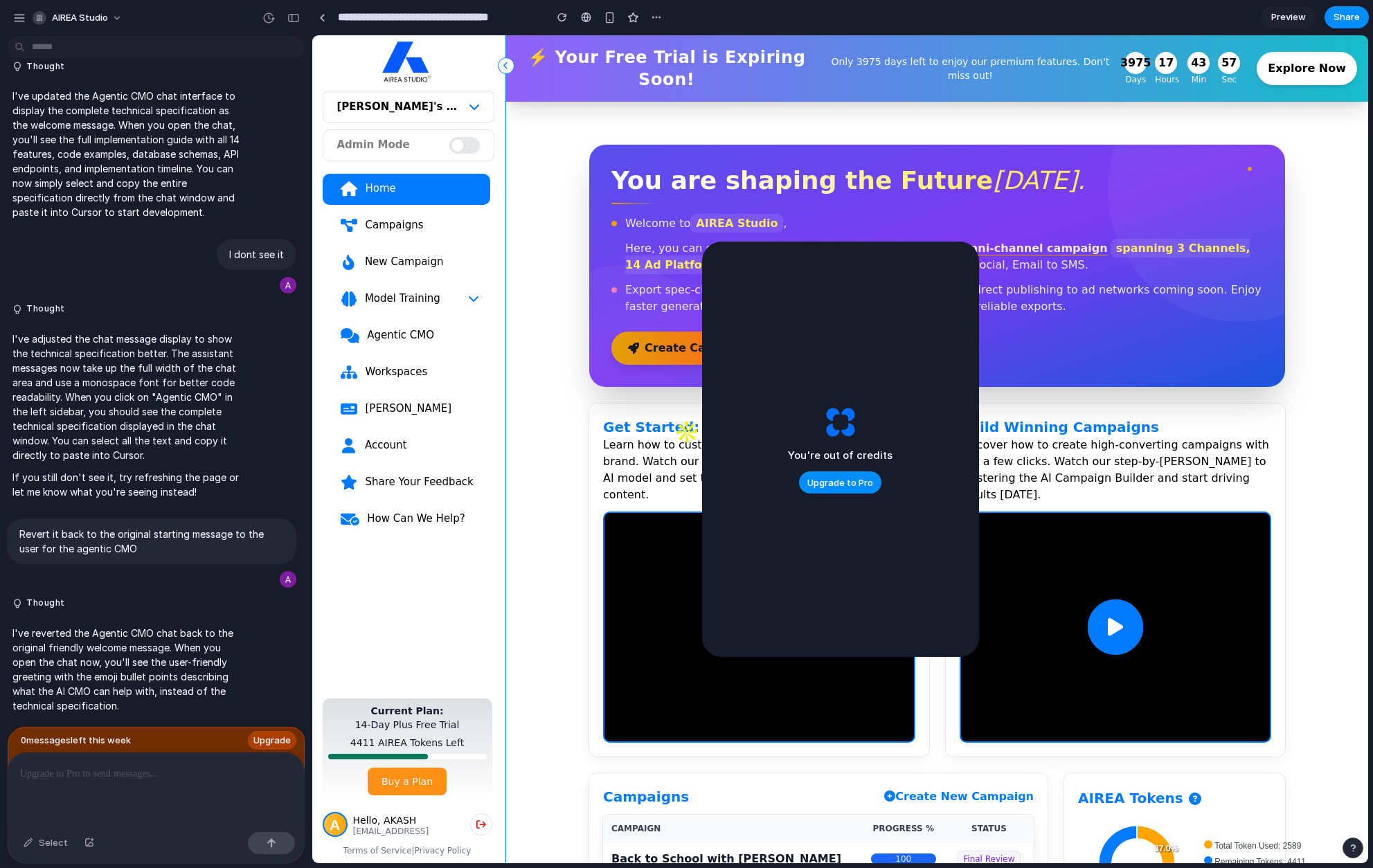
click at [404, 334] on div "Agentic CMO" at bounding box center [422, 335] width 113 height 14
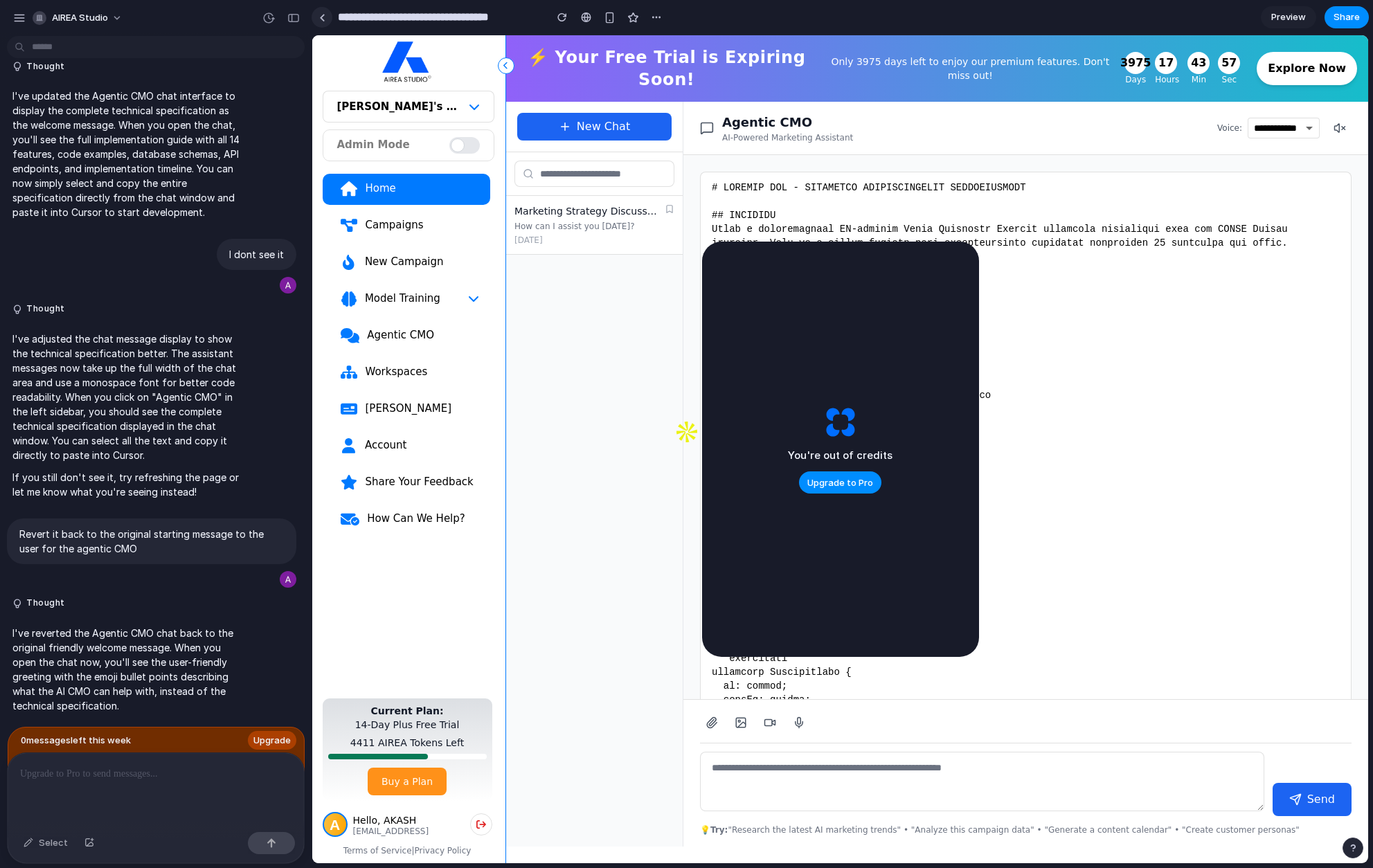
click at [322, 18] on div at bounding box center [322, 17] width 6 height 8
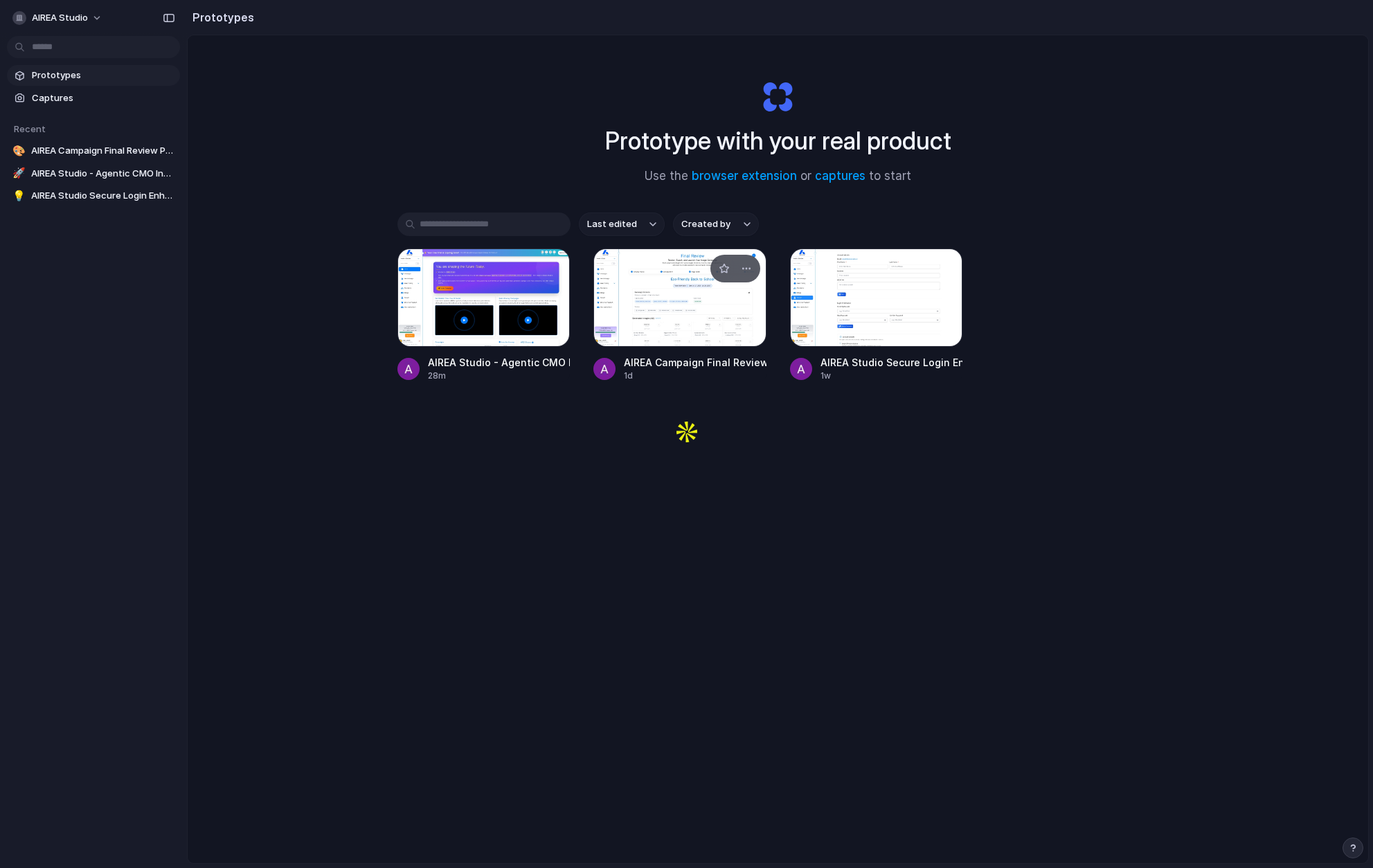
click at [701, 283] on div at bounding box center [679, 297] width 173 height 98
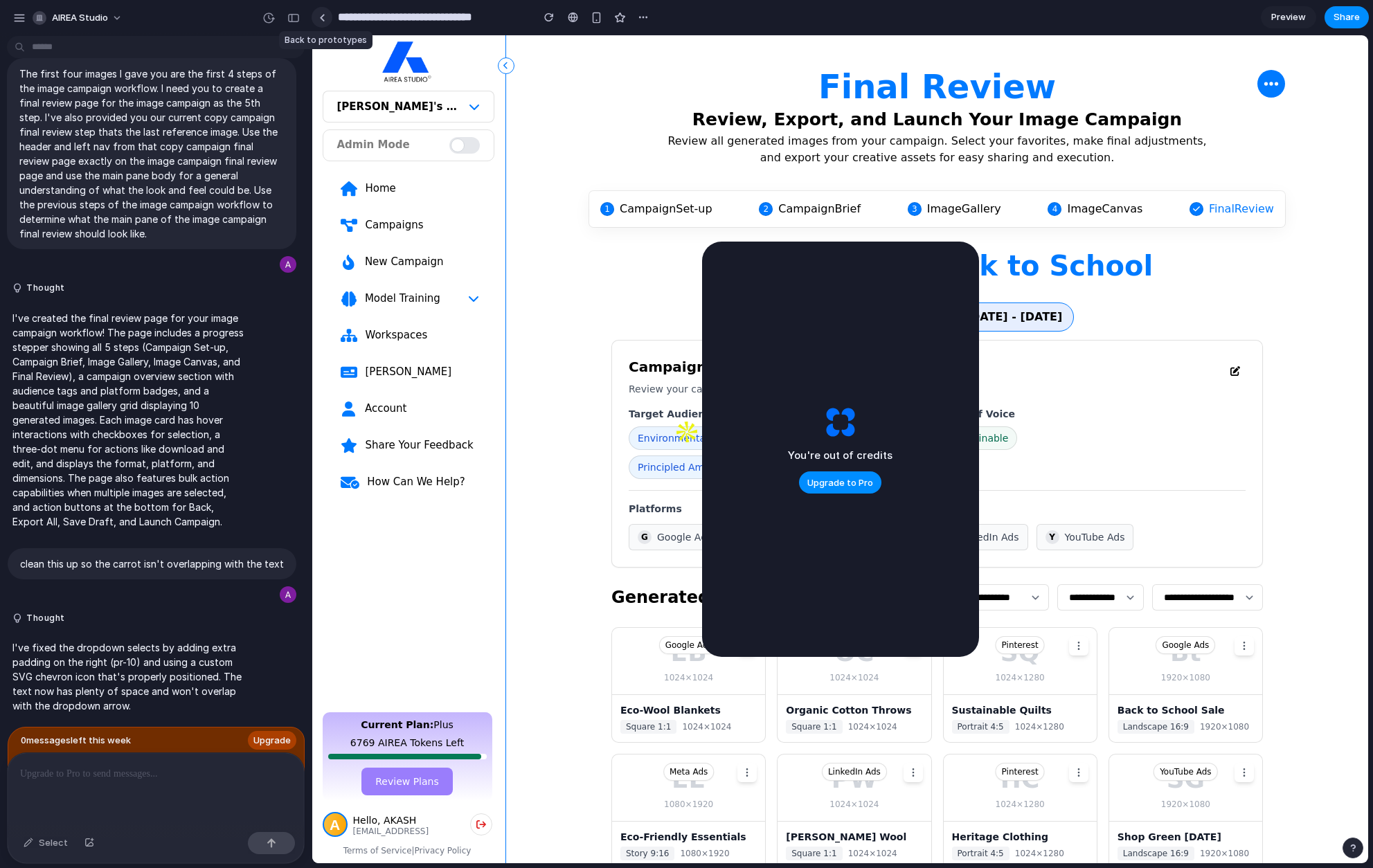
click at [320, 15] on div at bounding box center [322, 17] width 6 height 8
